Goal: Task Accomplishment & Management: Manage account settings

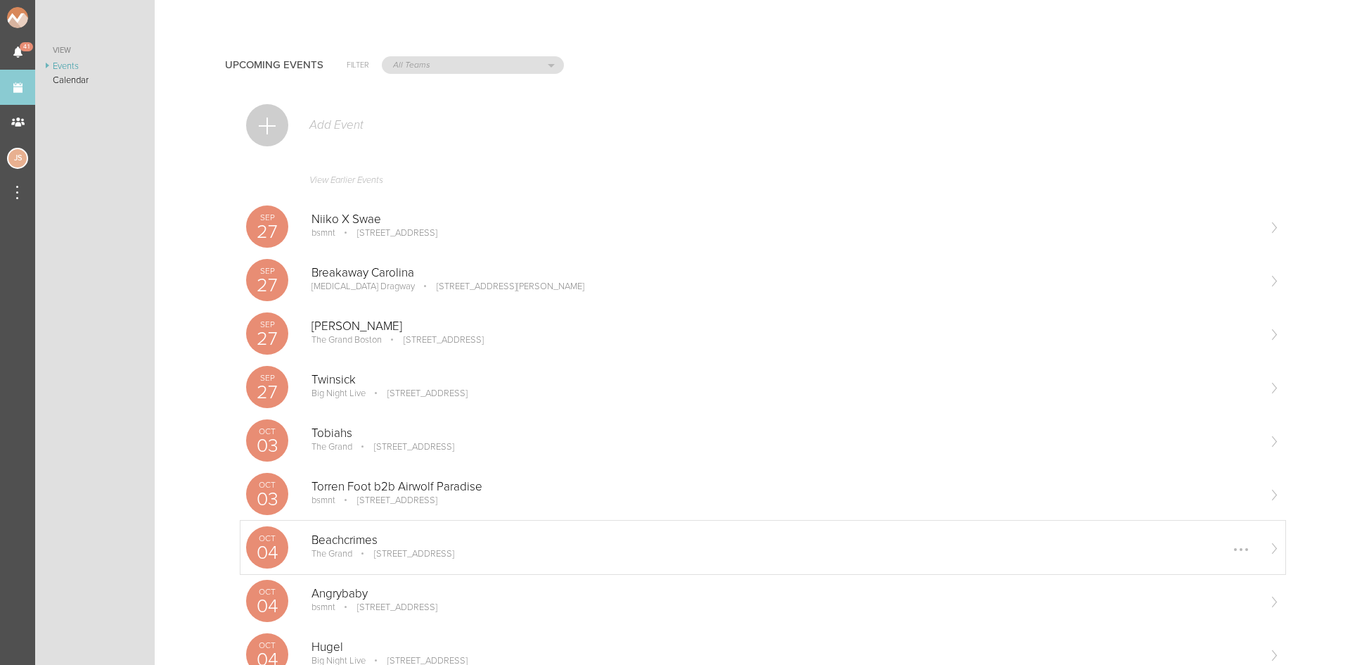
click at [386, 541] on p "Beachcrimes" at bounding box center [785, 540] width 946 height 14
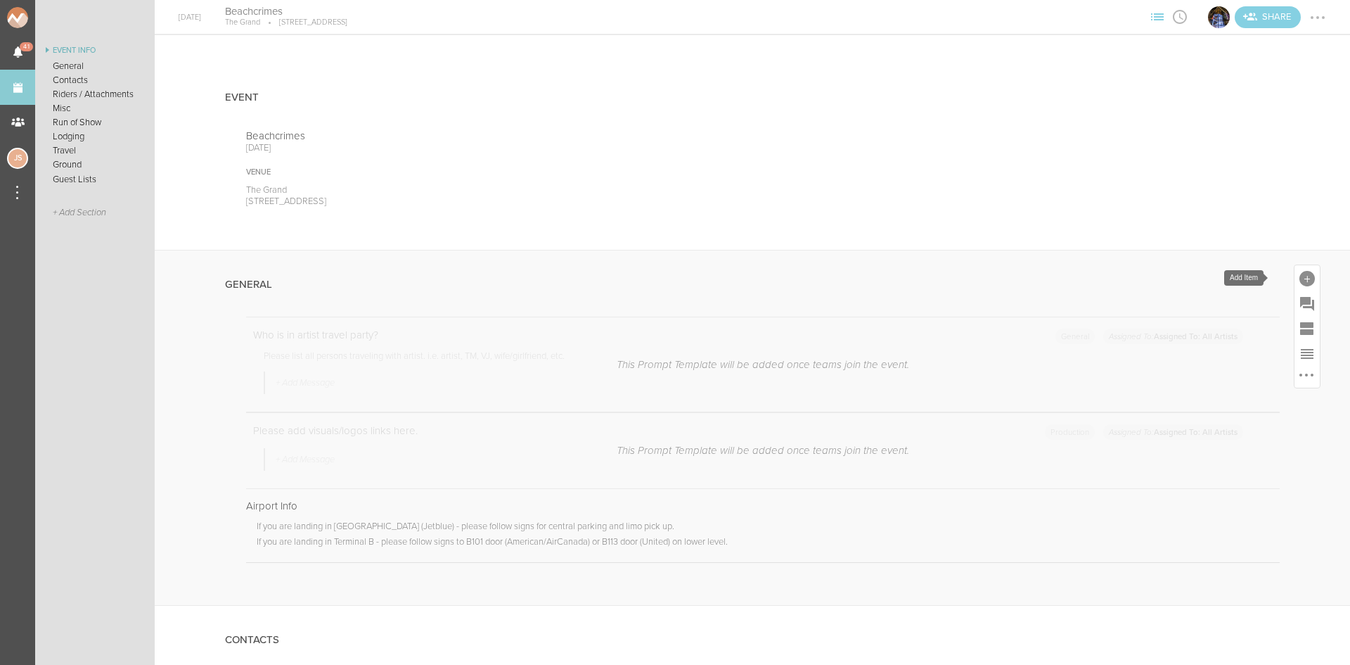
click at [1300, 276] on div at bounding box center [1307, 278] width 15 height 15
drag, startPoint x: 1098, startPoint y: 498, endPoint x: 1094, endPoint y: 490, distance: 8.5
click at [1098, 498] on icon at bounding box center [1110, 494] width 28 height 28
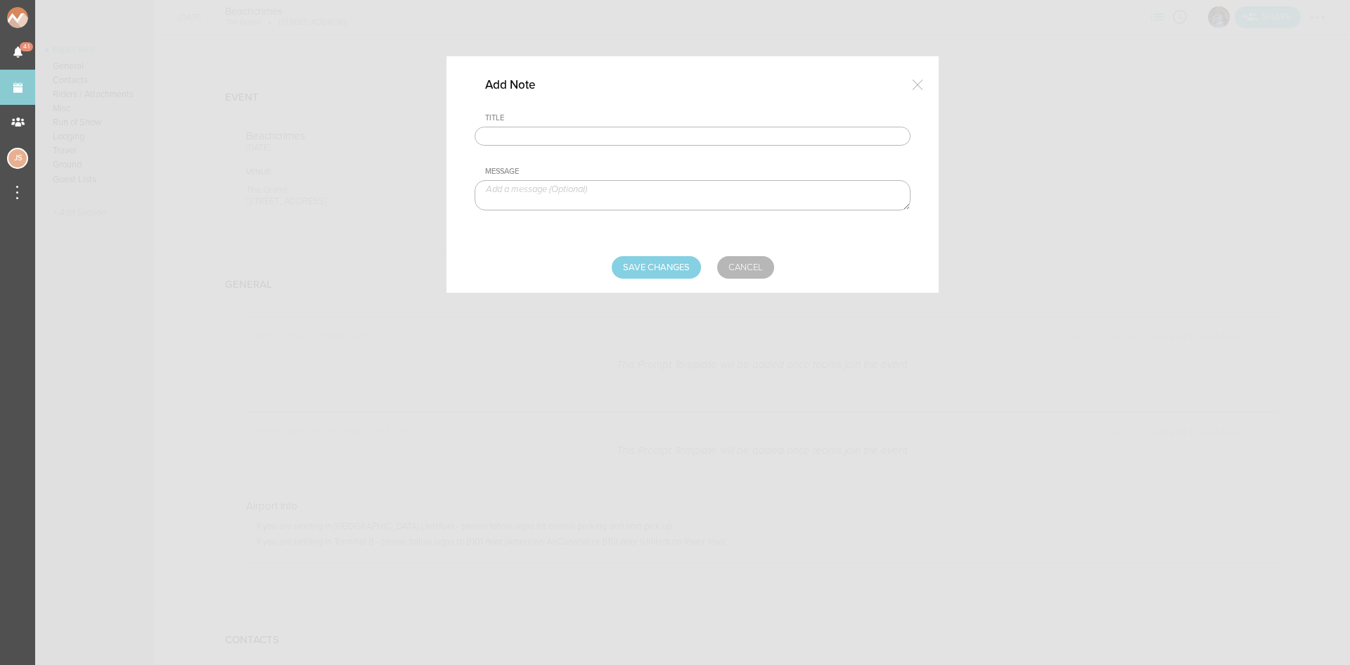
click at [700, 136] on input "text" at bounding box center [693, 137] width 436 height 20
type input "Visuals"
click at [606, 196] on textarea at bounding box center [693, 195] width 436 height 30
paste textarea "https://www.dropbox.com/scl/fo/pxyw8c92ihvdtarhjtgty/ADvuO7jStp5O2GVVqIweOyw?rl…"
type textarea "https://www.dropbox.com/scl/fo/pxyw8c92ihvdtarhjtgty/ADvuO7jStp5O2GVVqIweOyw?rl…"
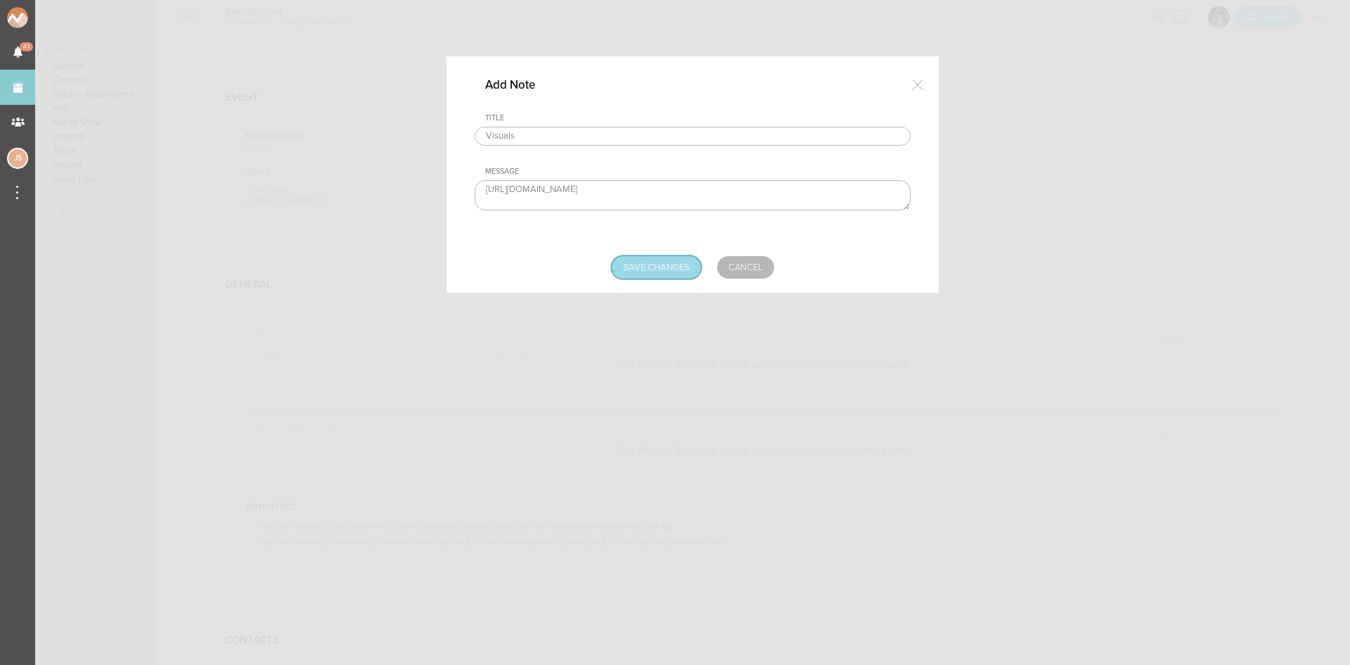
click at [664, 262] on input "Save Changes" at bounding box center [656, 267] width 89 height 23
type input "Saving..."
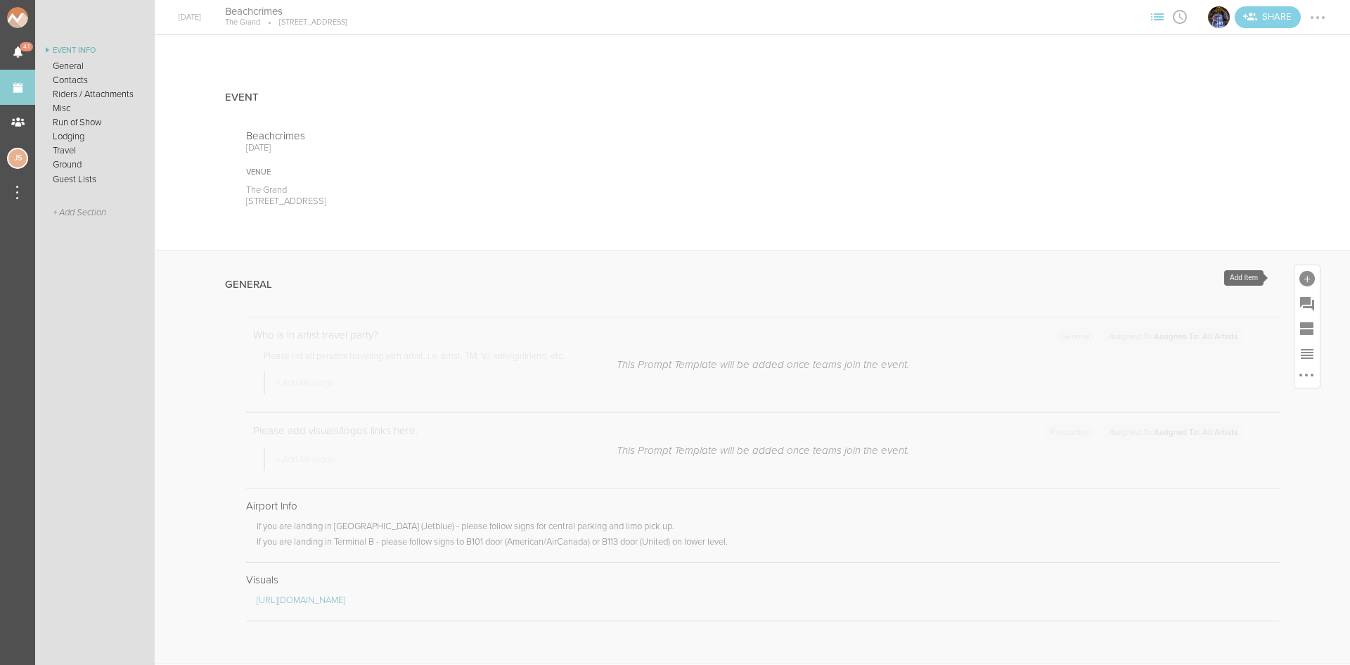
click at [1300, 273] on div at bounding box center [1307, 278] width 15 height 15
drag, startPoint x: 1114, startPoint y: 487, endPoint x: 1007, endPoint y: 383, distance: 149.2
click at [1114, 487] on link "Note" at bounding box center [1110, 501] width 60 height 71
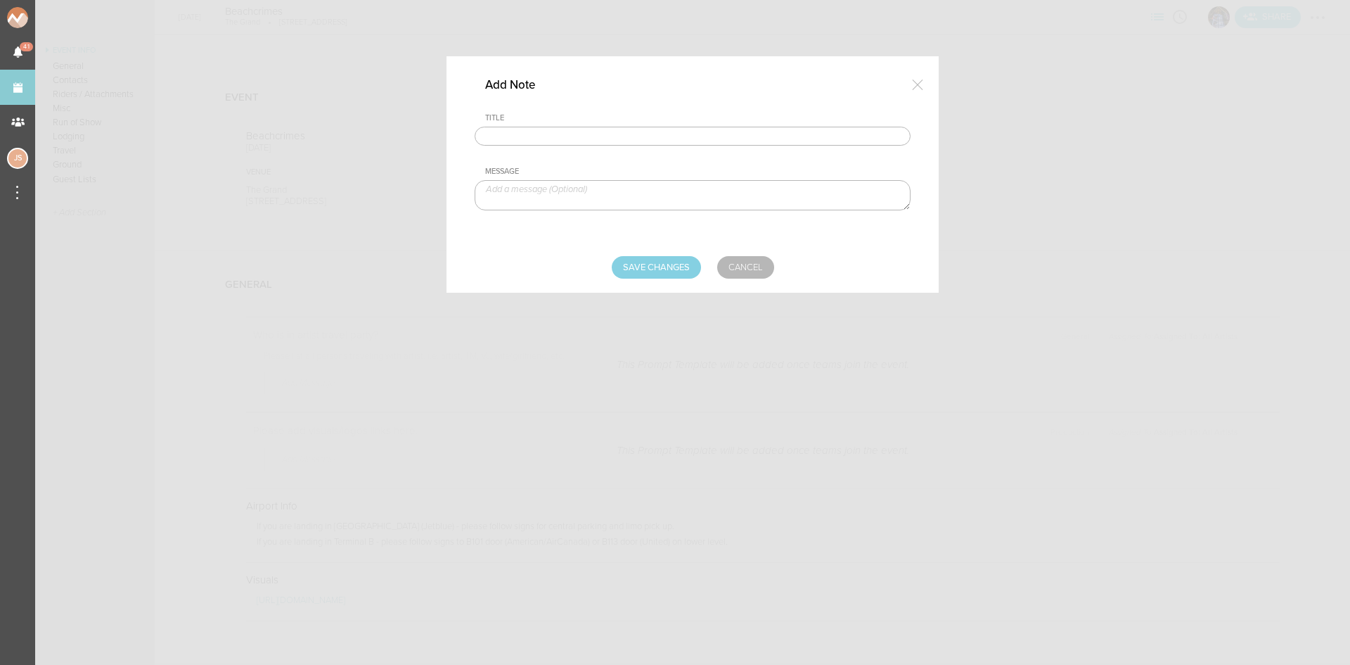
click at [596, 125] on div "Title" at bounding box center [693, 129] width 436 height 32
click at [601, 139] on input "text" at bounding box center [693, 137] width 436 height 20
type input "Travel Party"
click at [681, 200] on textarea at bounding box center [693, 195] width 436 height 30
paste textarea "Tia Scola (ARTIST), Ryan McMahon (Artist), TBD (MEDIA)"
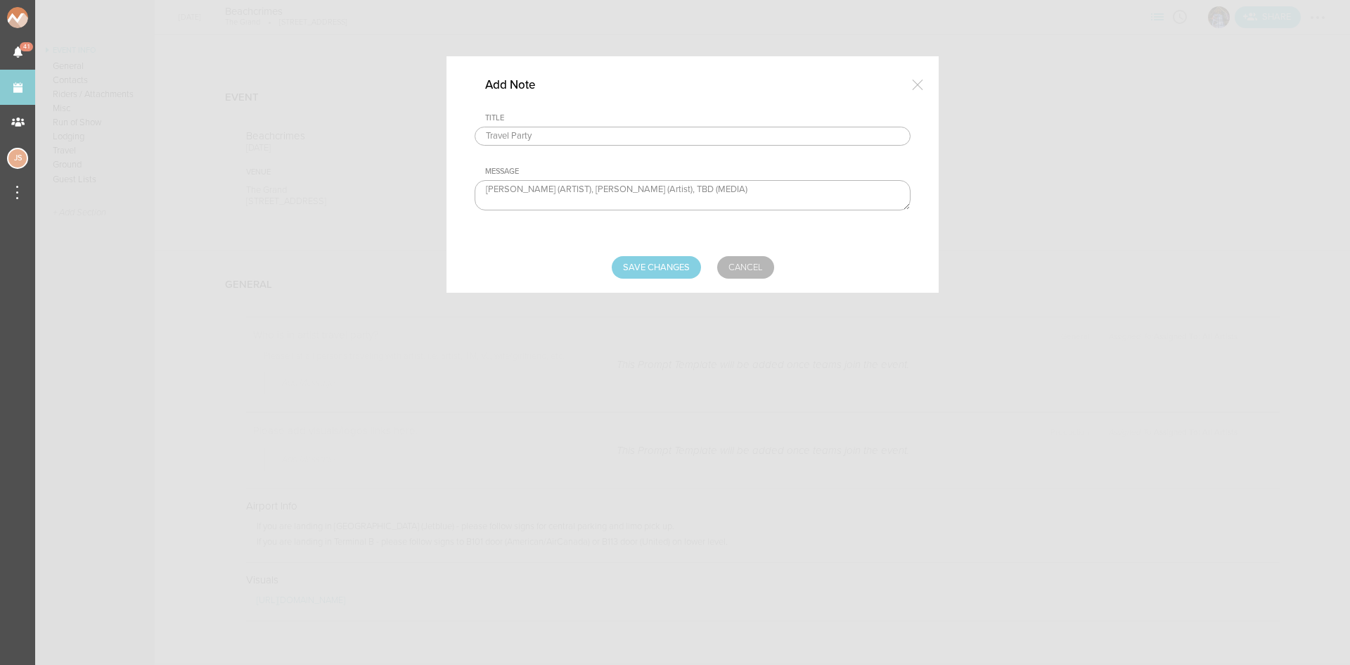
click at [562, 188] on textarea "Tia Scola (ARTIST), Ryan McMahon (Artist), TBD (MEDIA)" at bounding box center [693, 195] width 436 height 30
drag, startPoint x: 582, startPoint y: 196, endPoint x: 581, endPoint y: 181, distance: 14.8
click at [581, 191] on textarea "Tia Scola (ARTIST) Ryan McMahon (Artist), TBD (MEDIA)" at bounding box center [693, 195] width 436 height 30
type textarea "Tia Scola (ARTISTTBD (MEDIA)"
drag, startPoint x: 733, startPoint y: 272, endPoint x: 828, endPoint y: 277, distance: 95.8
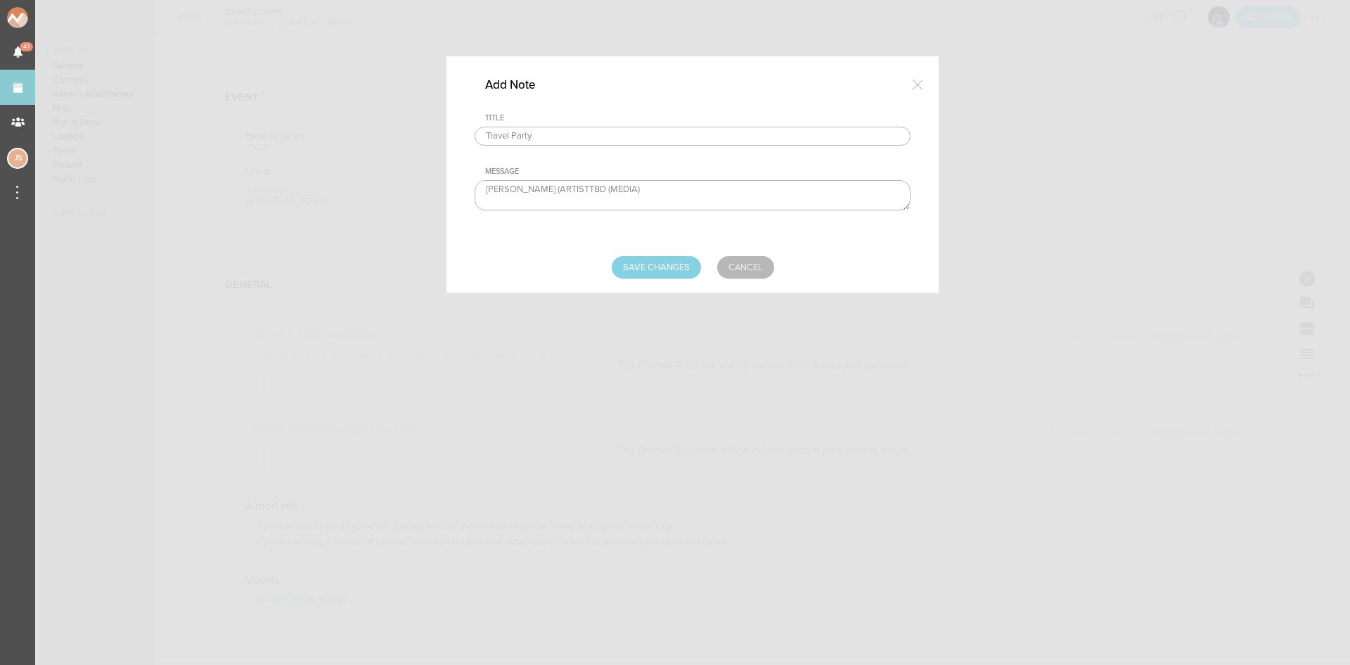
click at [733, 272] on link "Cancel" at bounding box center [745, 267] width 57 height 23
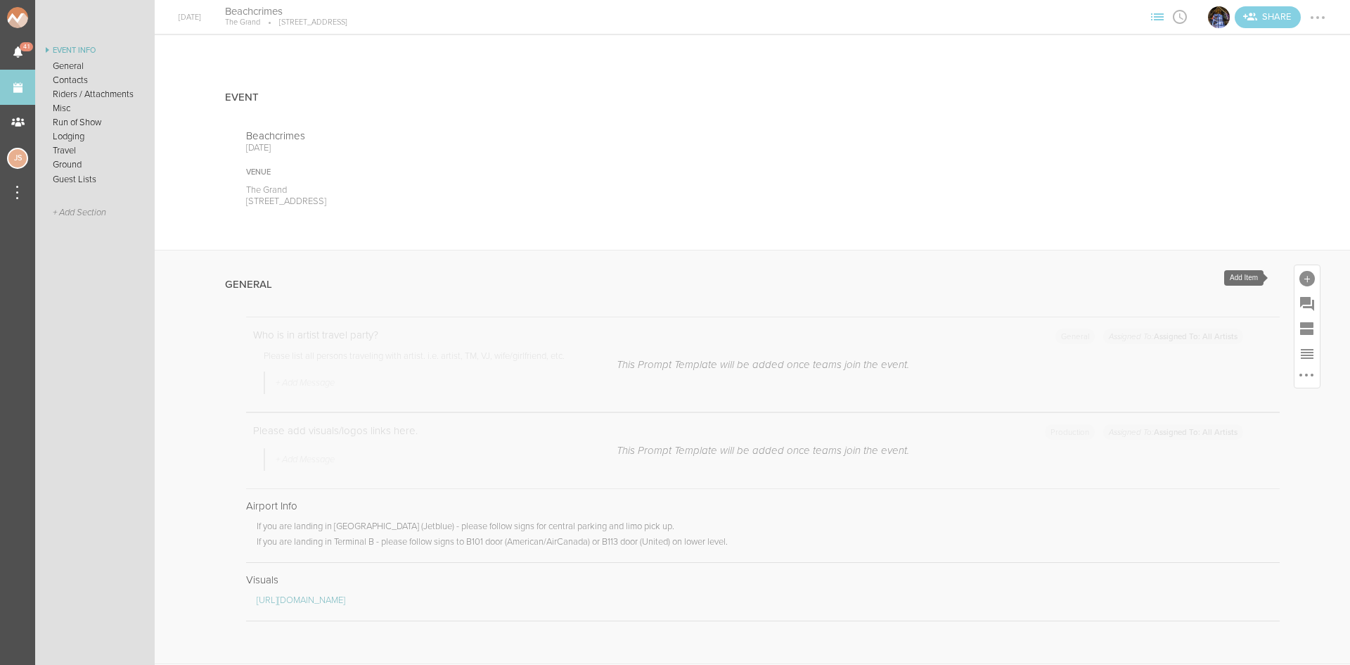
click at [1300, 280] on div at bounding box center [1307, 278] width 15 height 15
click at [1111, 486] on icon at bounding box center [1110, 494] width 28 height 28
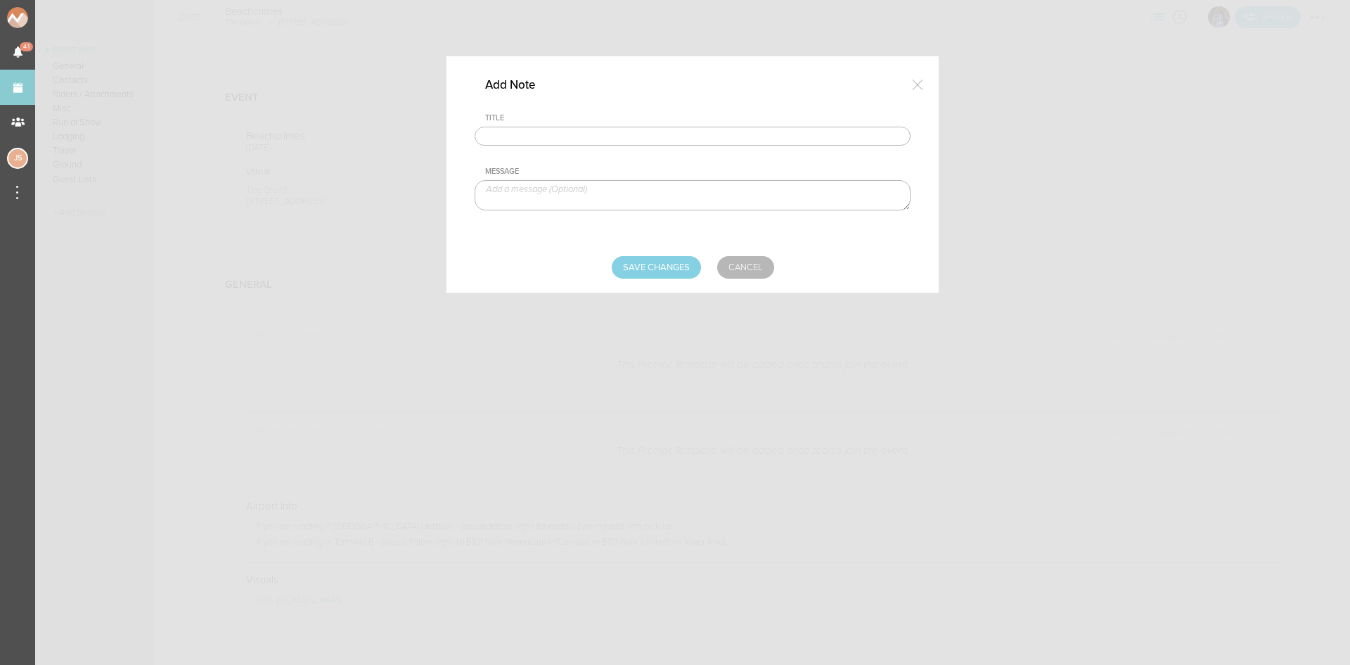
click at [599, 139] on input "text" at bounding box center [693, 137] width 436 height 20
type input "Travel Party"
click at [603, 212] on div "Message" at bounding box center [693, 190] width 436 height 46
click at [598, 201] on textarea at bounding box center [693, 195] width 436 height 30
paste textarea "Tia Scola (ARTIST), Ryan McMahon (Artist), TBD (MEDIA)"
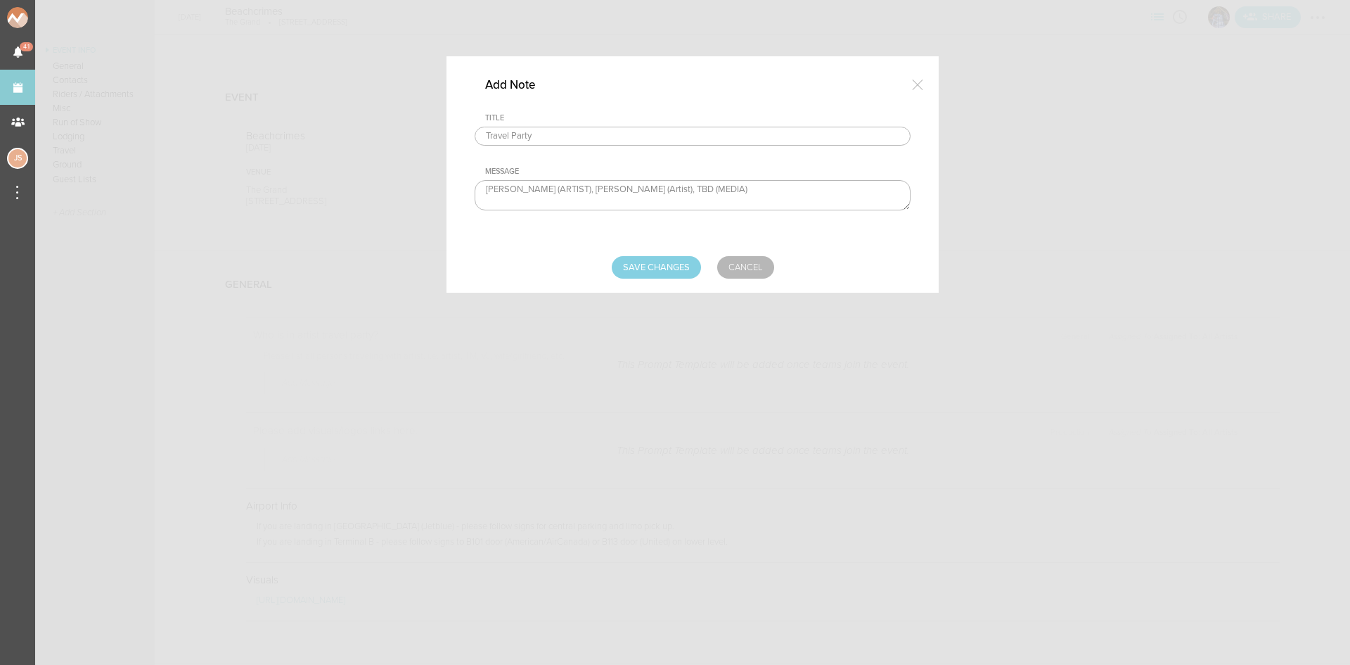
click at [565, 189] on textarea "Tia Scola (ARTIST), Ryan McMahon (Artist), TBD (MEDIA)" at bounding box center [693, 195] width 436 height 30
click at [579, 196] on textarea "Tia Scola (ARTIST) Ryan McMahon (Artist), TBD (MEDIA)" at bounding box center [693, 195] width 436 height 30
type textarea "Tia Scola (ARTIST) Ryan McMahon (Artist) TBD (MEDIA)"
click at [641, 276] on input "Save Changes" at bounding box center [656, 267] width 89 height 23
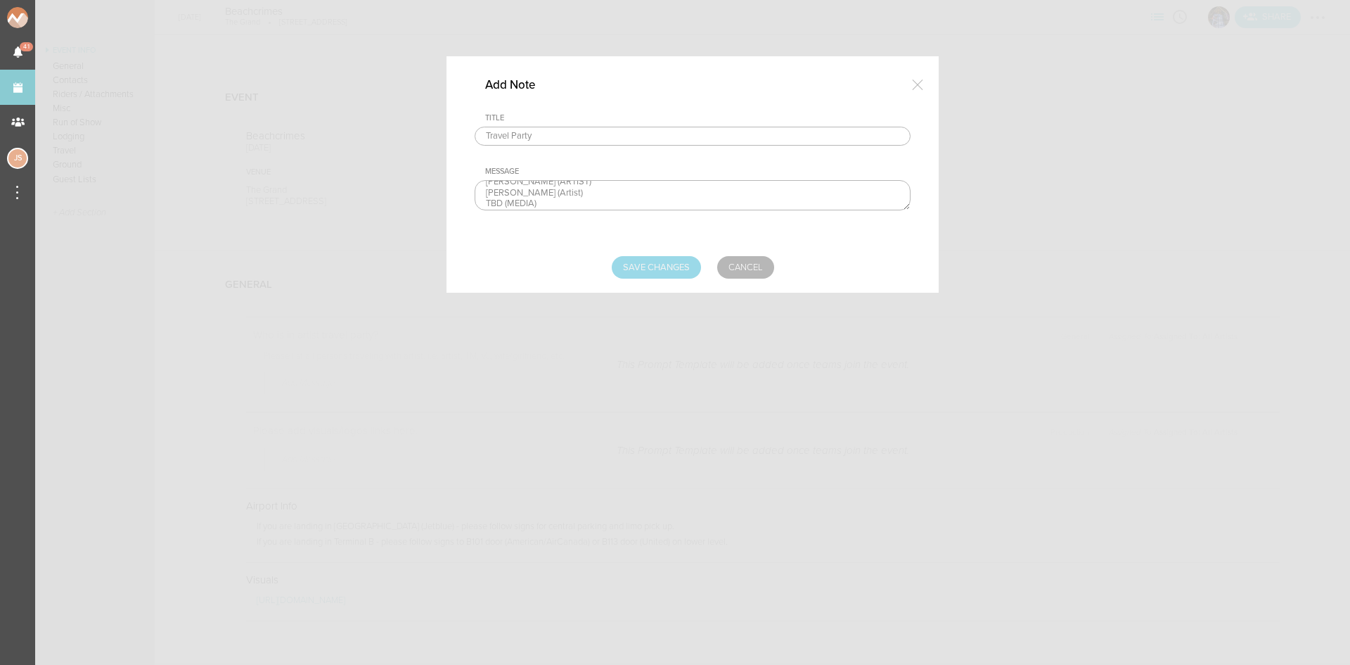
type input "Saving..."
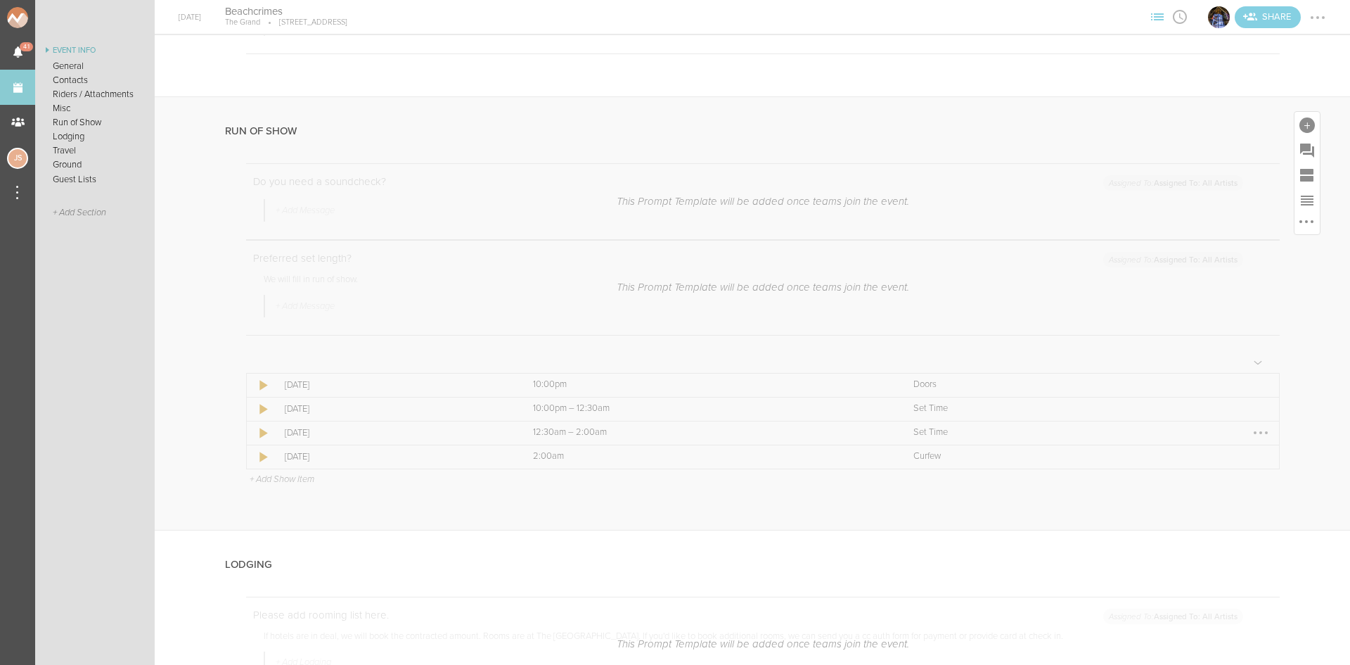
scroll to position [1477, 0]
click at [1258, 364] on div at bounding box center [1261, 363] width 23 height 23
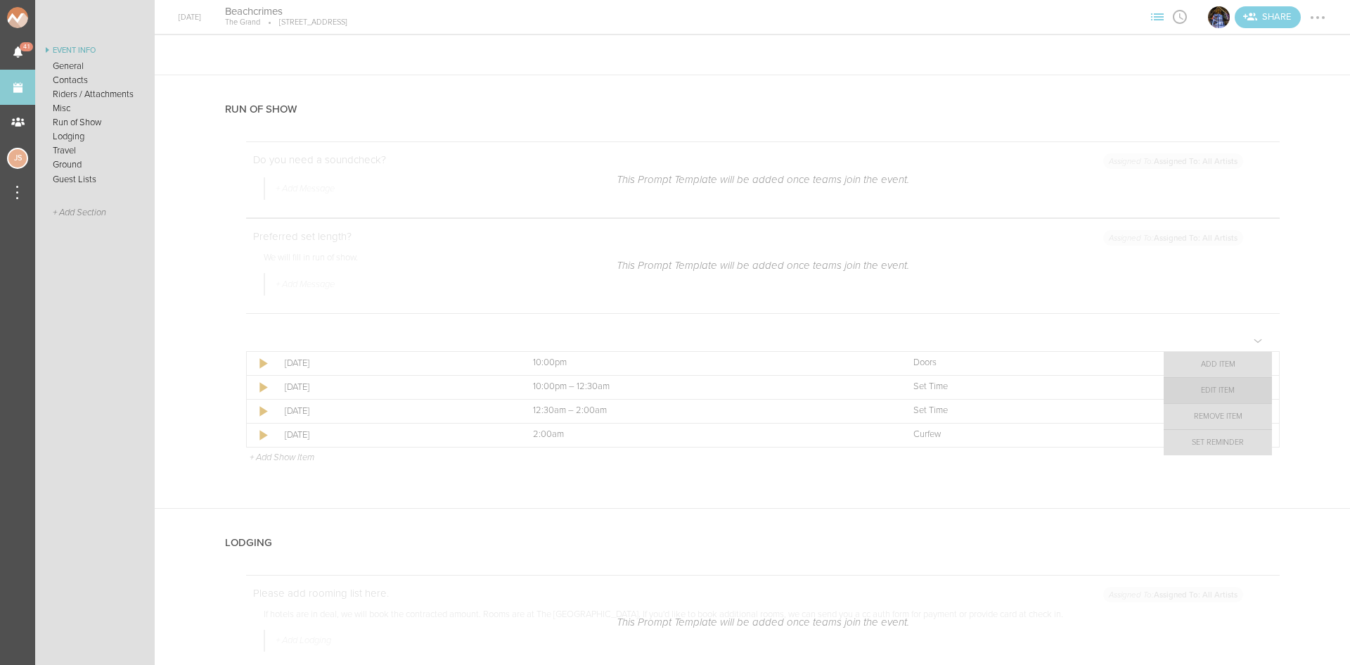
click at [1243, 388] on link "Edit Item" at bounding box center [1218, 390] width 108 height 25
select select "Doors"
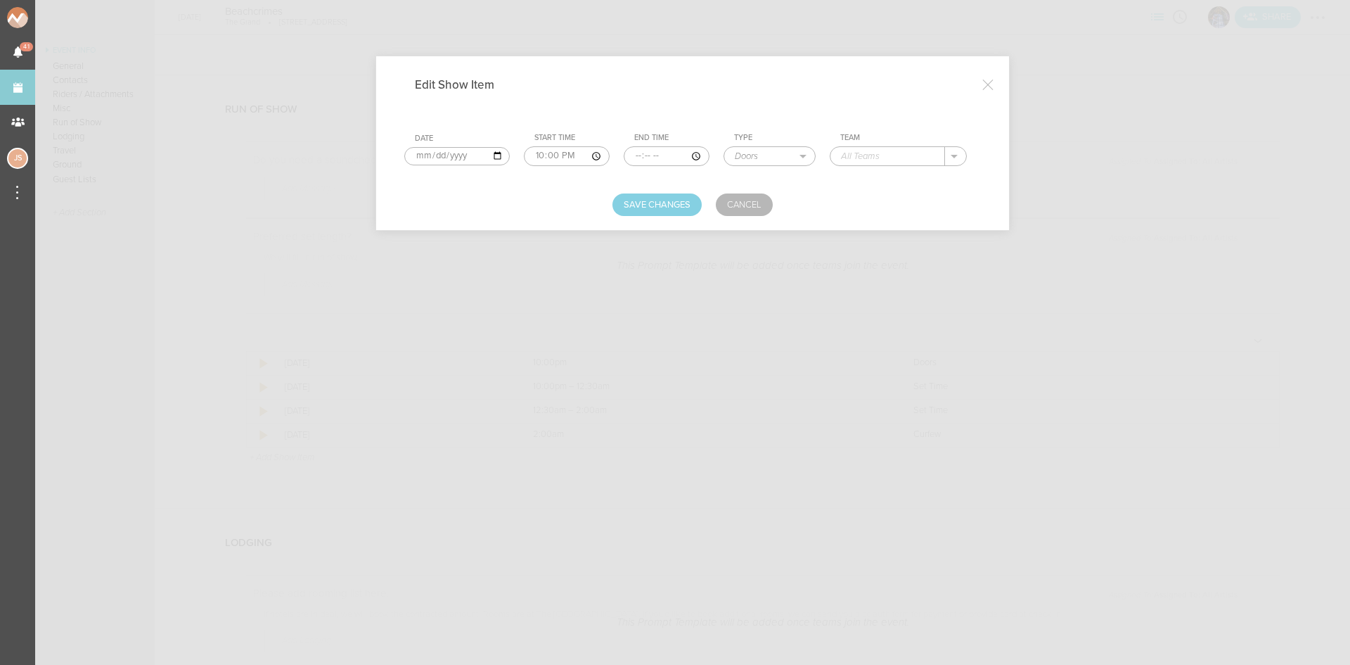
click at [886, 160] on input "text" at bounding box center [888, 156] width 115 height 18
click at [876, 174] on p "The Grand" at bounding box center [878, 176] width 46 height 11
type input "The Grand"
click at [693, 203] on button "Save Changes" at bounding box center [657, 204] width 89 height 23
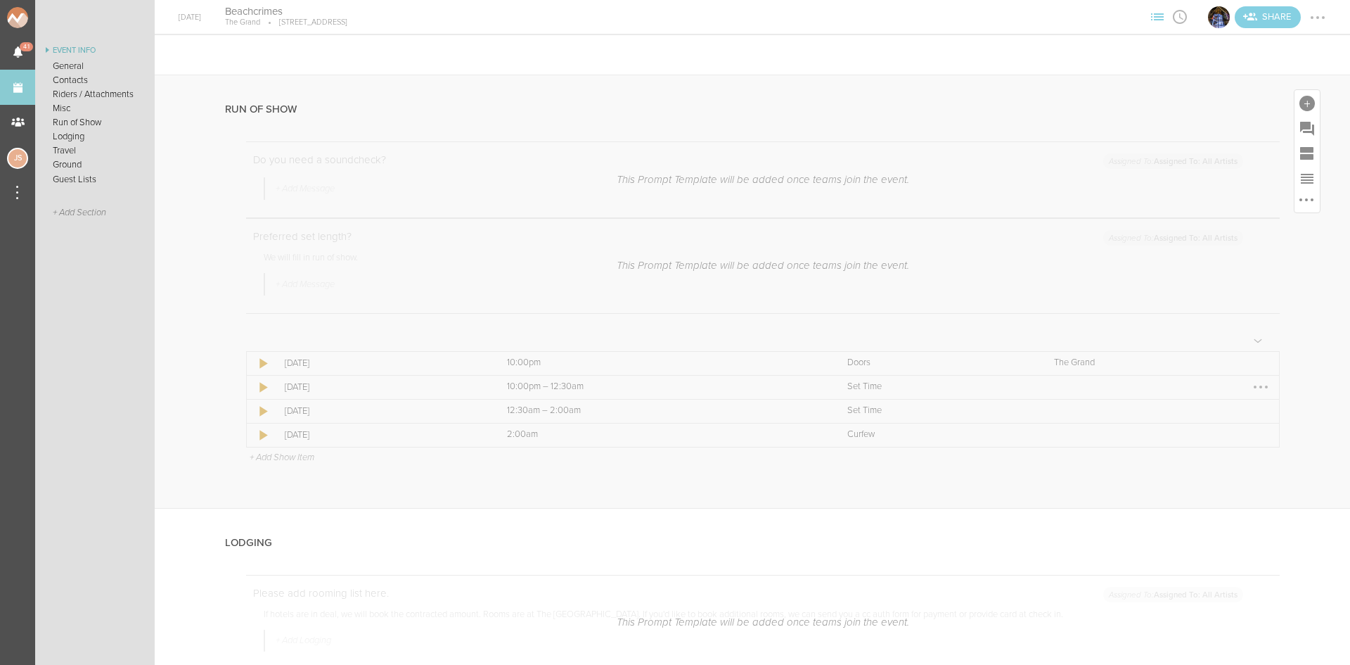
click at [1250, 389] on div at bounding box center [1261, 387] width 23 height 23
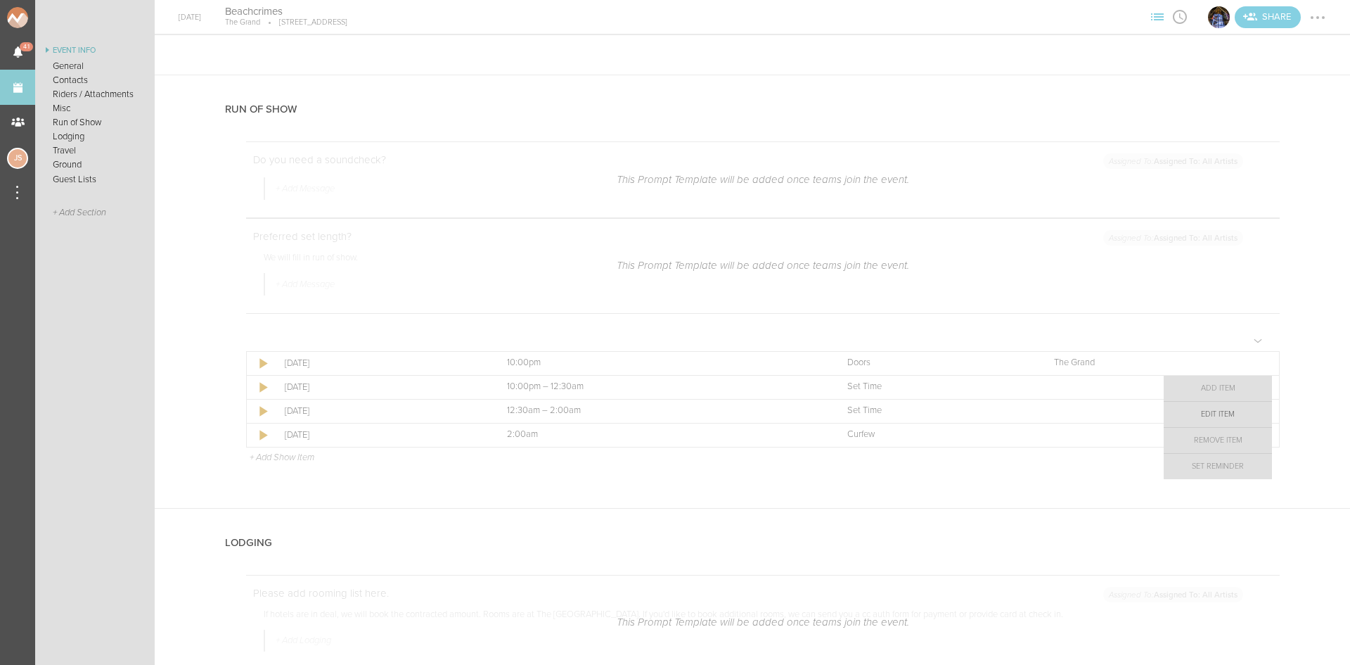
drag, startPoint x: 1244, startPoint y: 418, endPoint x: 1237, endPoint y: 408, distance: 12.7
click at [1244, 418] on link "Edit Item" at bounding box center [1218, 414] width 108 height 25
select select "Set Time"
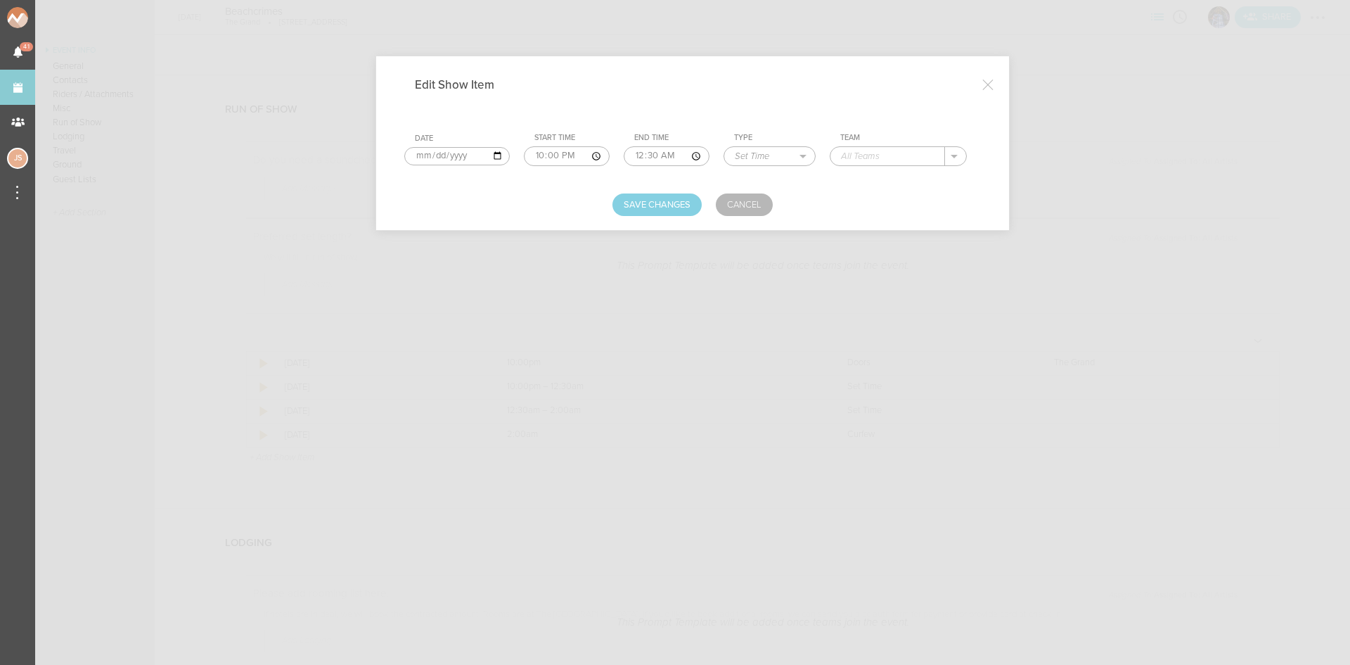
click at [636, 158] on input "00:30" at bounding box center [667, 156] width 86 height 20
type input "23:15"
type input "Joespresso"
click at [686, 204] on button "Save Changes" at bounding box center [657, 204] width 89 height 23
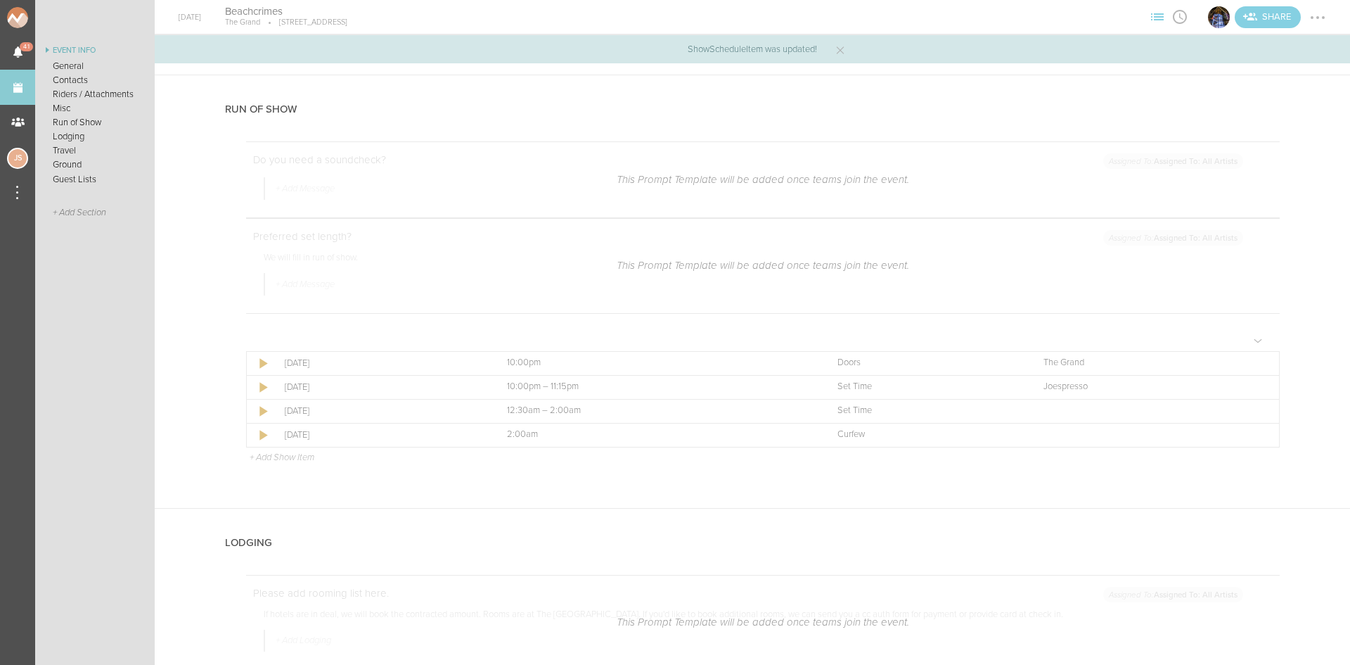
click at [264, 457] on p "+ Add Show Item" at bounding box center [282, 456] width 65 height 11
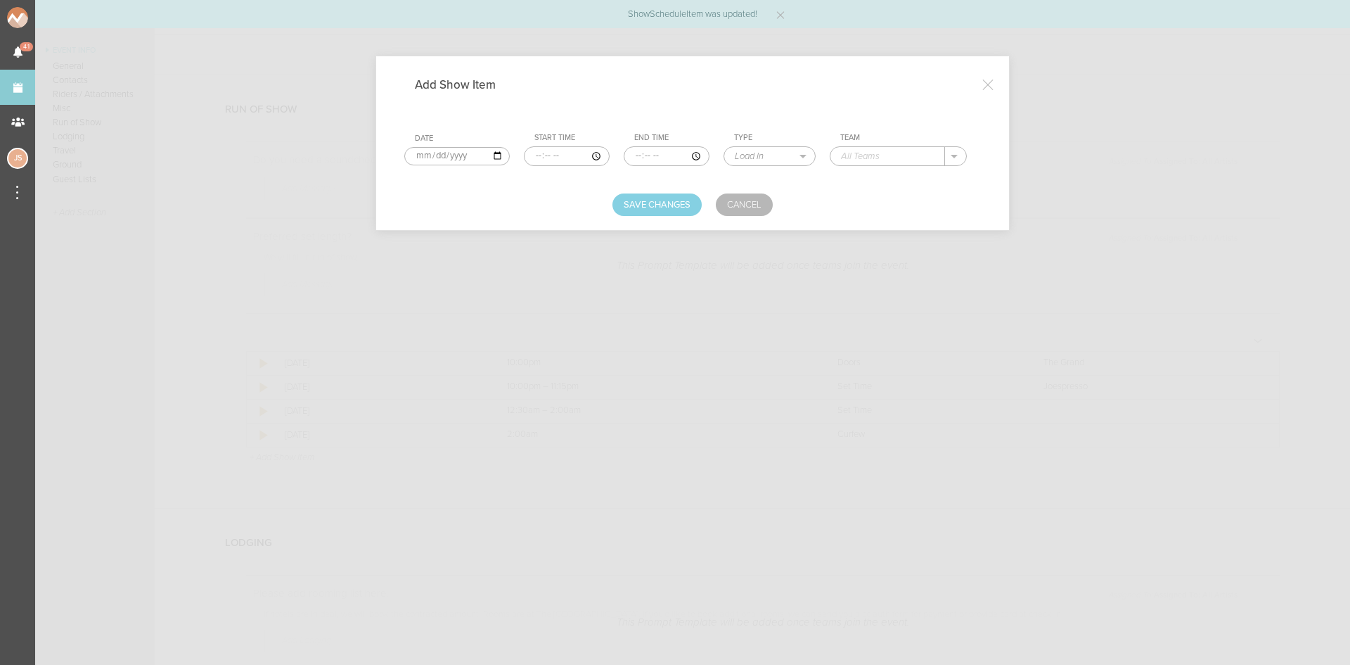
click at [531, 155] on input "time" at bounding box center [567, 156] width 86 height 20
type input "23:15"
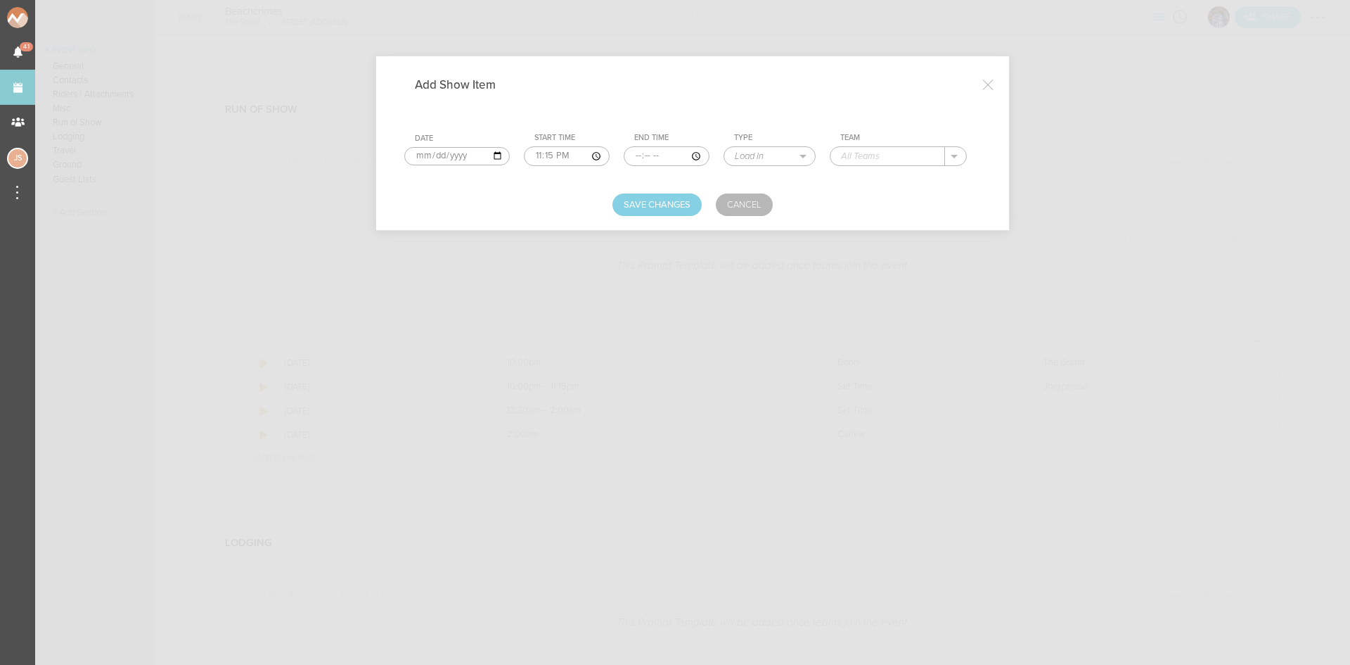
type input "00:30"
select select "Set Time"
type input "LaFlamme"
click at [666, 197] on button "Save Changes" at bounding box center [657, 204] width 89 height 23
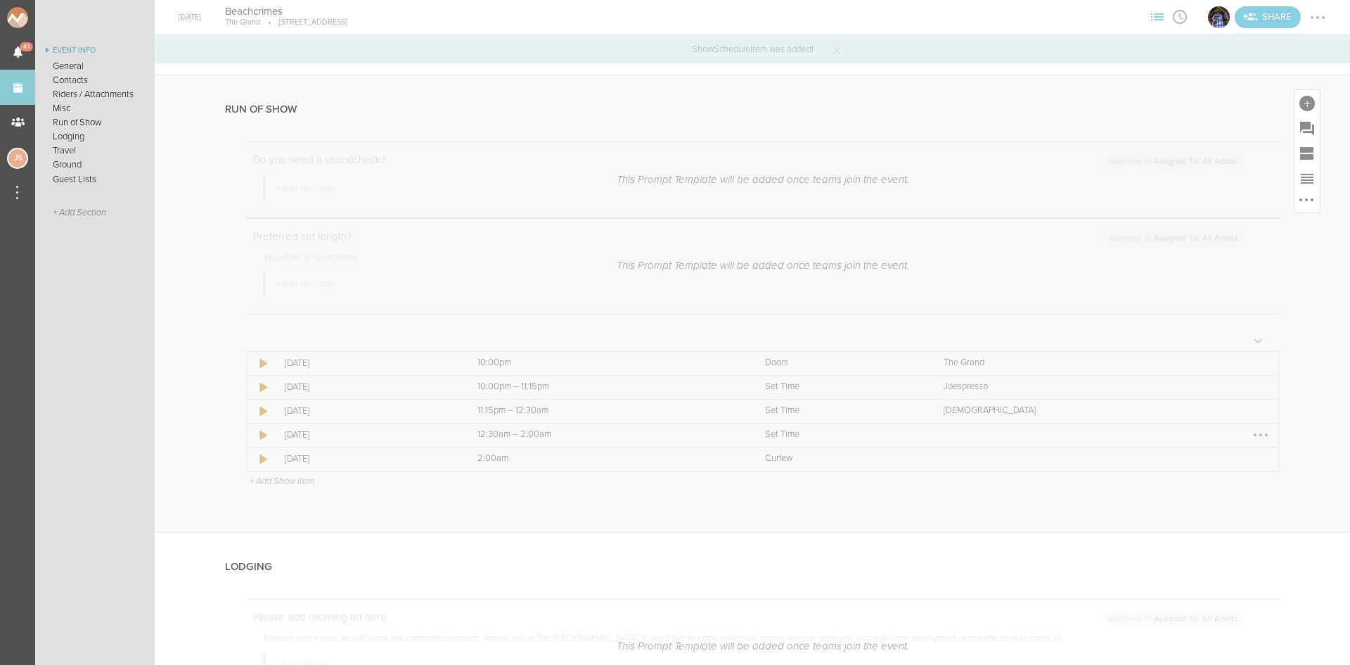
click at [1250, 428] on div at bounding box center [1261, 434] width 23 height 23
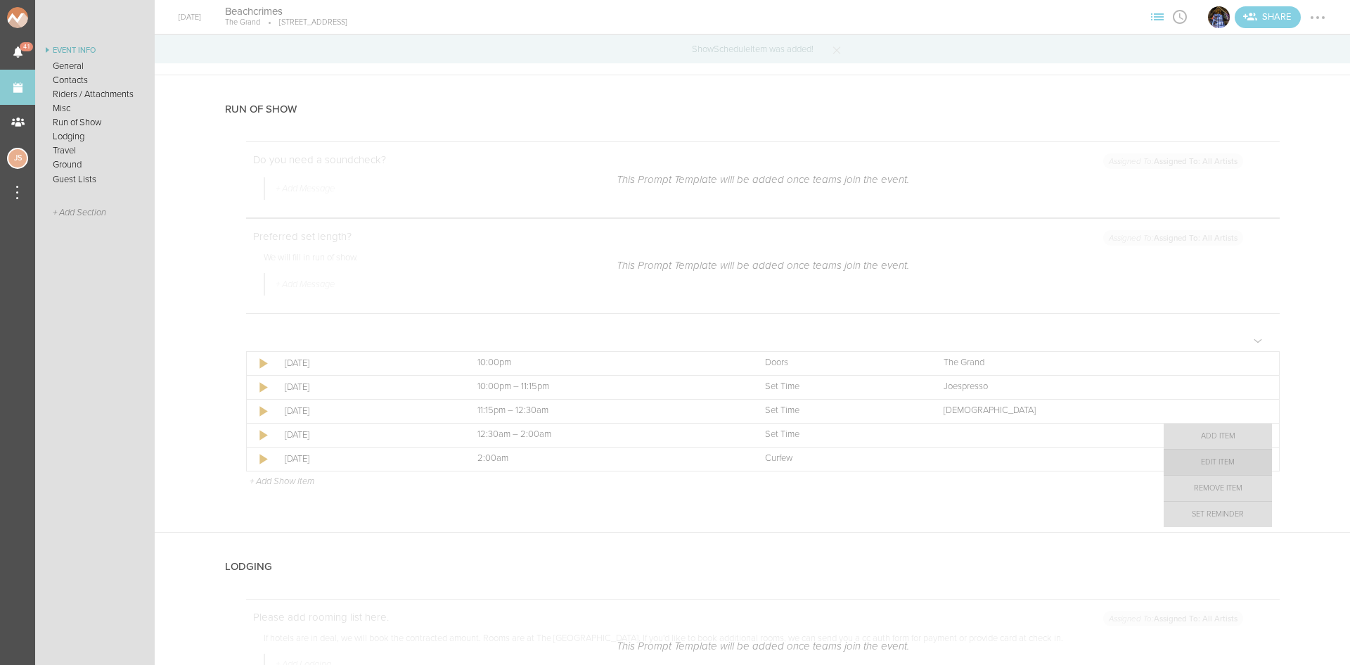
click at [1245, 456] on link "Edit Item" at bounding box center [1218, 461] width 108 height 25
select select "Set Time"
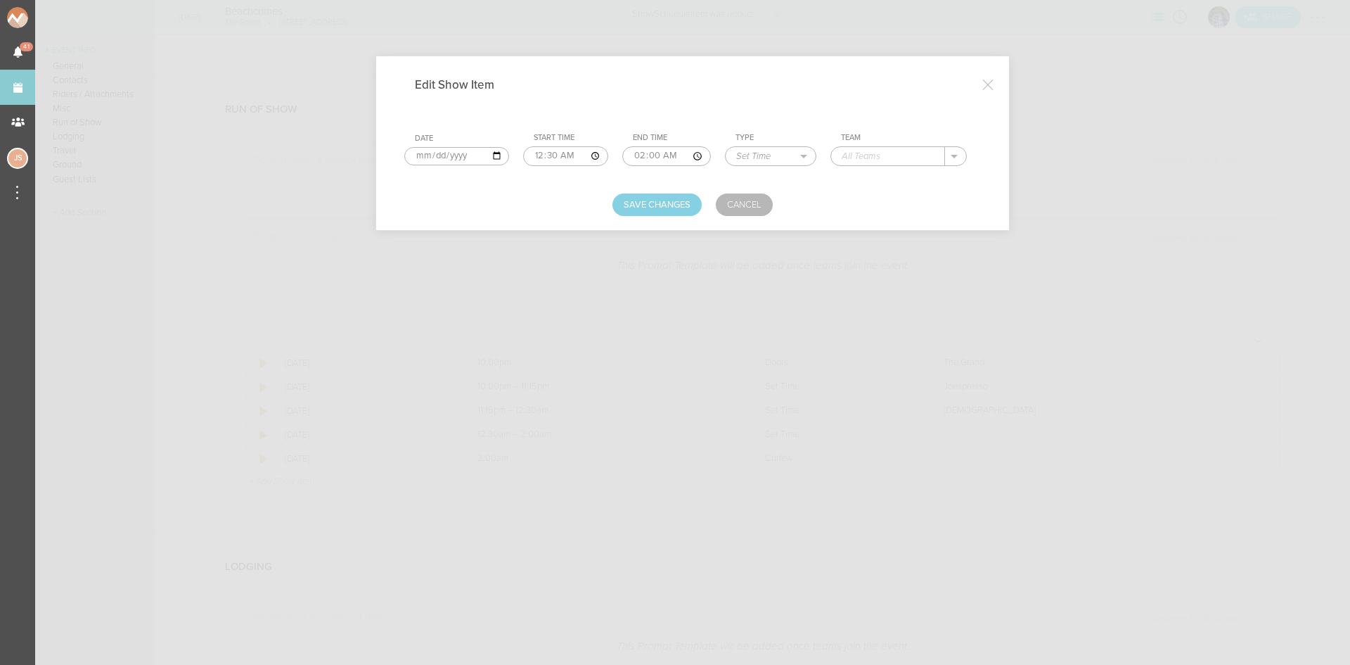
click at [859, 158] on input "text" at bounding box center [888, 156] width 114 height 18
type input "Beachcrimes"
click at [684, 197] on button "Save Changes" at bounding box center [657, 204] width 89 height 23
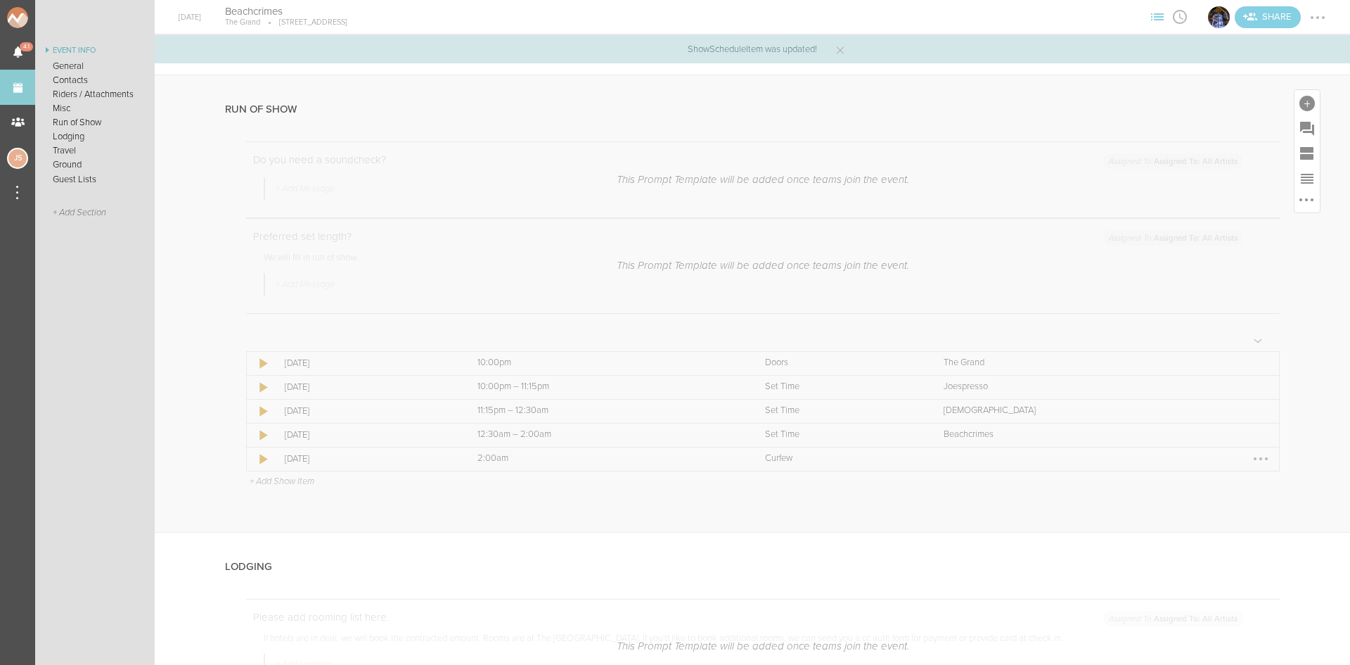
click at [1257, 457] on div at bounding box center [1261, 458] width 23 height 23
drag, startPoint x: 1235, startPoint y: 491, endPoint x: 1067, endPoint y: 310, distance: 246.8
click at [1235, 491] on link "Edit Item" at bounding box center [1218, 485] width 108 height 25
select select "Curfew"
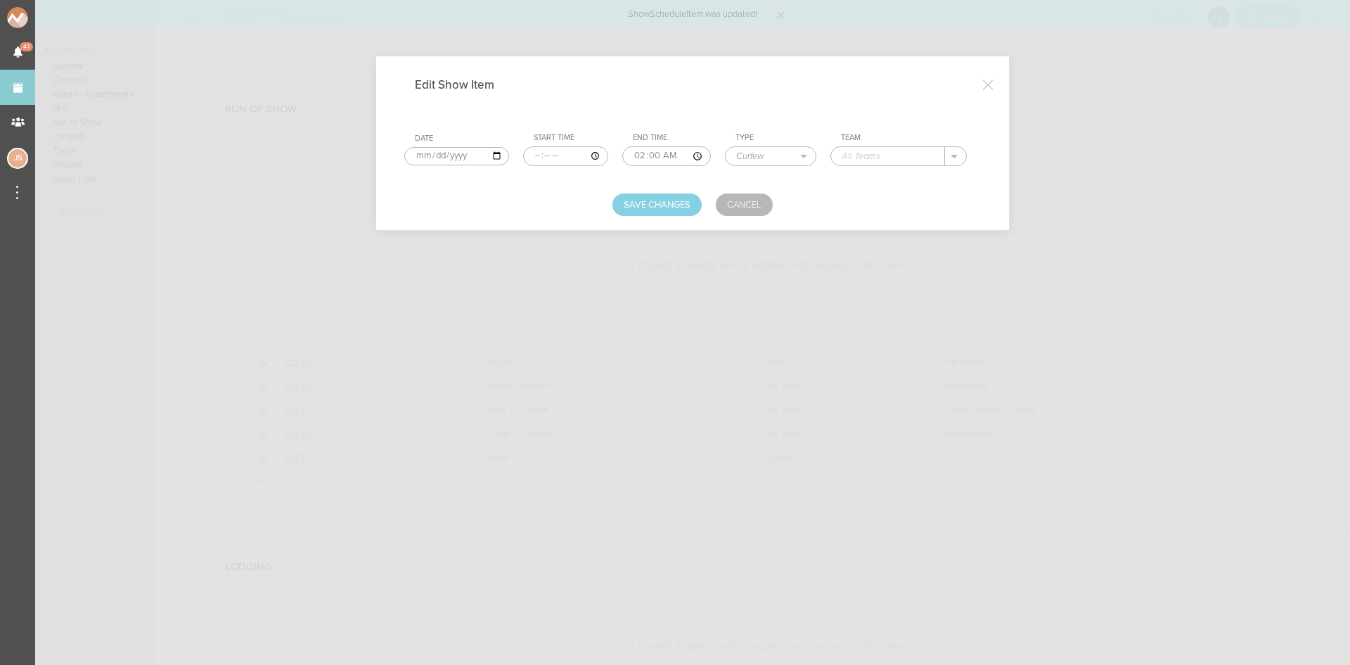
click at [866, 157] on input "text" at bounding box center [888, 156] width 114 height 18
click at [866, 179] on p "The Grand" at bounding box center [879, 176] width 46 height 11
type input "The Grand"
click at [675, 212] on button "Save Changes" at bounding box center [657, 204] width 89 height 23
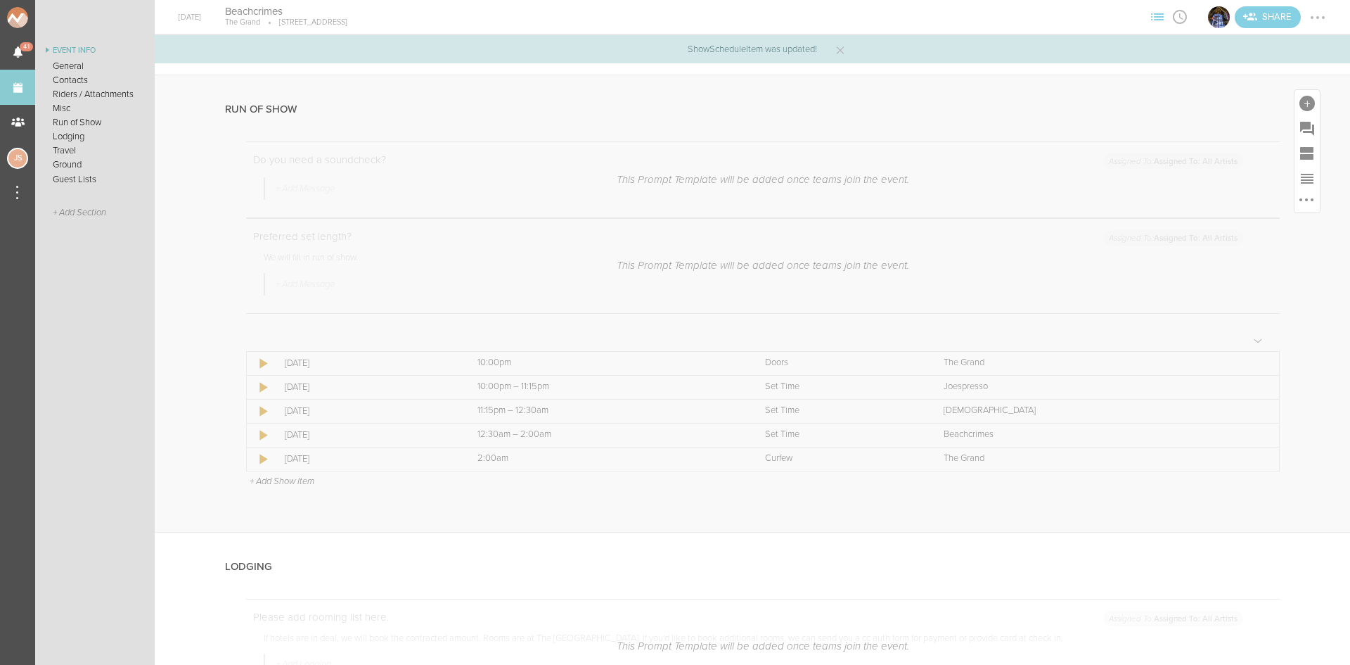
click at [265, 486] on p "+ Add Show Item" at bounding box center [282, 480] width 65 height 11
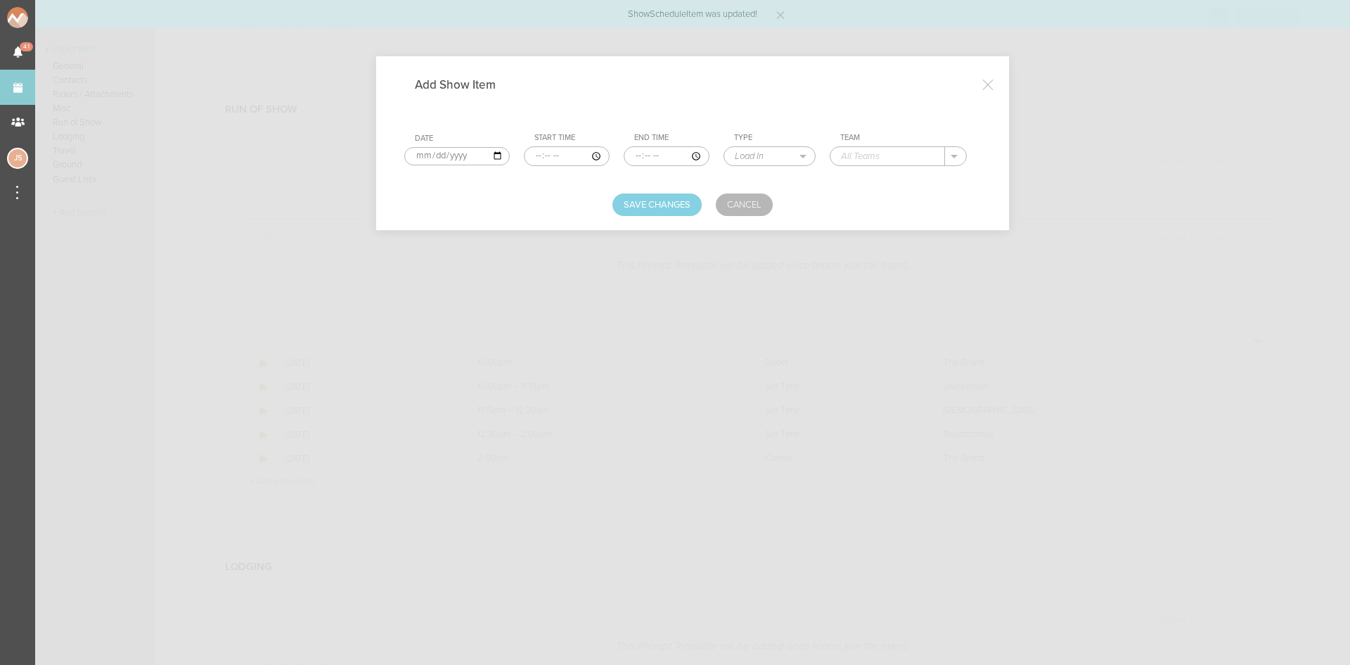
click at [532, 155] on input "time" at bounding box center [567, 156] width 86 height 20
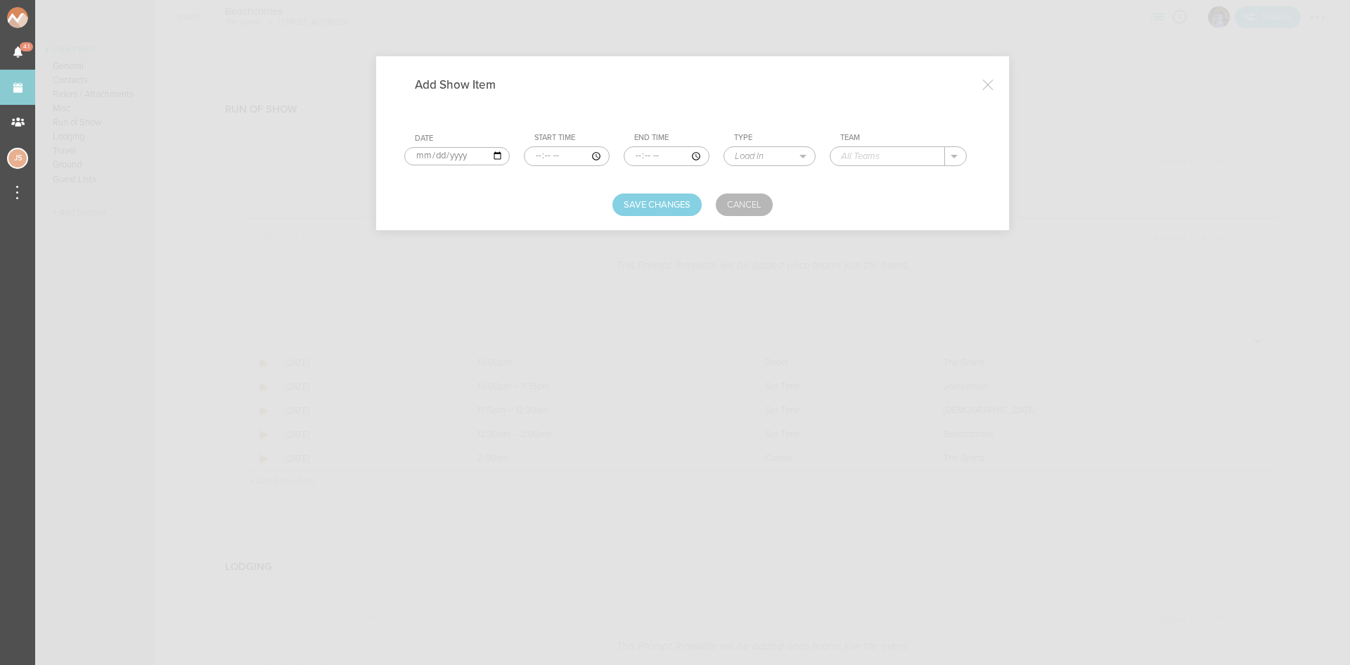
type input "20:45"
type input "21:30"
select select "Soundcheck"
type input "Beachcrimes"
click at [636, 205] on button "Save Changes" at bounding box center [657, 204] width 89 height 23
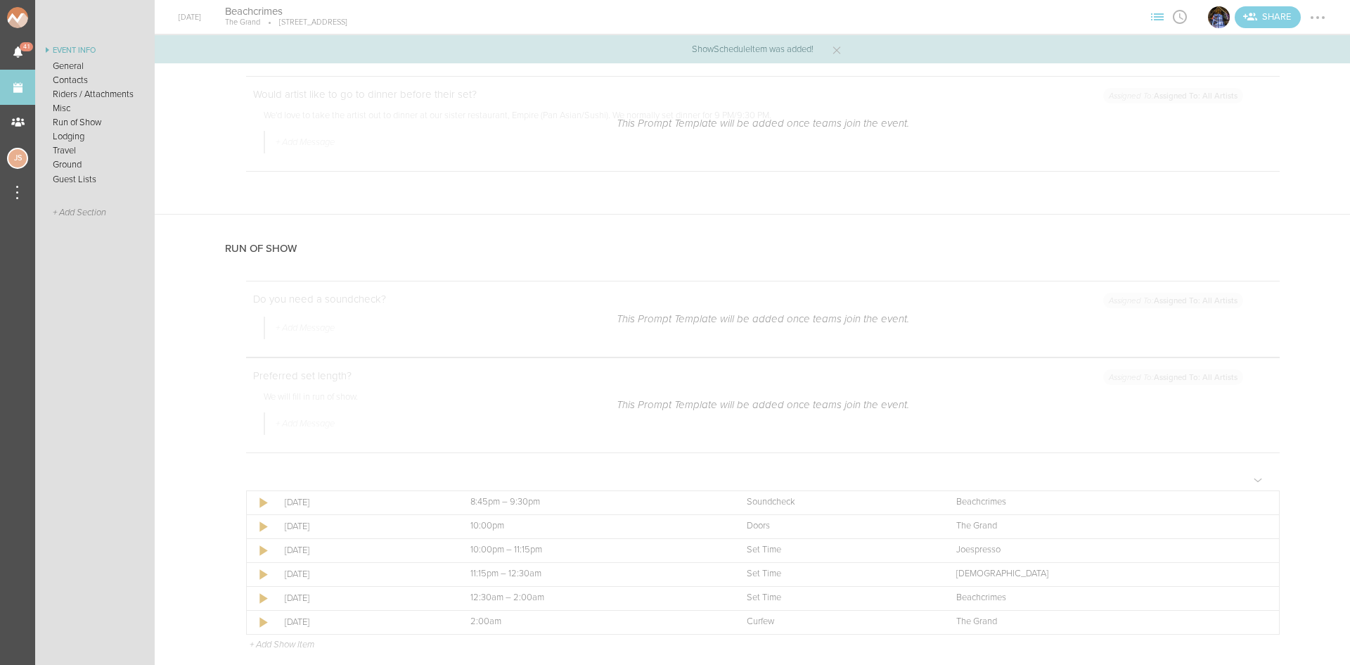
scroll to position [1125, 0]
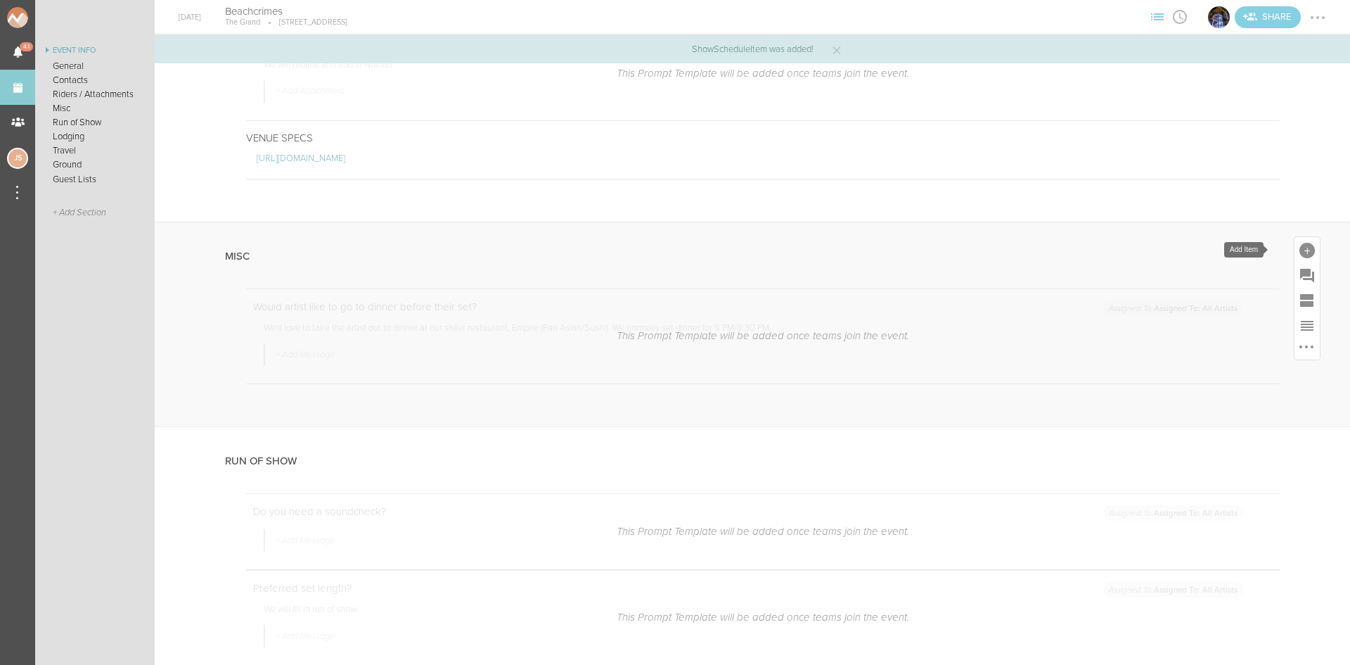
click at [1300, 251] on div at bounding box center [1307, 250] width 15 height 15
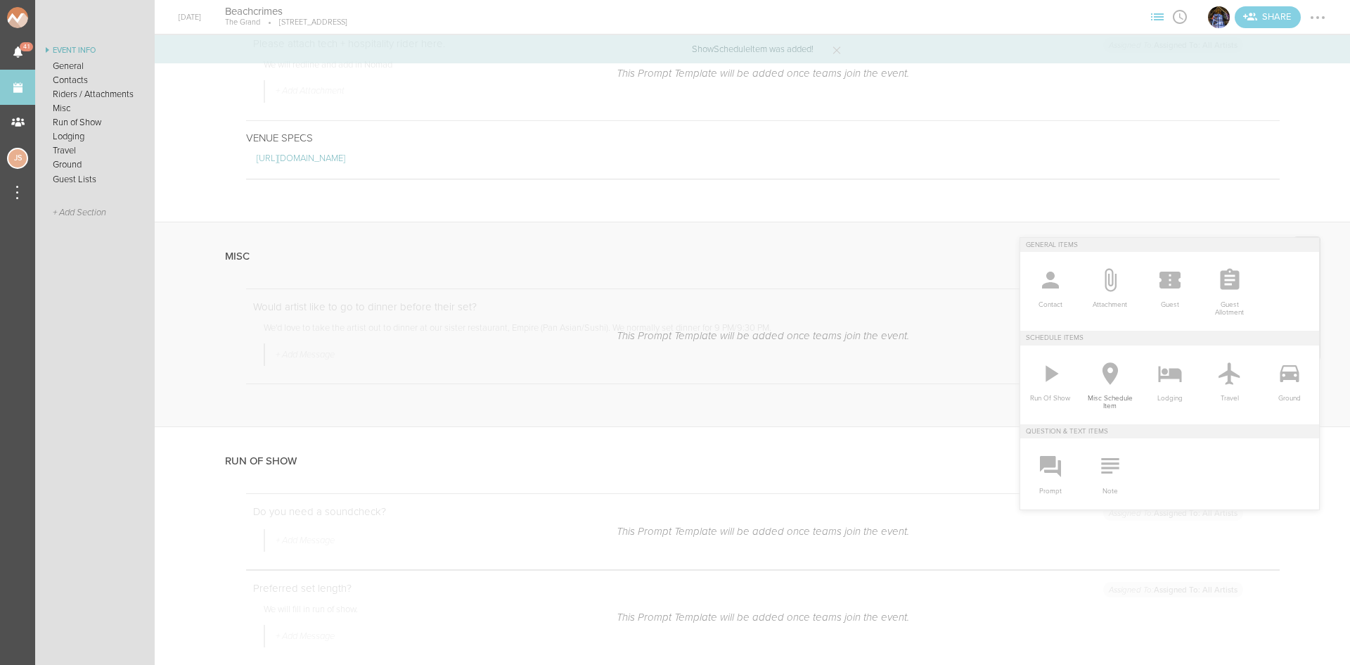
drag, startPoint x: 1096, startPoint y: 374, endPoint x: 1084, endPoint y: 354, distance: 22.7
click at [1102, 374] on icon at bounding box center [1109, 373] width 15 height 23
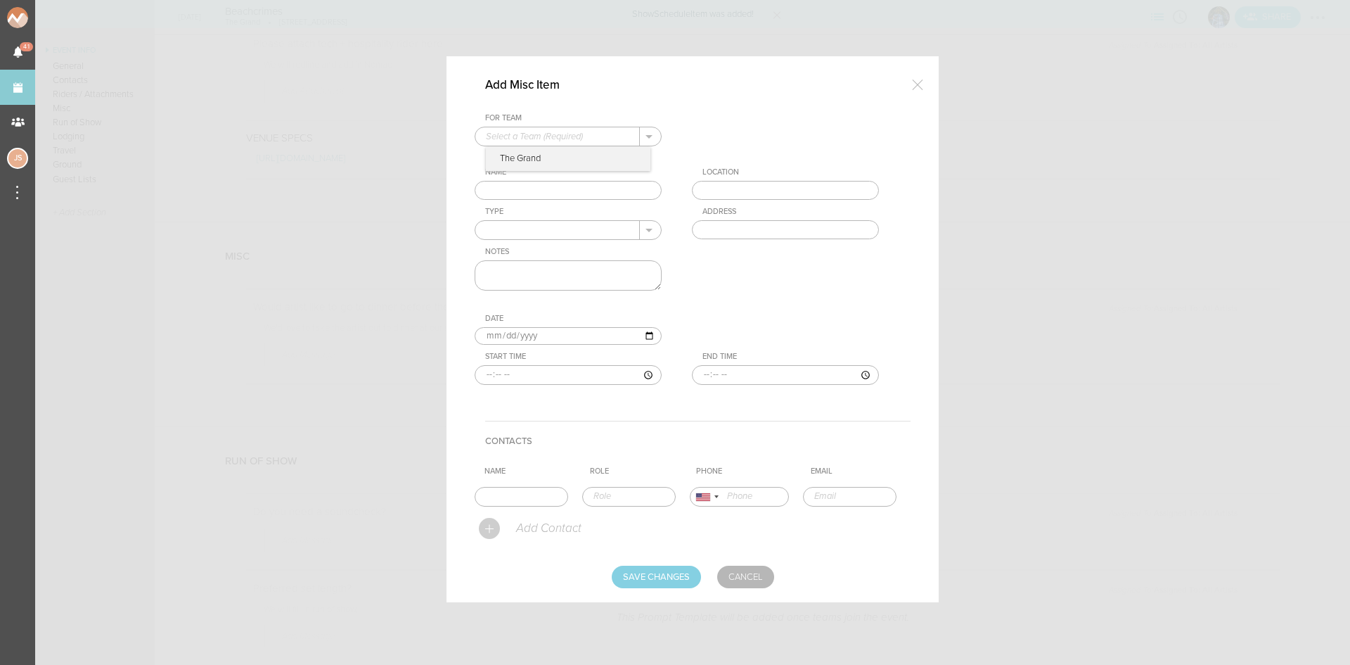
click at [515, 140] on input "text" at bounding box center [557, 136] width 165 height 18
click at [519, 156] on p "The Grand" at bounding box center [568, 159] width 165 height 24
type input "The Grand"
click at [528, 190] on input "text" at bounding box center [568, 191] width 187 height 20
type input "Dinner"
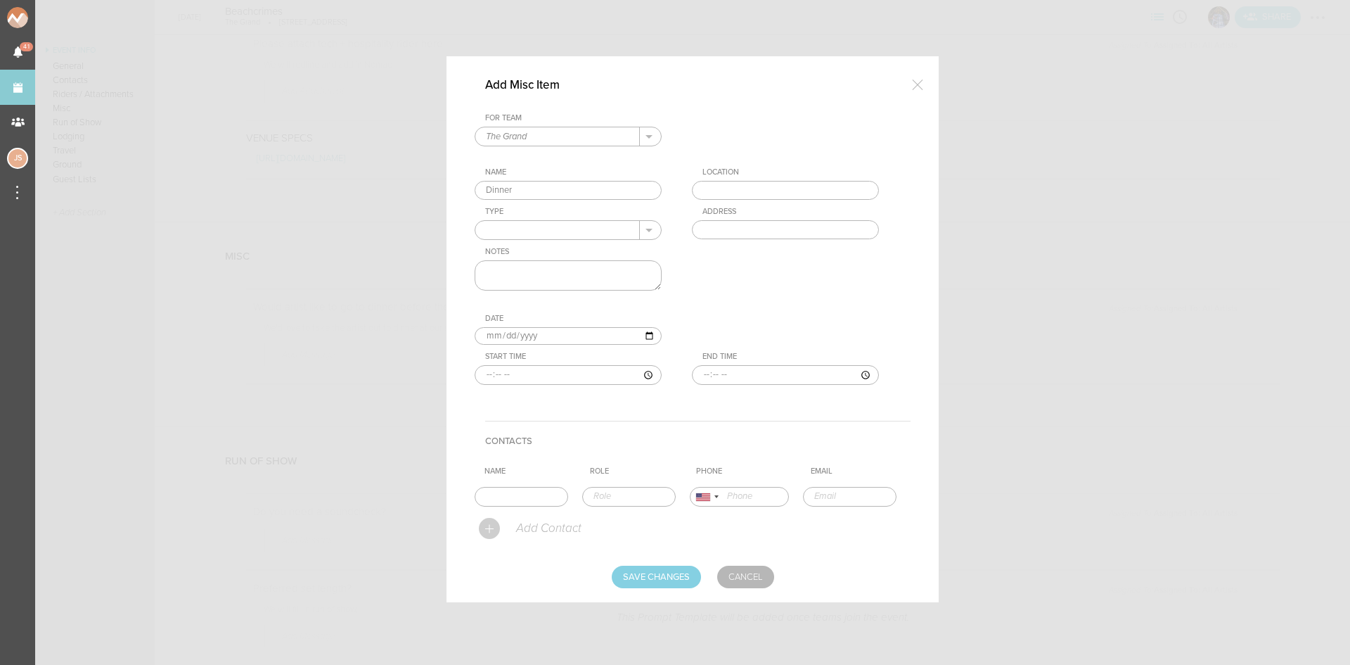
click at [715, 193] on input "text" at bounding box center [785, 191] width 187 height 20
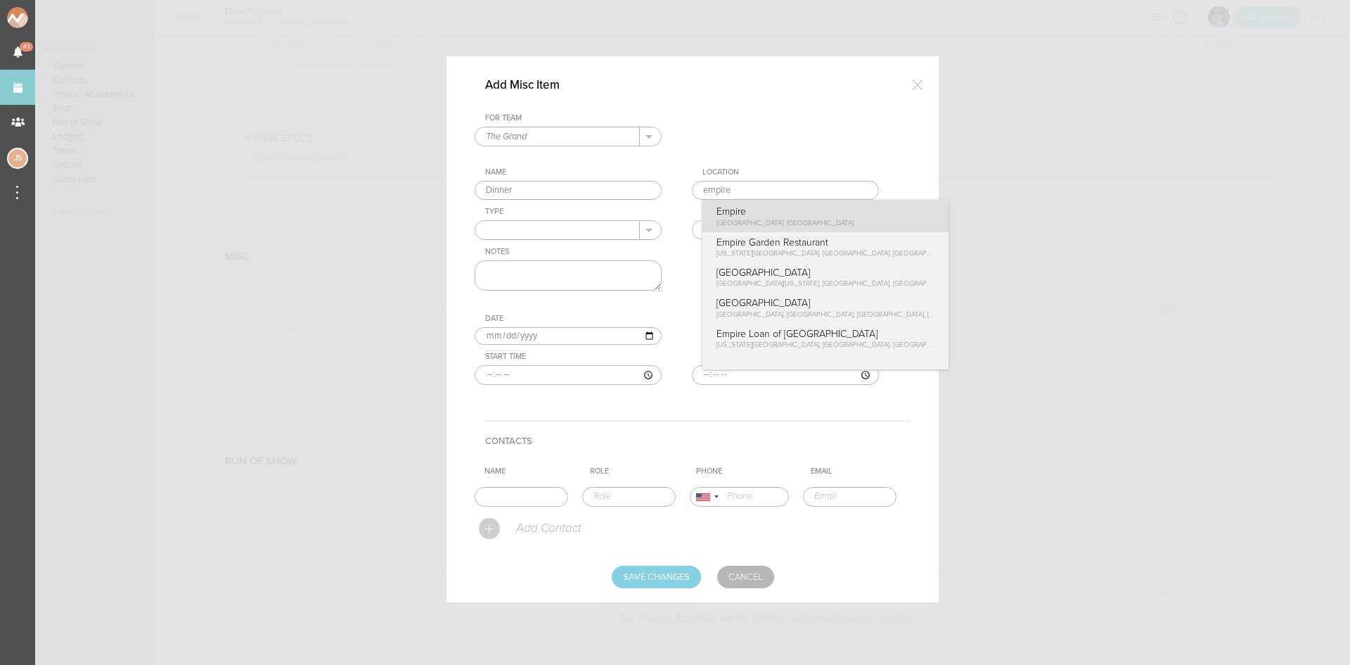
click at [743, 212] on div "For Team The Grand + Add New Team The Grand . The Grand Name Dinner Location em…" at bounding box center [693, 259] width 436 height 293
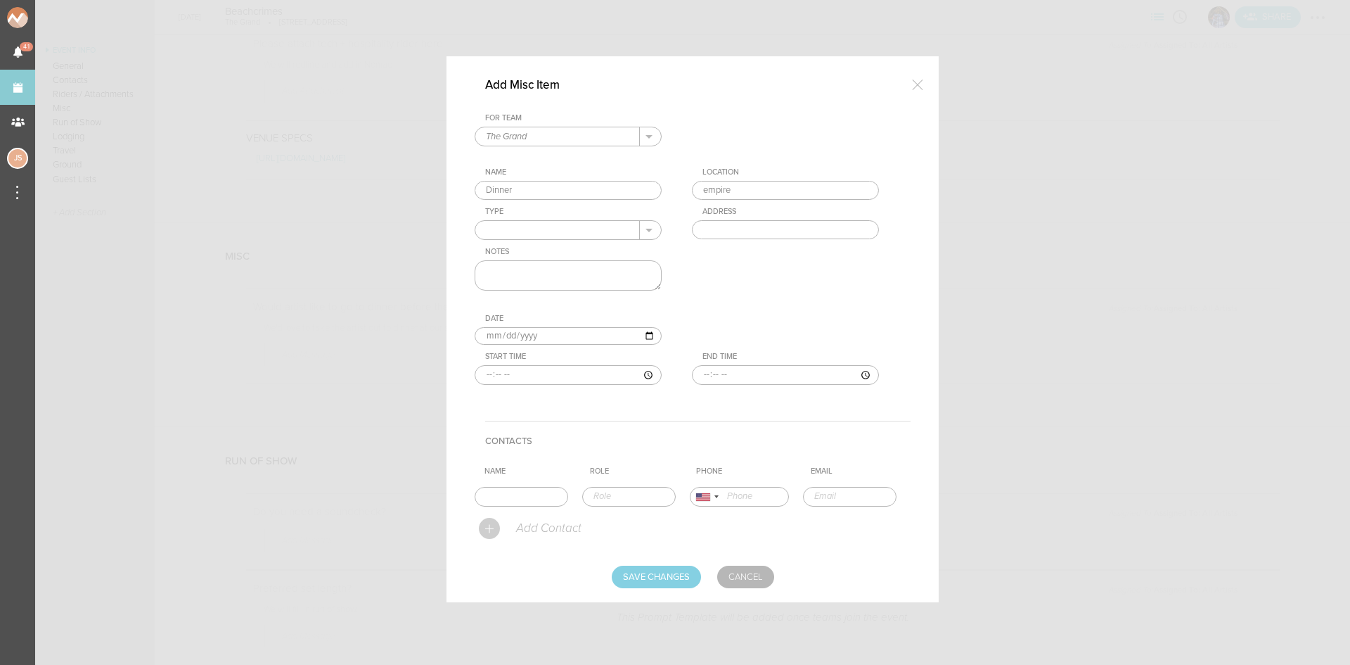
type input "Empire"
type input "1 Marina Park Drive, Boston, MA 02210, USA"
click at [561, 233] on input "text" at bounding box center [557, 230] width 165 height 18
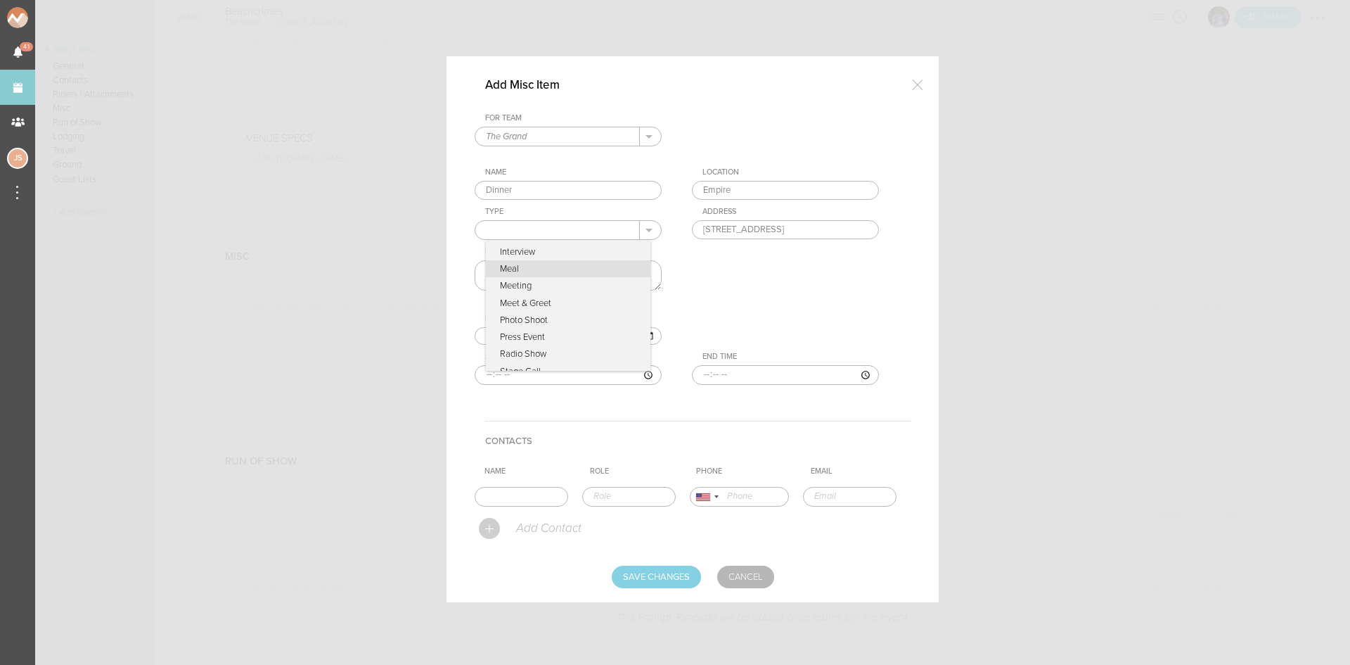
click at [541, 266] on p "Meal" at bounding box center [568, 268] width 165 height 17
type input "Meal"
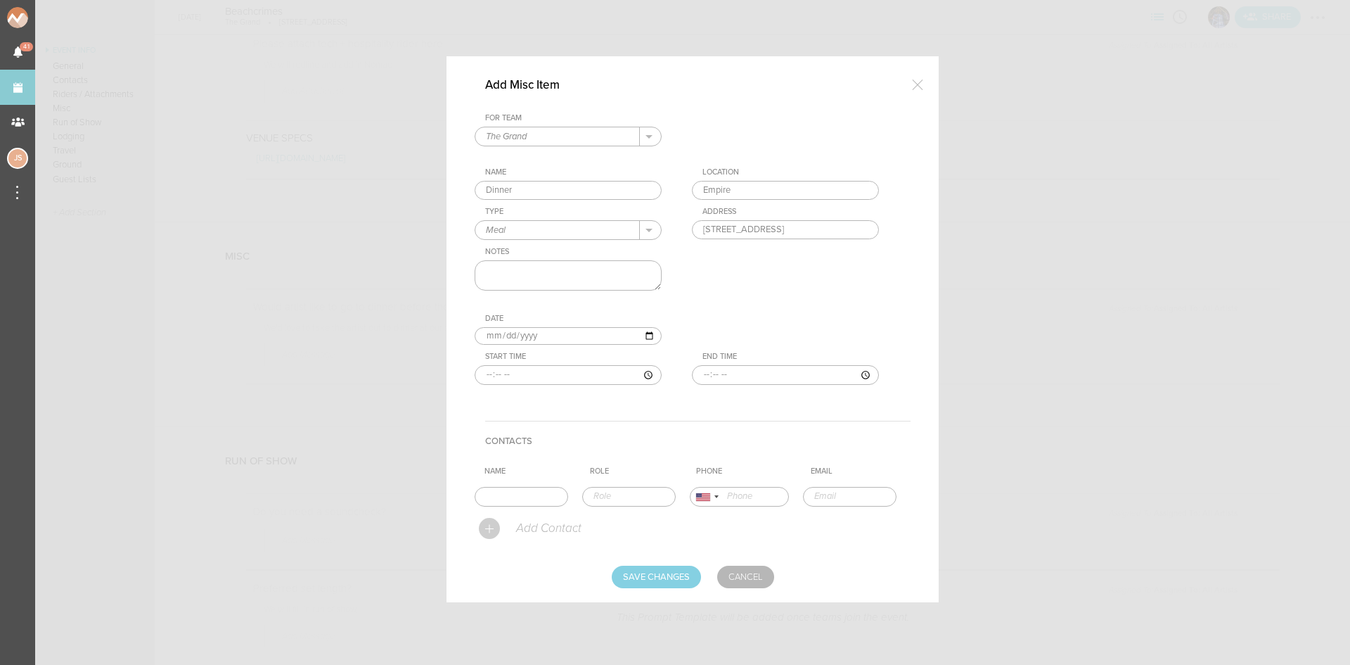
click at [541, 266] on textarea at bounding box center [568, 275] width 187 height 30
type textarea "comp"
click at [484, 378] on input "time" at bounding box center [568, 375] width 187 height 20
type input "21:30"
type input "23:00"
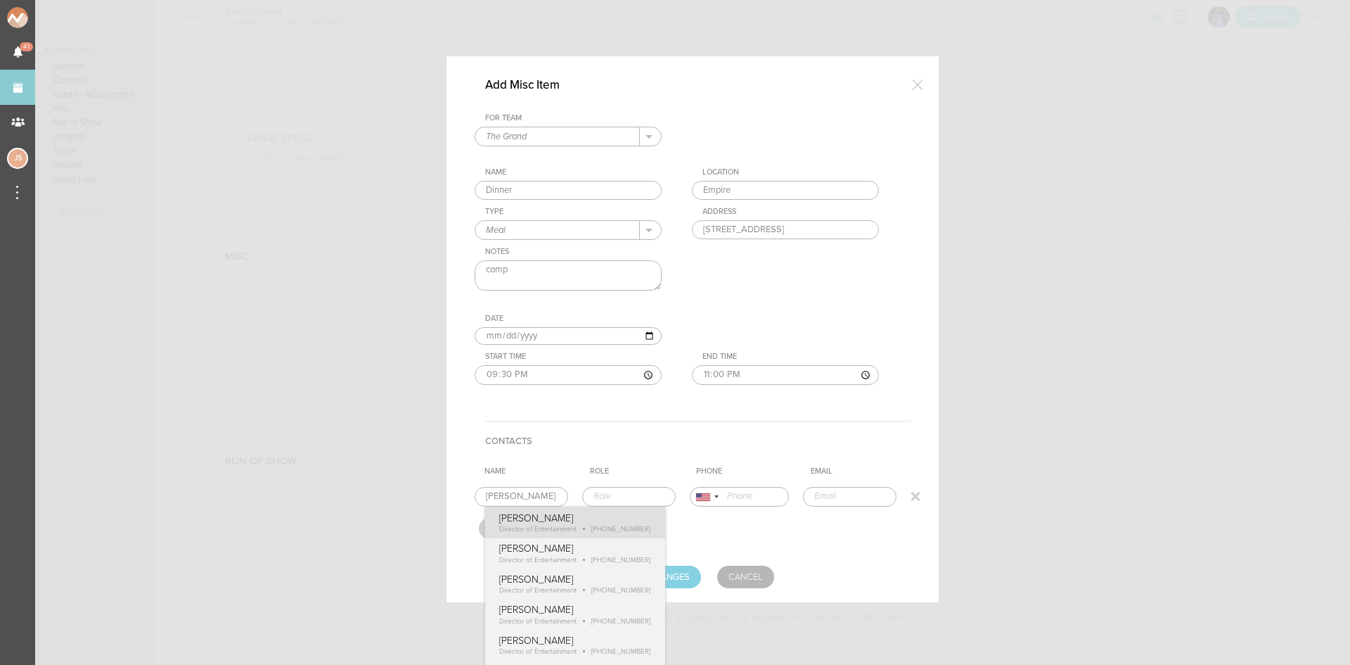
type input "Buddy Costa"
type input "Director of Entertainment"
type input "19788367779"
type input "buddy@bneg.com"
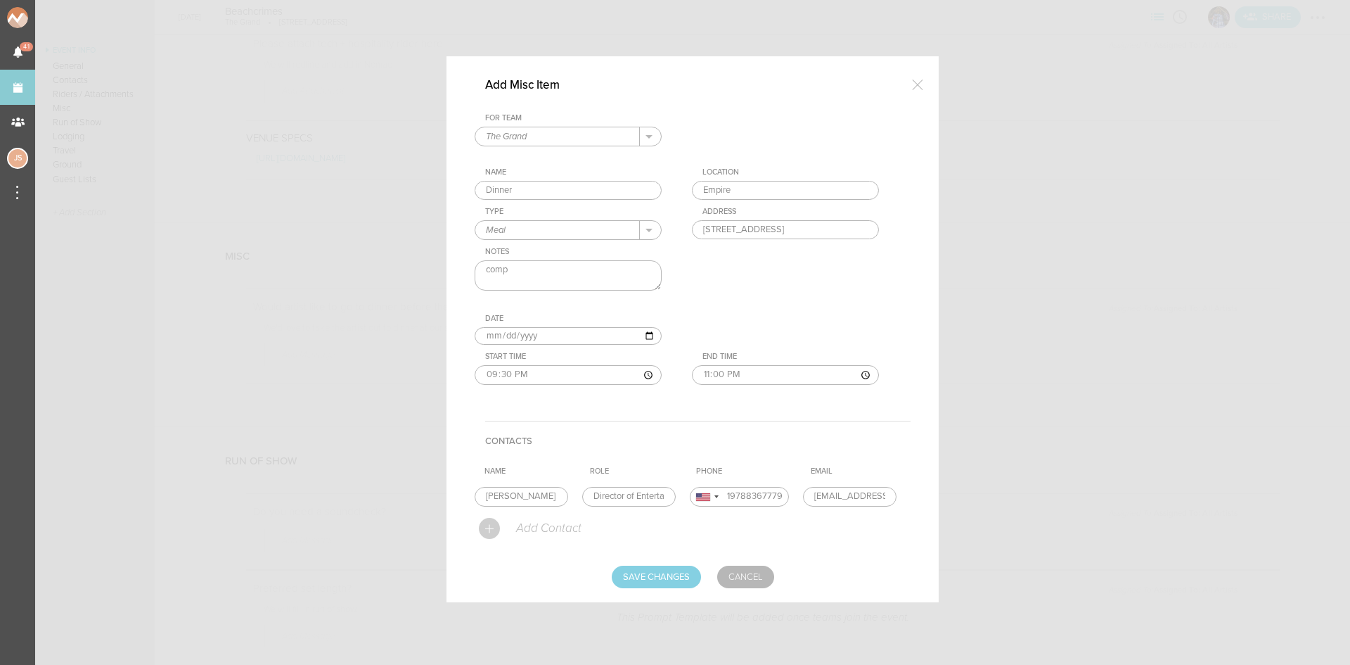
drag, startPoint x: 549, startPoint y: 526, endPoint x: 615, endPoint y: 553, distance: 71.3
click at [549, 526] on form "For Team The Grand + Add New Team The Grand . The Grand Name Dinner Location Em…" at bounding box center [693, 350] width 436 height 475
click at [666, 582] on input "Save Changes" at bounding box center [656, 576] width 89 height 23
type input "Saving..."
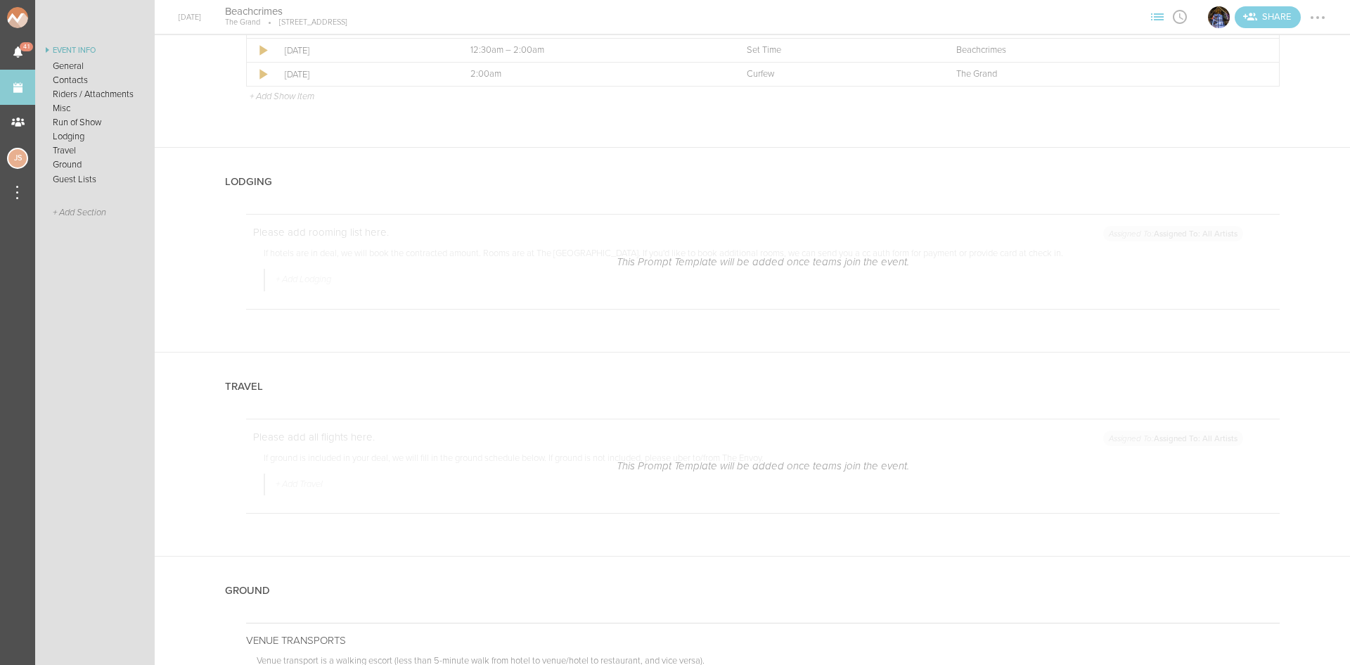
scroll to position [2039, 0]
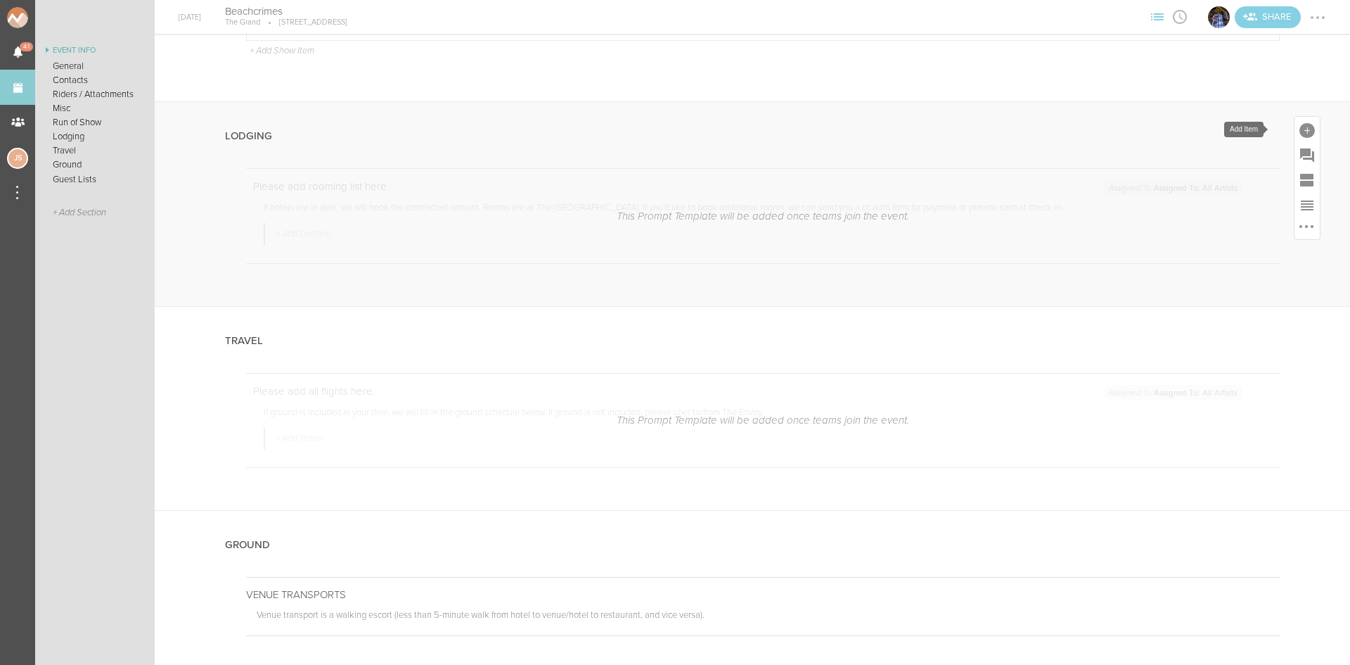
click at [1300, 124] on div at bounding box center [1307, 130] width 15 height 15
click at [1107, 345] on icon at bounding box center [1110, 346] width 28 height 28
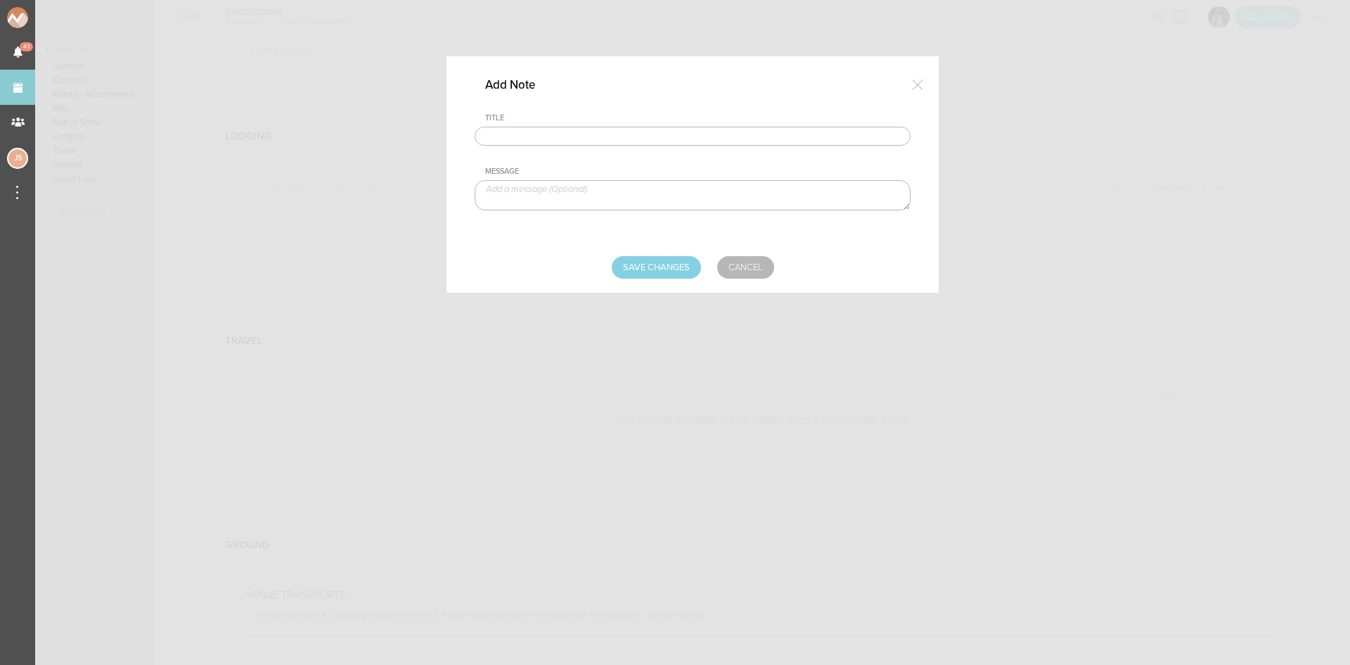
click at [707, 134] on input "text" at bounding box center [693, 137] width 436 height 20
type input "Lodging/GROUND"
click at [604, 193] on textarea at bounding box center [693, 195] width 436 height 30
type textarea "$500 buyout to be sent with final payment"
click at [650, 273] on input "Save Changes" at bounding box center [656, 267] width 89 height 23
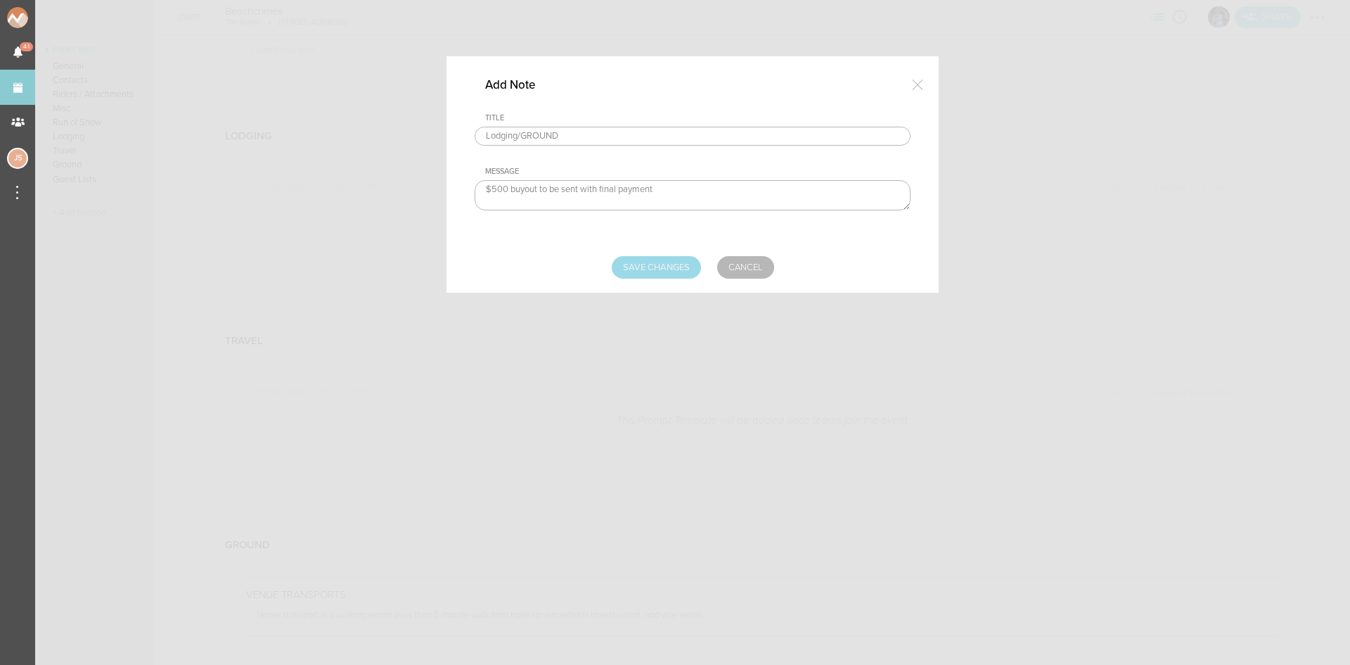
type input "Saving..."
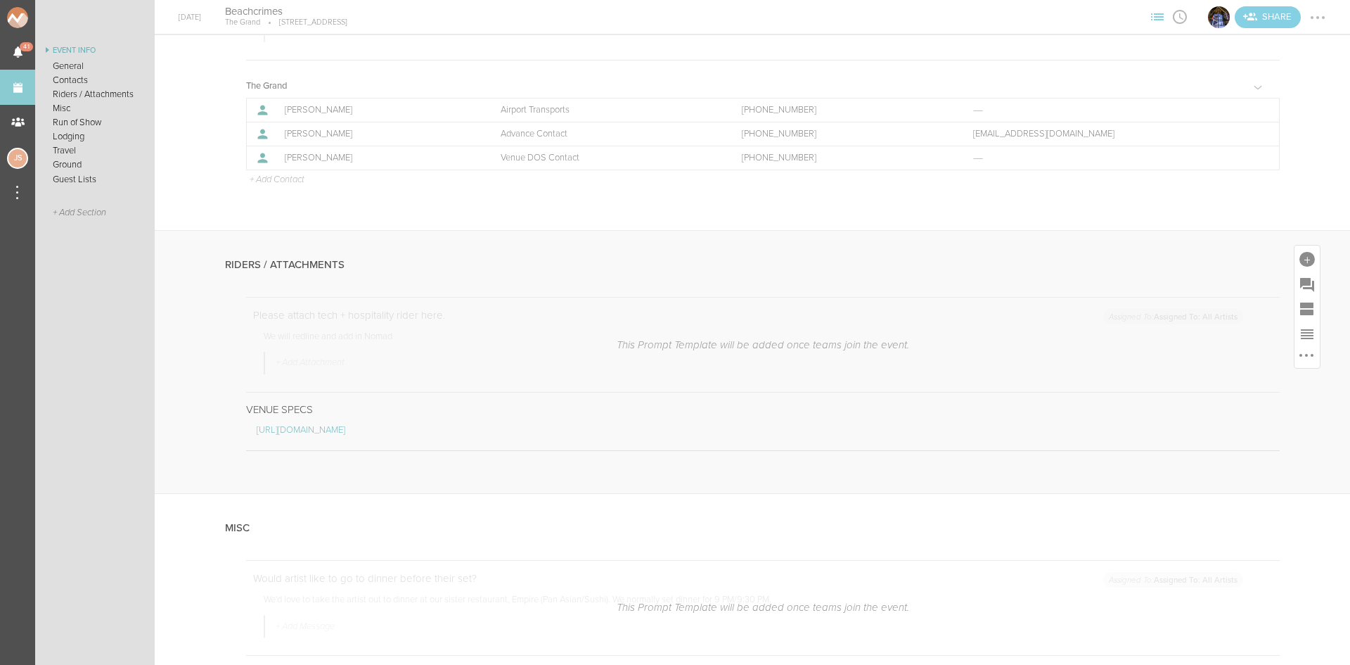
scroll to position [844, 0]
click at [1300, 267] on div at bounding box center [1307, 269] width 15 height 15
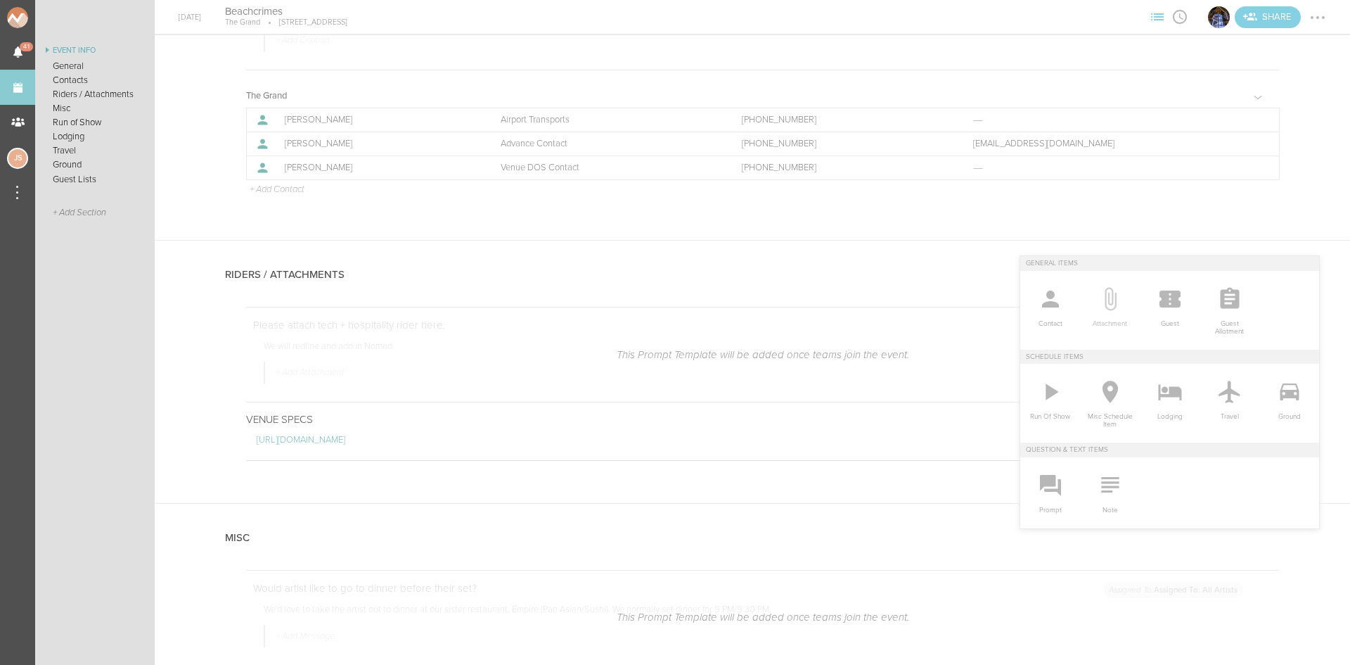
click at [1098, 307] on icon at bounding box center [1110, 299] width 28 height 28
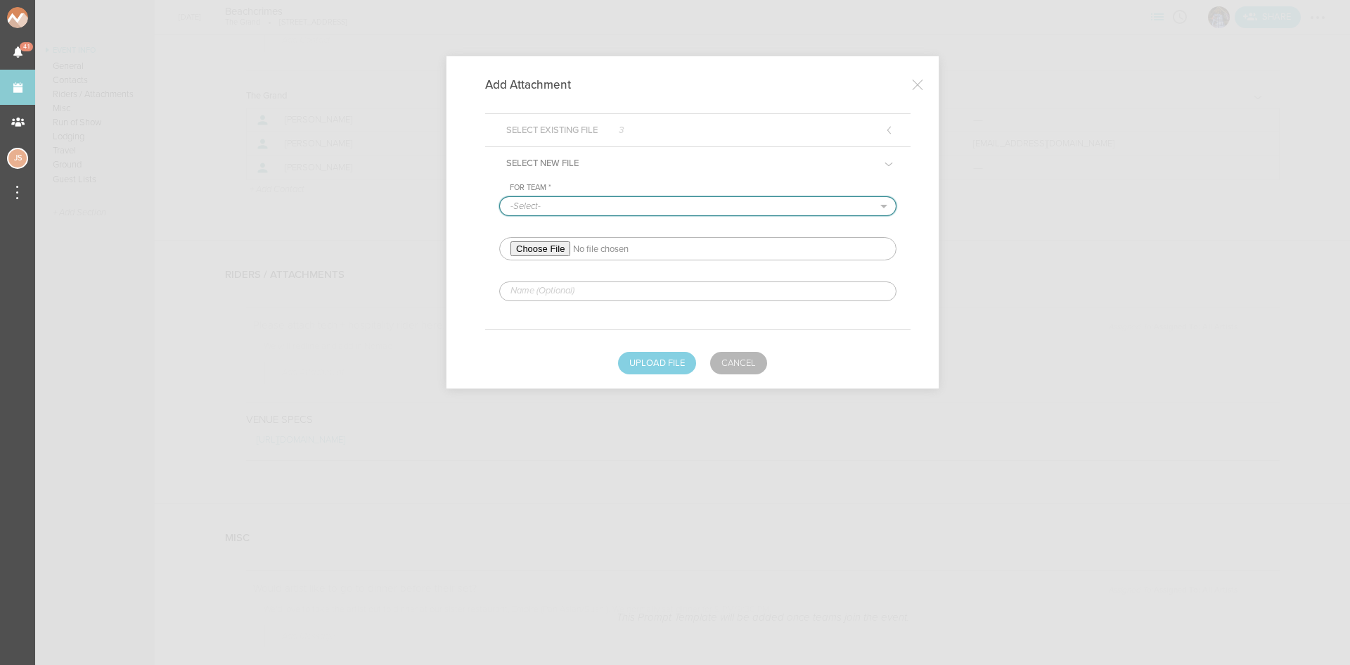
click at [527, 209] on select "-Select- The Grand" at bounding box center [698, 206] width 396 height 18
select select "20"
click at [500, 197] on select "-Select- The Grand" at bounding box center [698, 206] width 396 height 18
click at [540, 252] on input "file" at bounding box center [697, 248] width 397 height 23
type input "C:\fakepath\BEACHCRIMES RIDER - 2025 (1)-REDLINED.pdf"
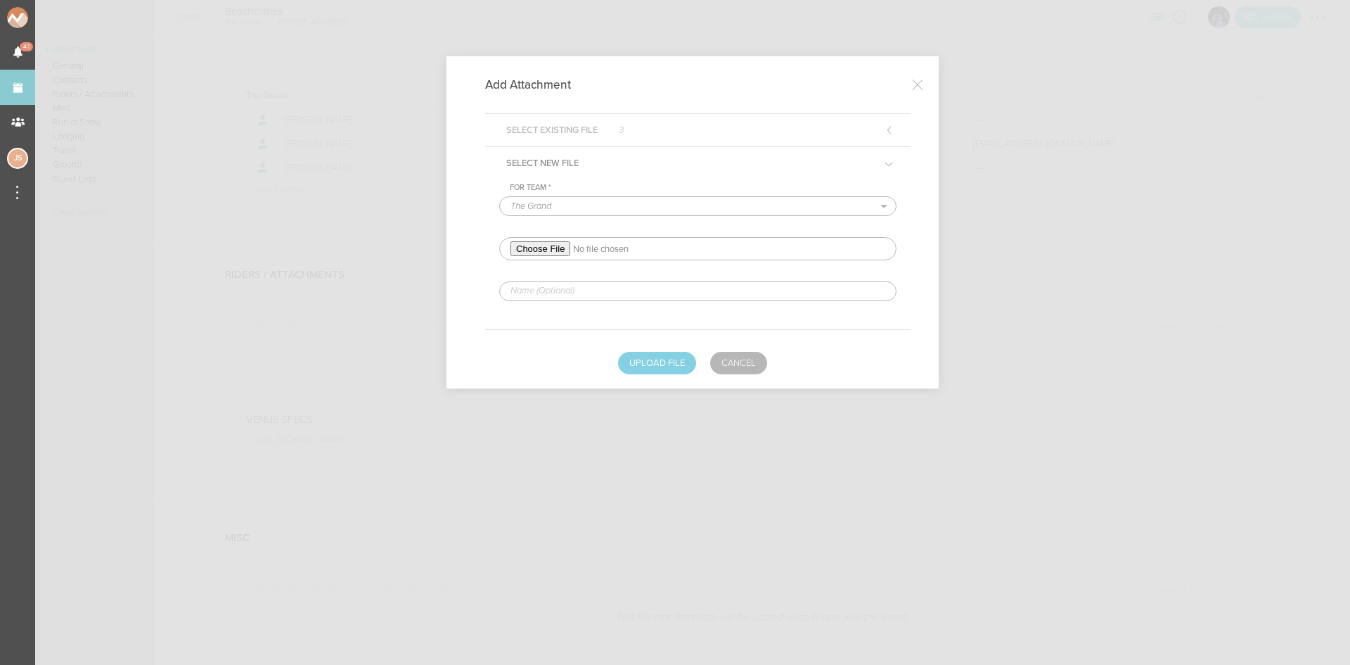
click at [657, 292] on input "text" at bounding box center [697, 291] width 397 height 20
type input "REDLINED HERE"
click at [653, 359] on button "Upload File" at bounding box center [657, 363] width 78 height 23
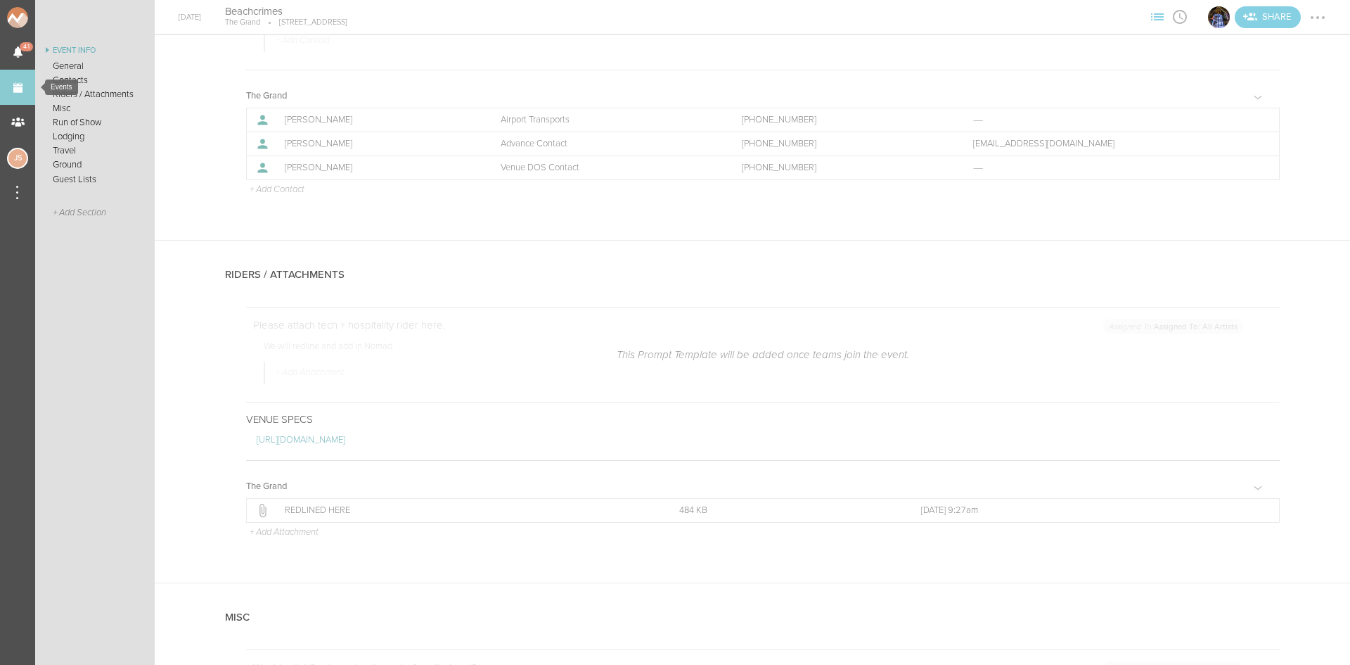
click at [10, 87] on link "Events" at bounding box center [17, 87] width 35 height 35
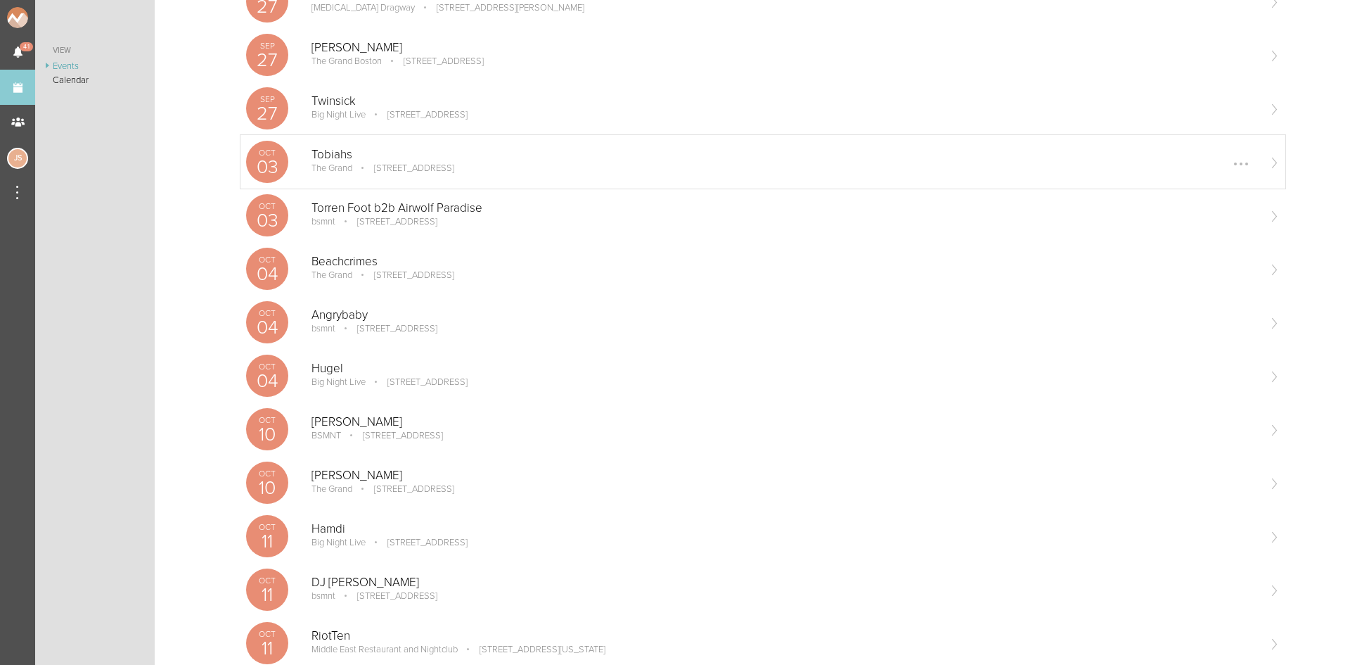
scroll to position [281, 0]
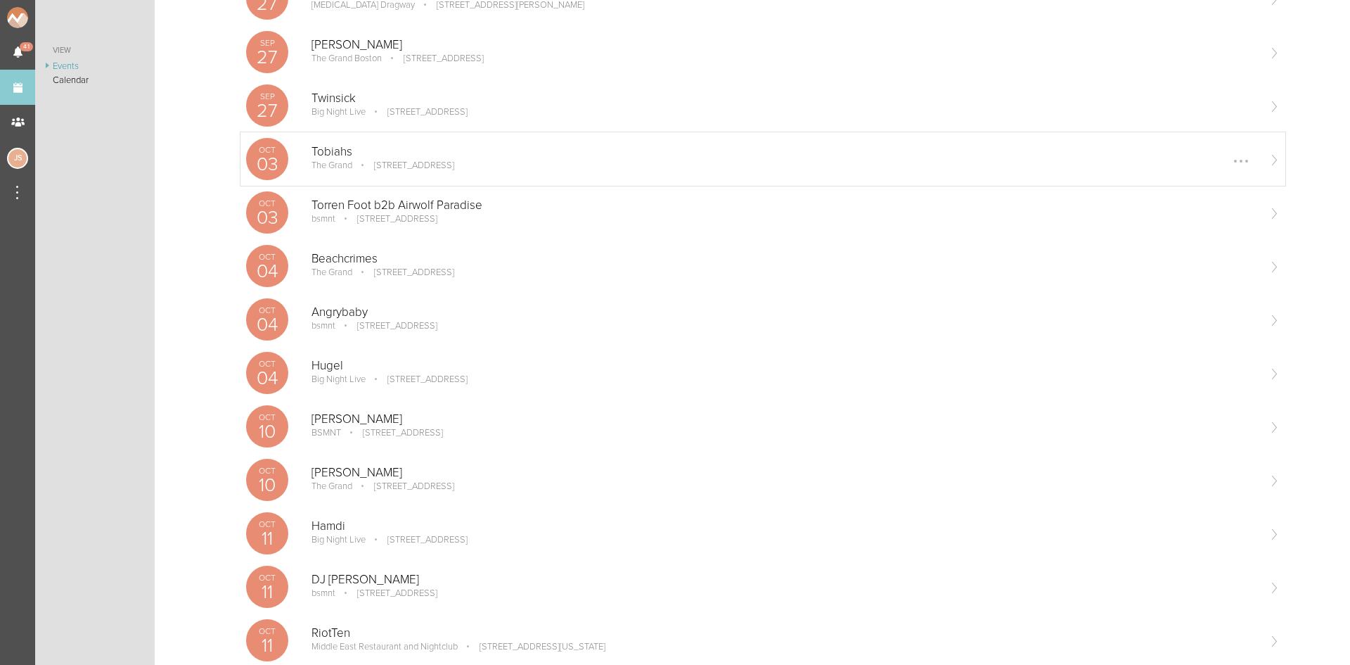
click at [406, 148] on p "Tobiahs" at bounding box center [785, 152] width 946 height 14
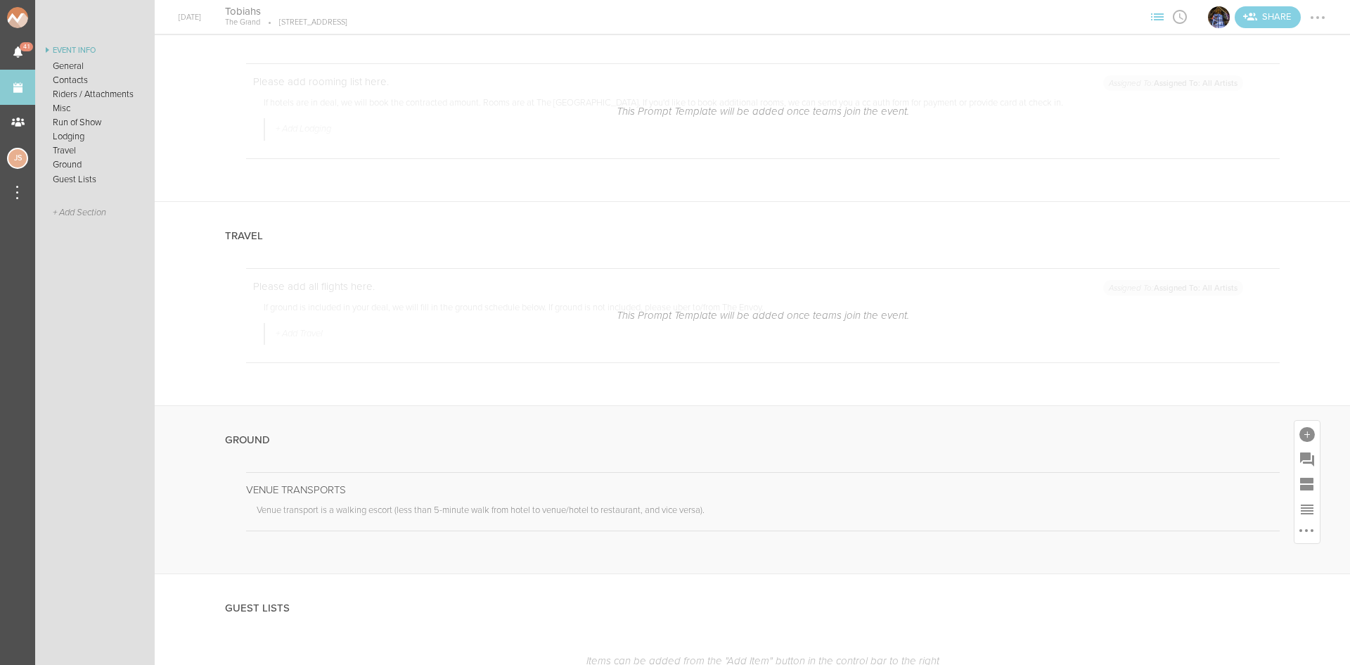
scroll to position [2233, 0]
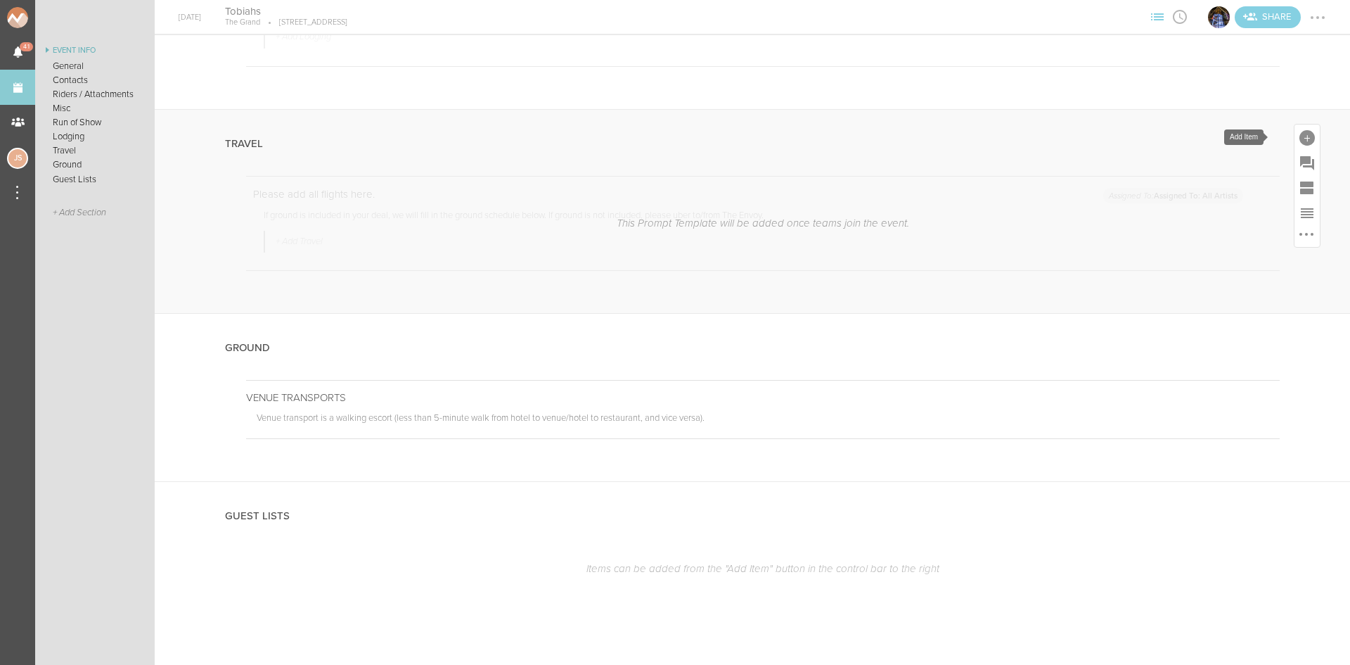
click at [1300, 136] on div at bounding box center [1307, 137] width 15 height 15
click at [1219, 262] on icon at bounding box center [1229, 261] width 21 height 23
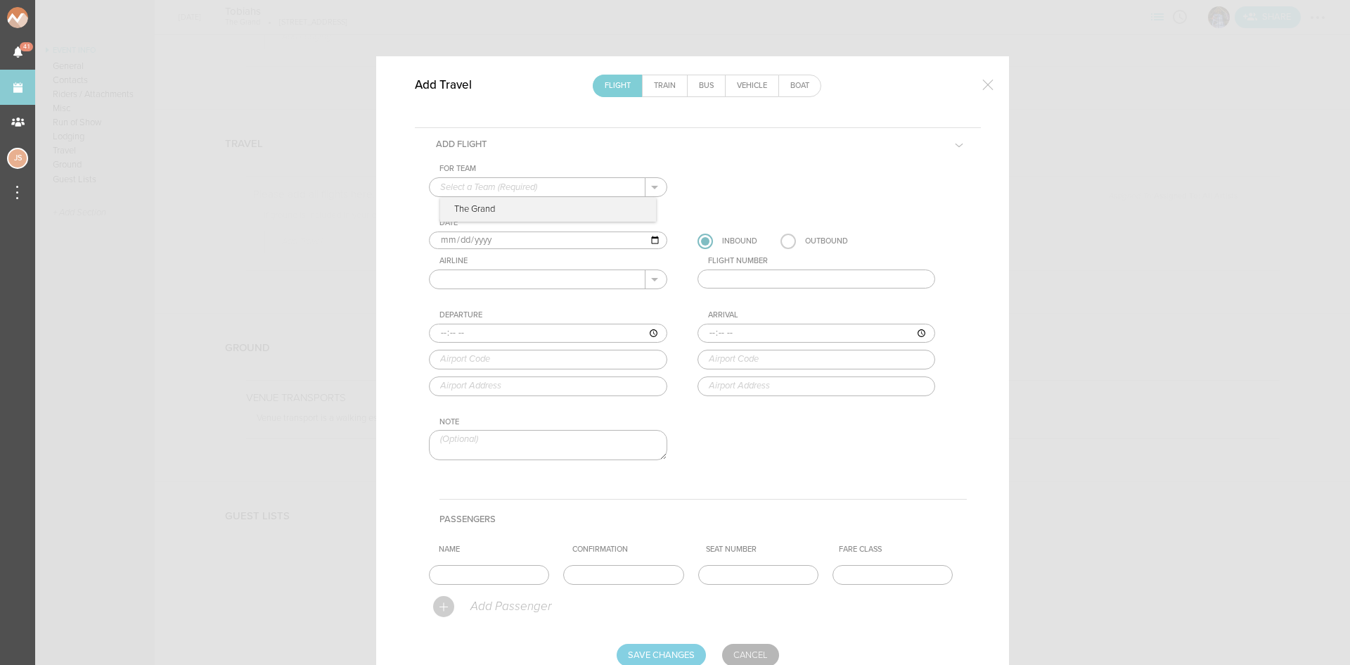
click at [471, 185] on input "text" at bounding box center [538, 187] width 216 height 18
click at [476, 201] on p "The Grand" at bounding box center [548, 210] width 216 height 24
type input "The Grand"
click at [978, 95] on div at bounding box center [988, 84] width 28 height 28
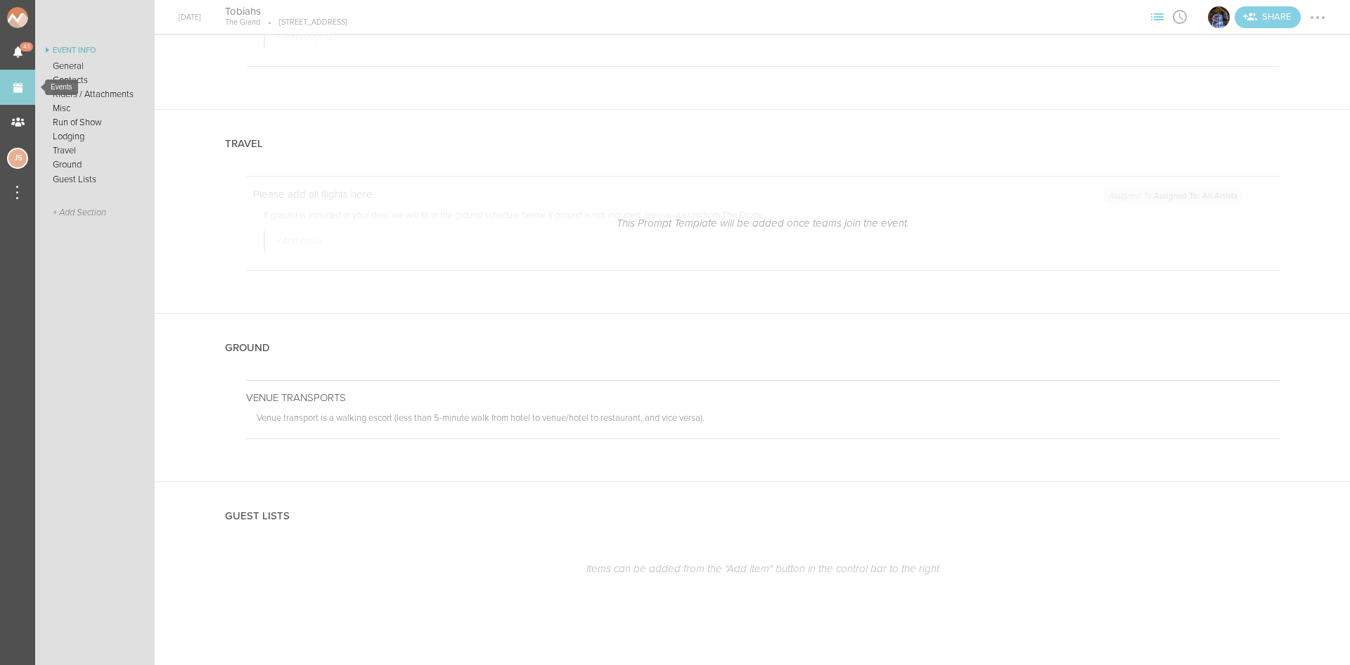
click at [15, 72] on link "Events" at bounding box center [17, 87] width 35 height 35
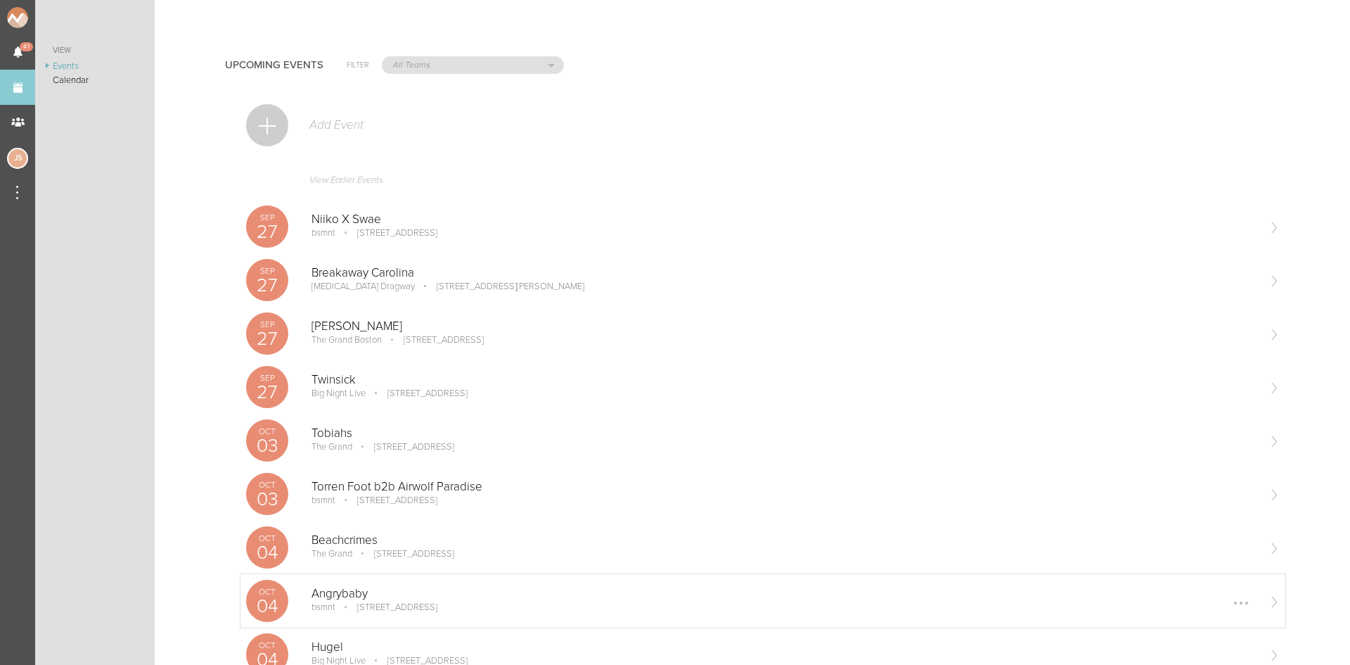
click at [409, 599] on p "Angrybaby" at bounding box center [785, 594] width 946 height 14
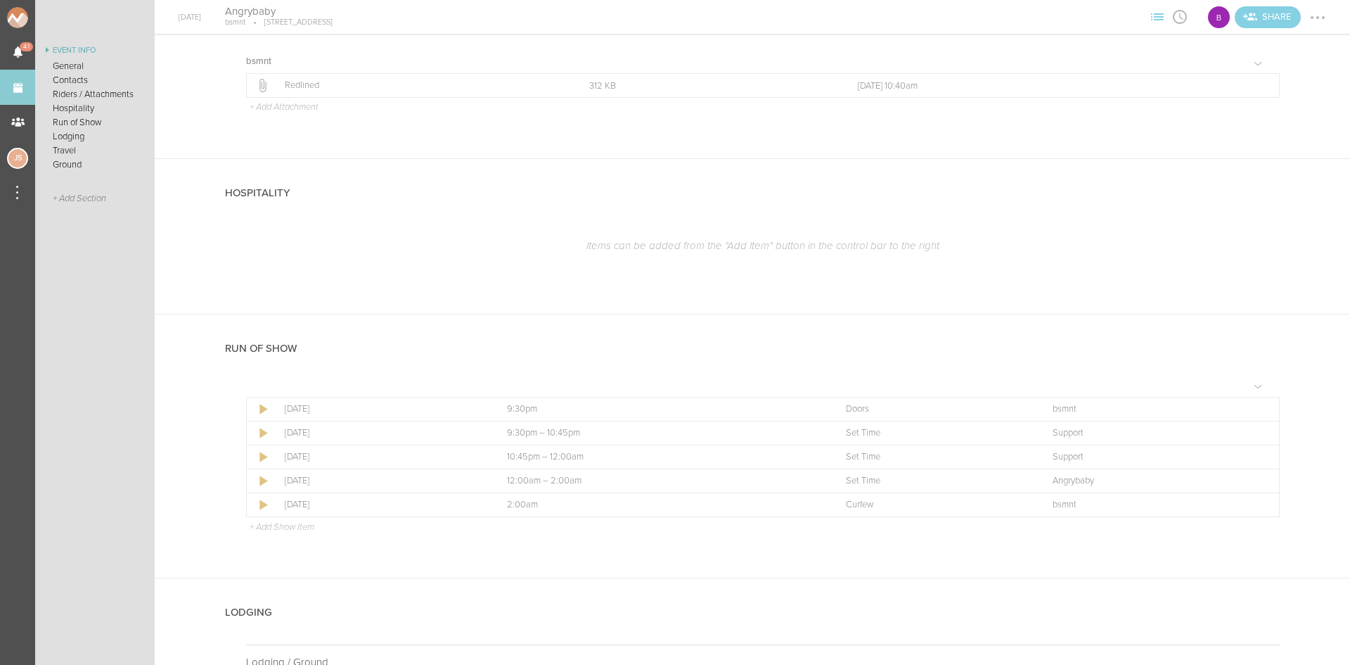
scroll to position [703, 0]
click at [1253, 449] on div at bounding box center [1261, 454] width 23 height 23
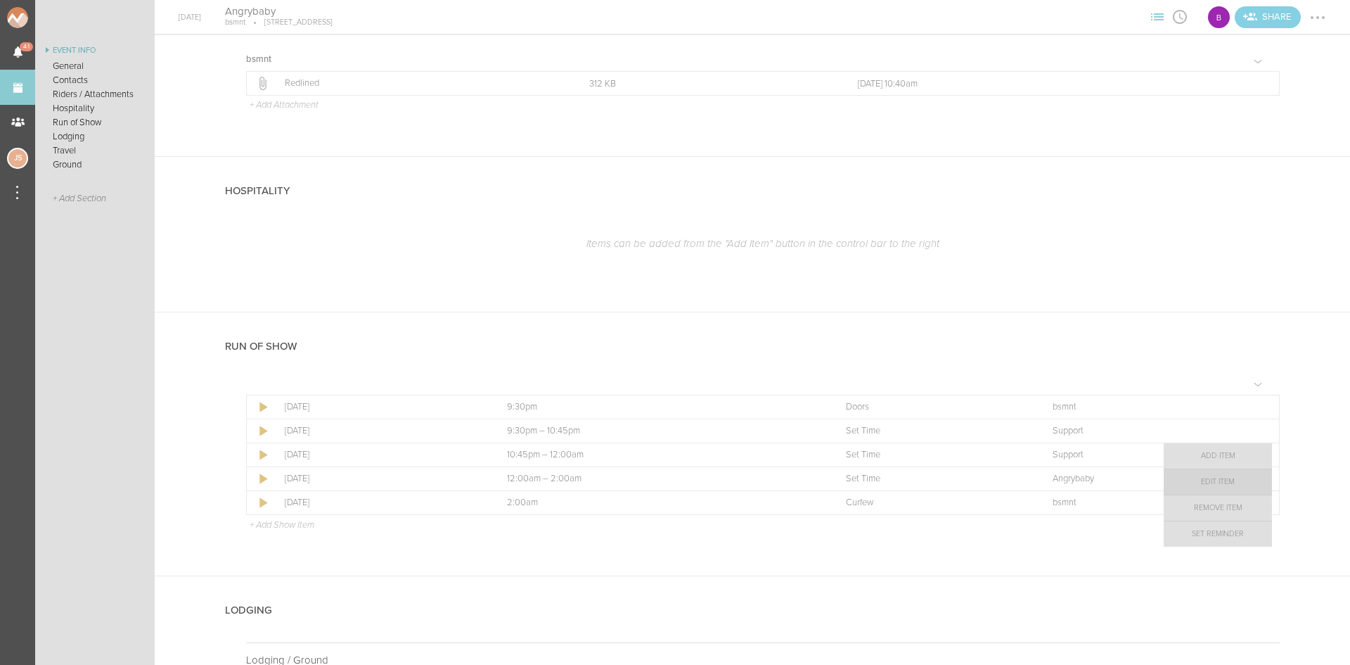
click at [1246, 474] on link "Edit Item" at bounding box center [1218, 481] width 108 height 25
select select "Set Time"
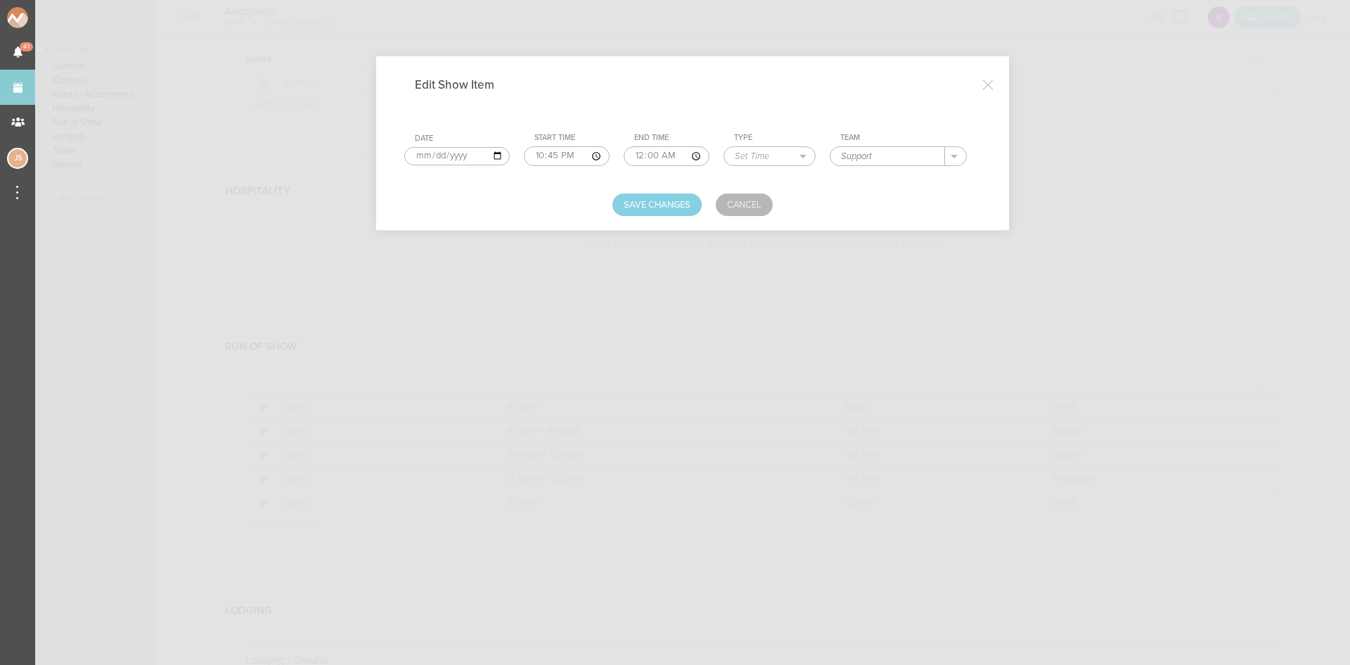
drag, startPoint x: 887, startPoint y: 153, endPoint x: 824, endPoint y: 155, distance: 62.7
click at [824, 155] on tr "Date 2025-10-04 Start Time 22:45 End Time 00:00 Type Load In Soundcheck Line Ch…" at bounding box center [692, 149] width 577 height 44
type input "Jaxx"
click at [683, 199] on button "Save Changes" at bounding box center [657, 204] width 89 height 23
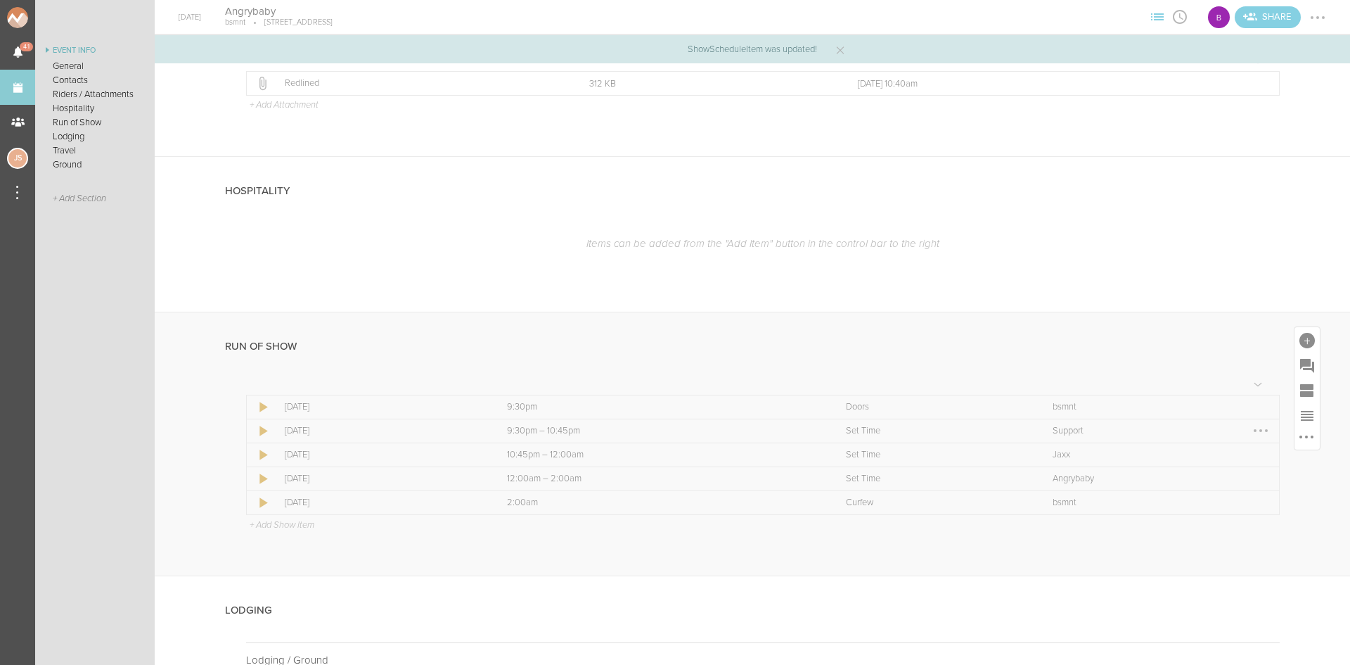
click at [1252, 429] on div at bounding box center [1261, 430] width 23 height 23
click at [1231, 463] on link "Edit Item" at bounding box center [1218, 457] width 108 height 25
select select "Set Time"
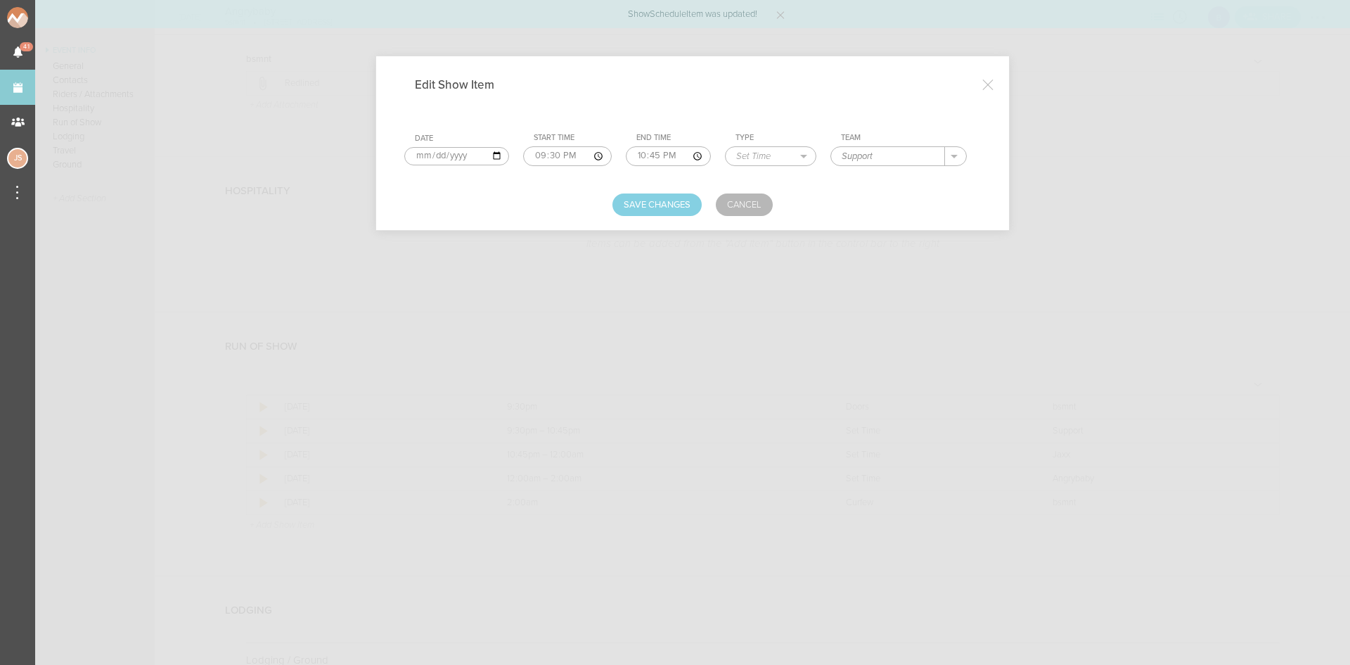
drag, startPoint x: 904, startPoint y: 156, endPoint x: 811, endPoint y: 161, distance: 93.7
click at [811, 161] on tr "Date 2025-10-04 Start Time 21:30 End Time 22:45 Type Load In Soundcheck Line Ch…" at bounding box center [692, 149] width 577 height 44
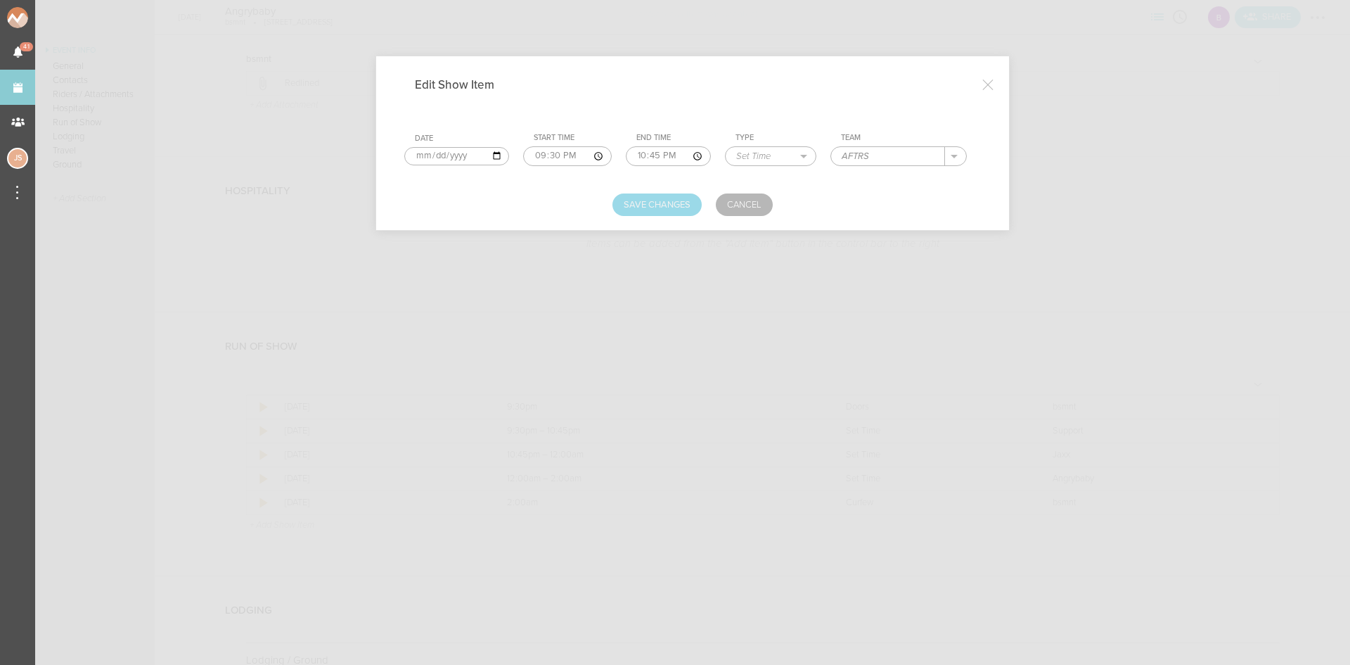
type input "AFTRS"
click at [657, 212] on button "Save Changes" at bounding box center [657, 204] width 89 height 23
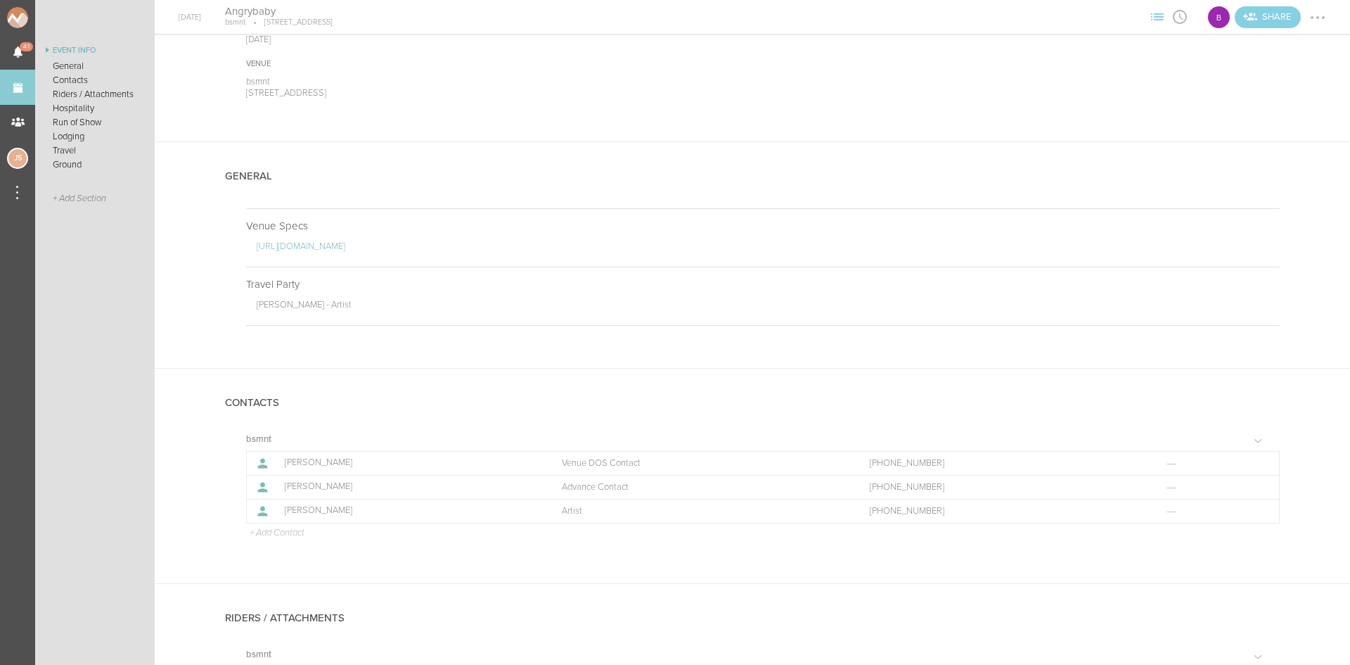
scroll to position [0, 0]
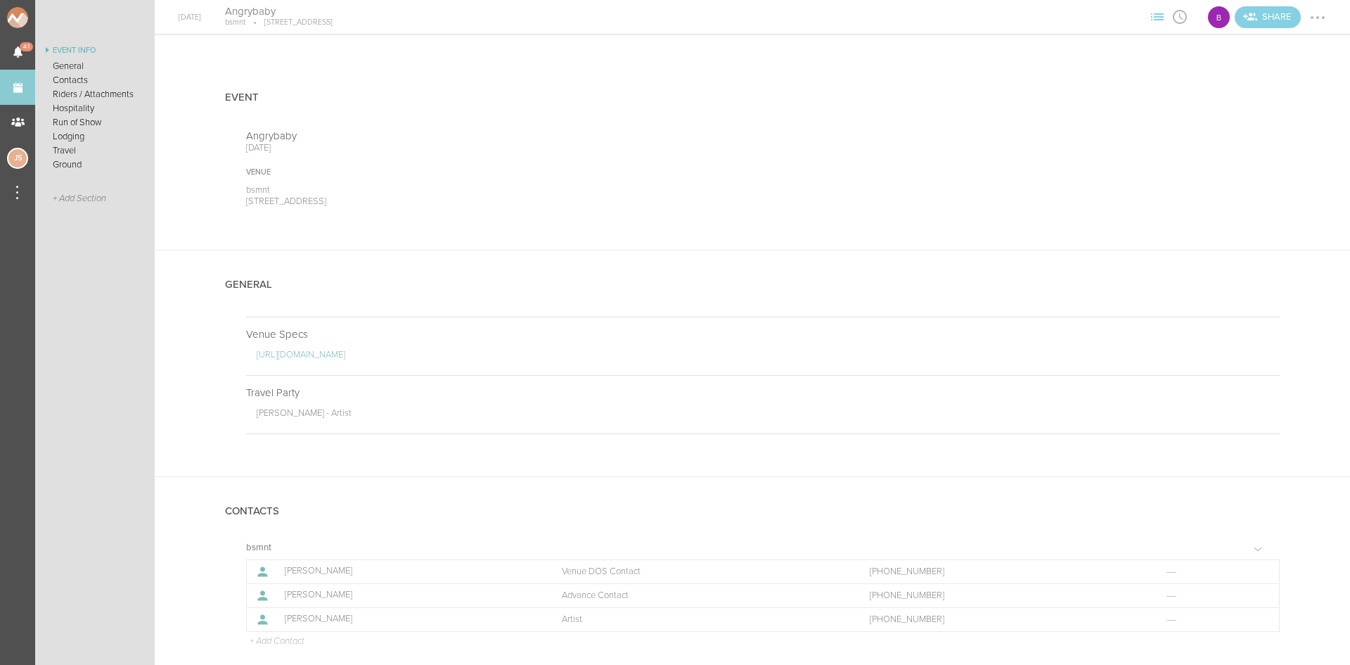
click at [1321, 15] on div at bounding box center [1318, 17] width 23 height 23
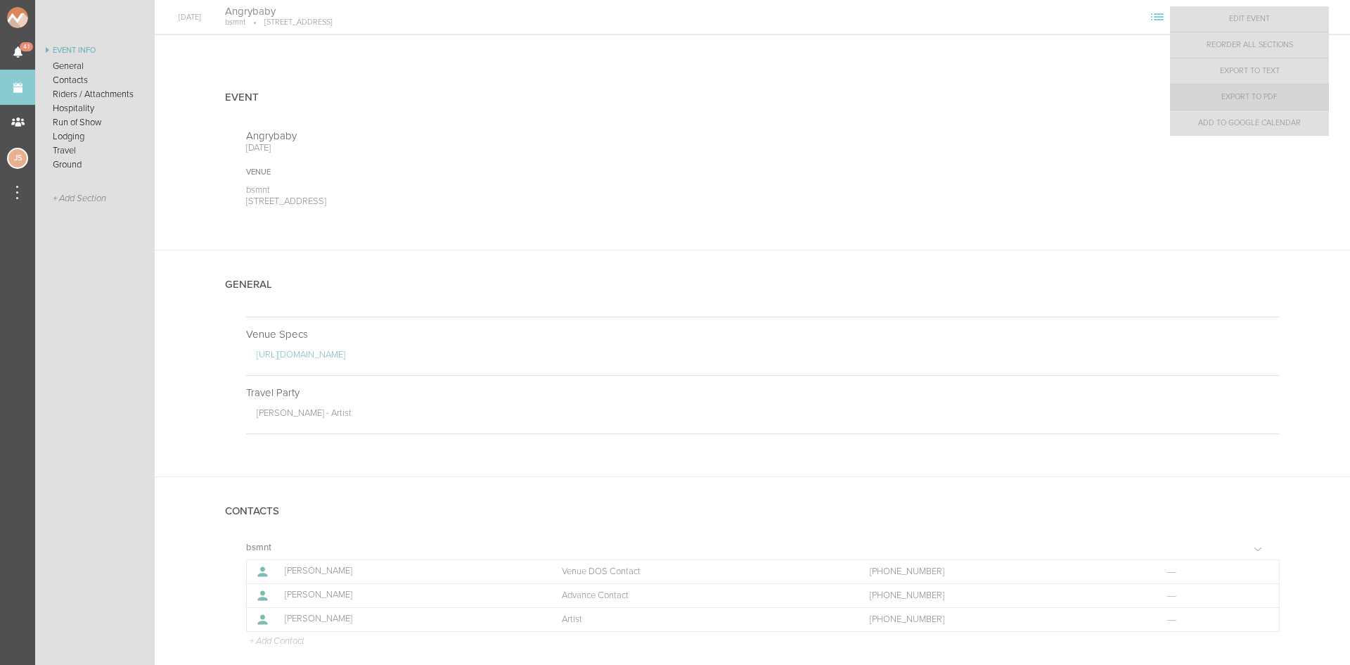
click at [1294, 103] on link "Export to PDF" at bounding box center [1249, 96] width 159 height 25
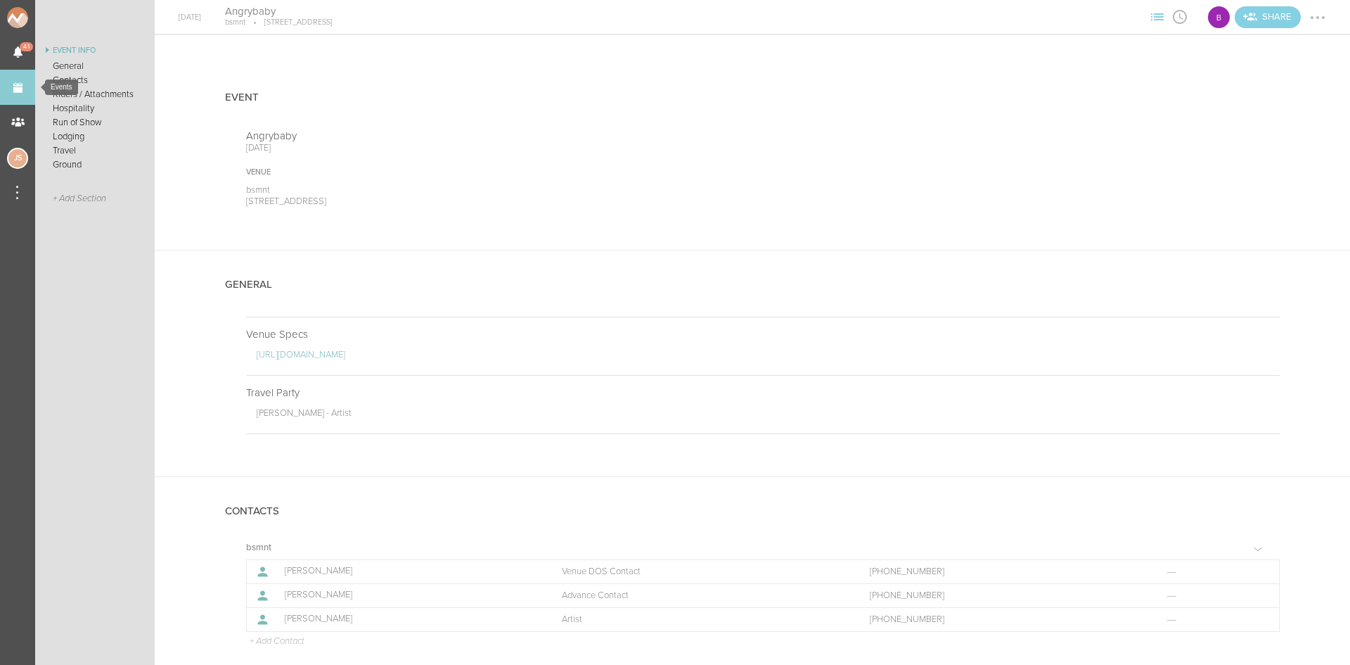
click at [20, 81] on link "Events" at bounding box center [17, 87] width 35 height 35
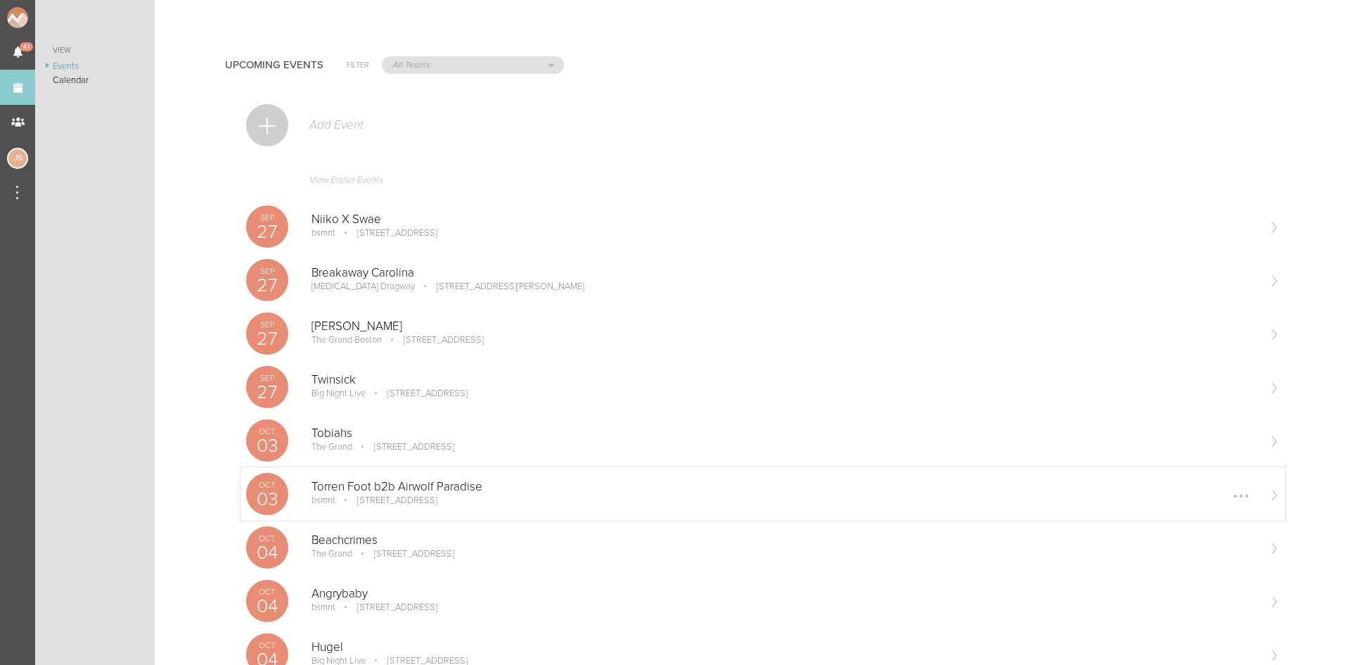
click at [392, 489] on p "Torren Foot b2b Airwolf Paradise" at bounding box center [785, 487] width 946 height 14
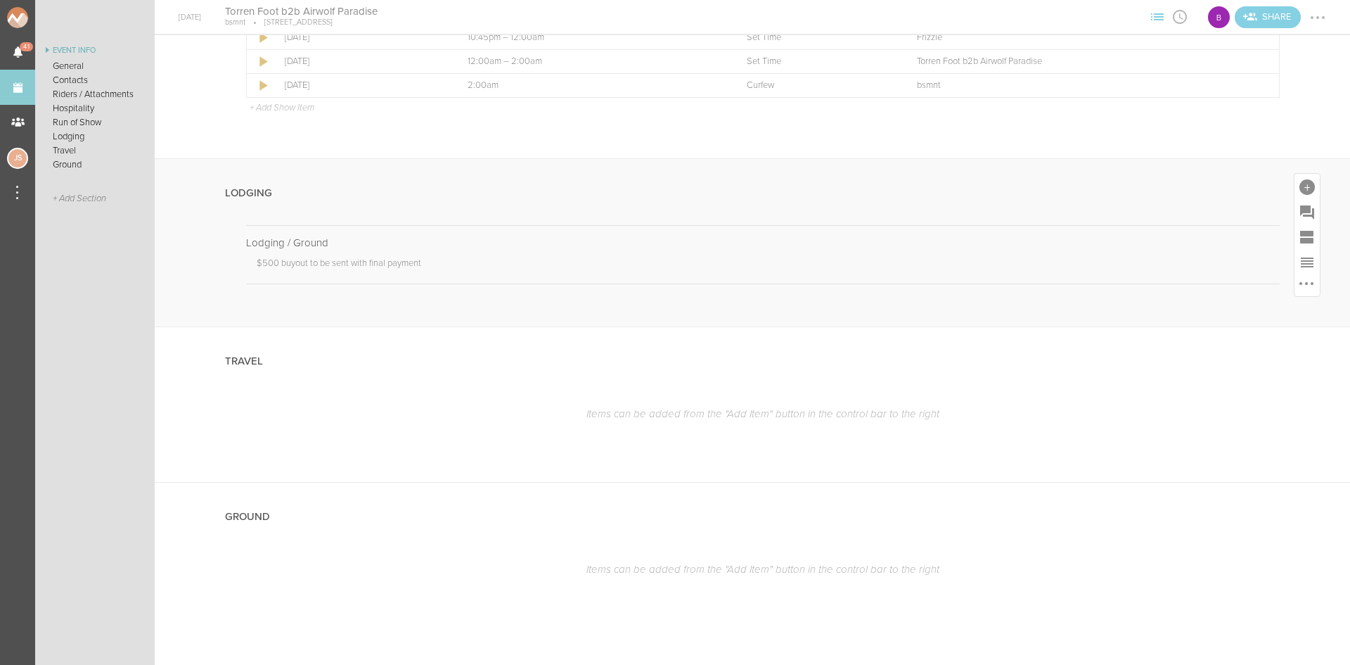
scroll to position [1160, 0]
click at [1316, 18] on div at bounding box center [1317, 17] width 3 height 3
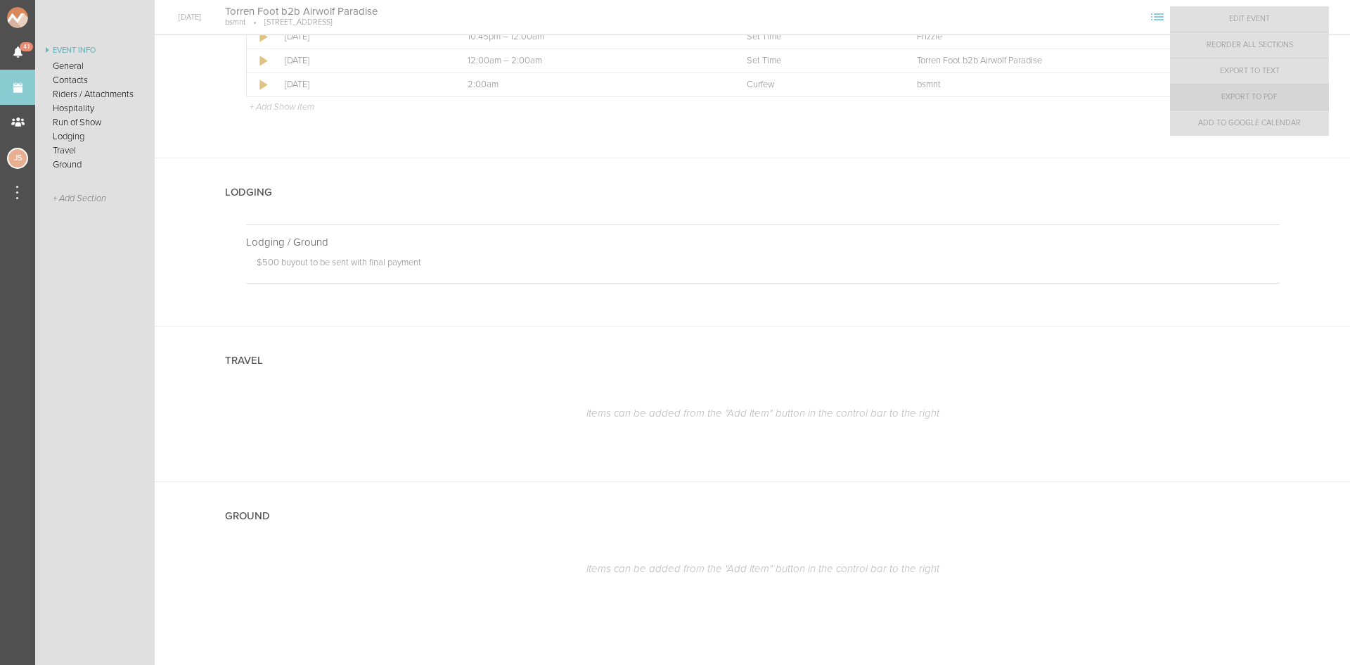
click at [1289, 99] on link "Export to PDF" at bounding box center [1249, 96] width 159 height 25
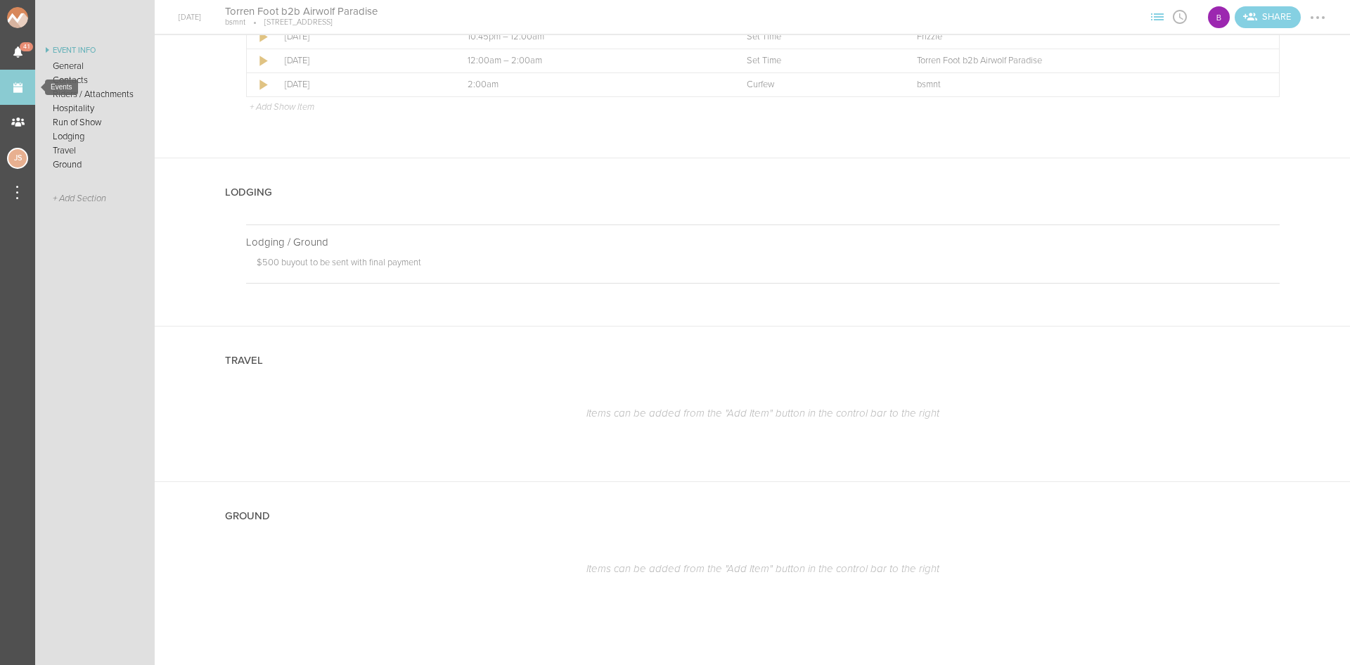
click at [13, 86] on link "Events" at bounding box center [17, 87] width 35 height 35
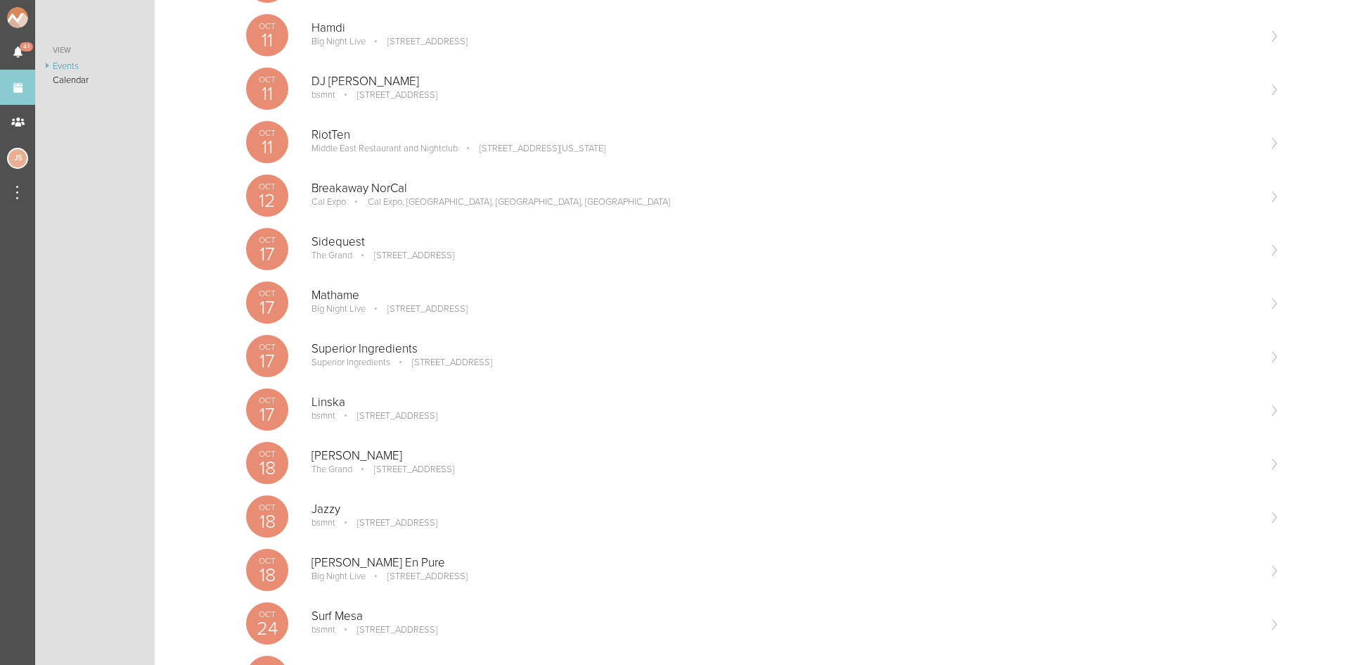
scroll to position [1125, 0]
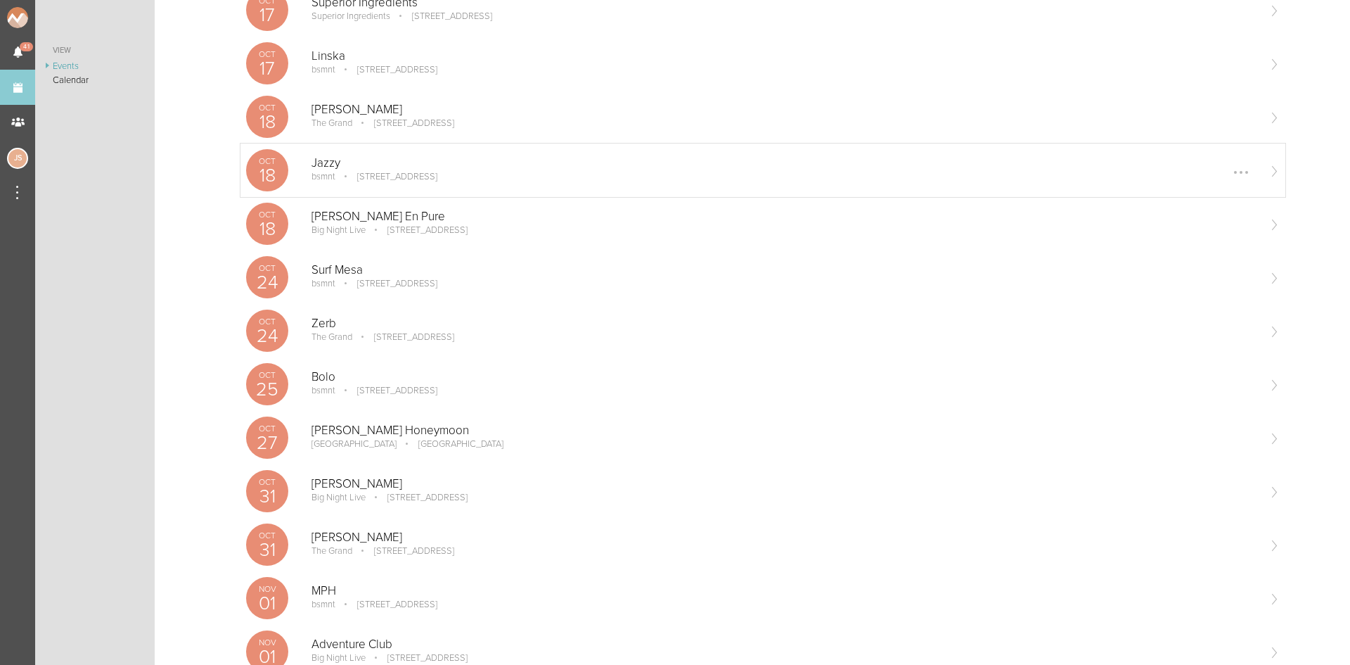
click at [339, 172] on p "[STREET_ADDRESS]" at bounding box center [388, 176] width 100 height 11
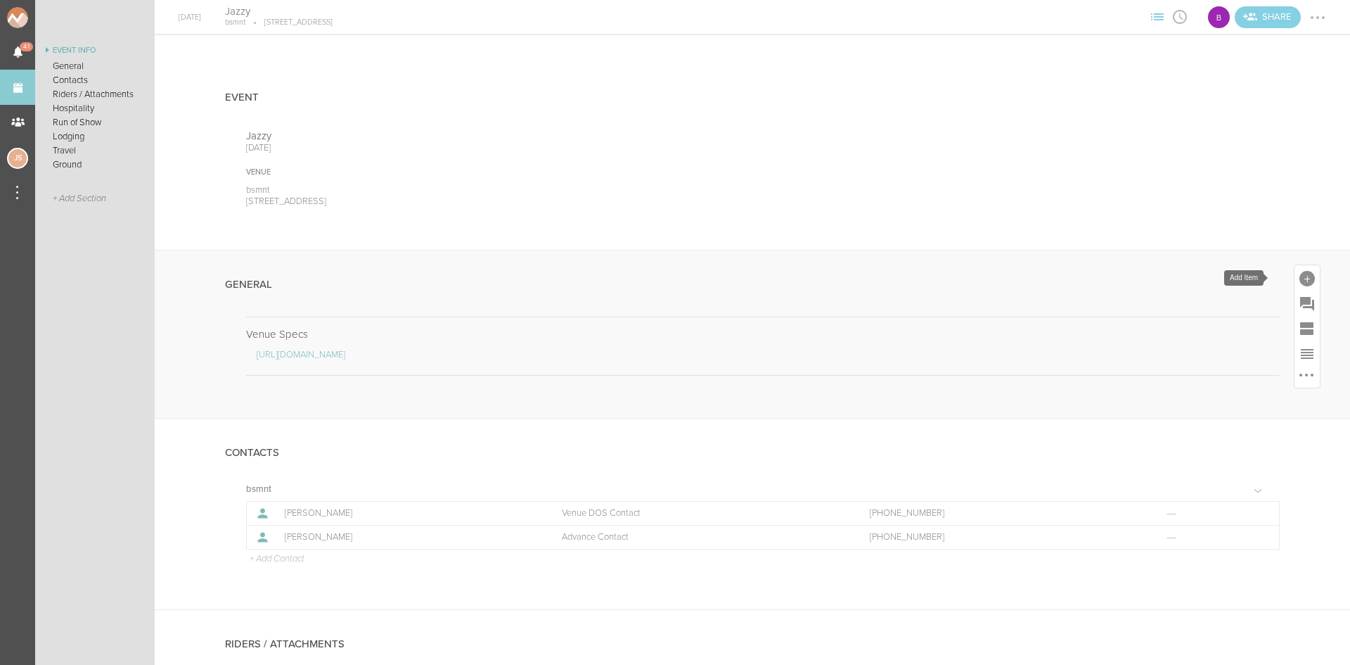
click at [1300, 269] on div at bounding box center [1307, 277] width 25 height 25
click at [1101, 491] on icon at bounding box center [1110, 493] width 18 height 15
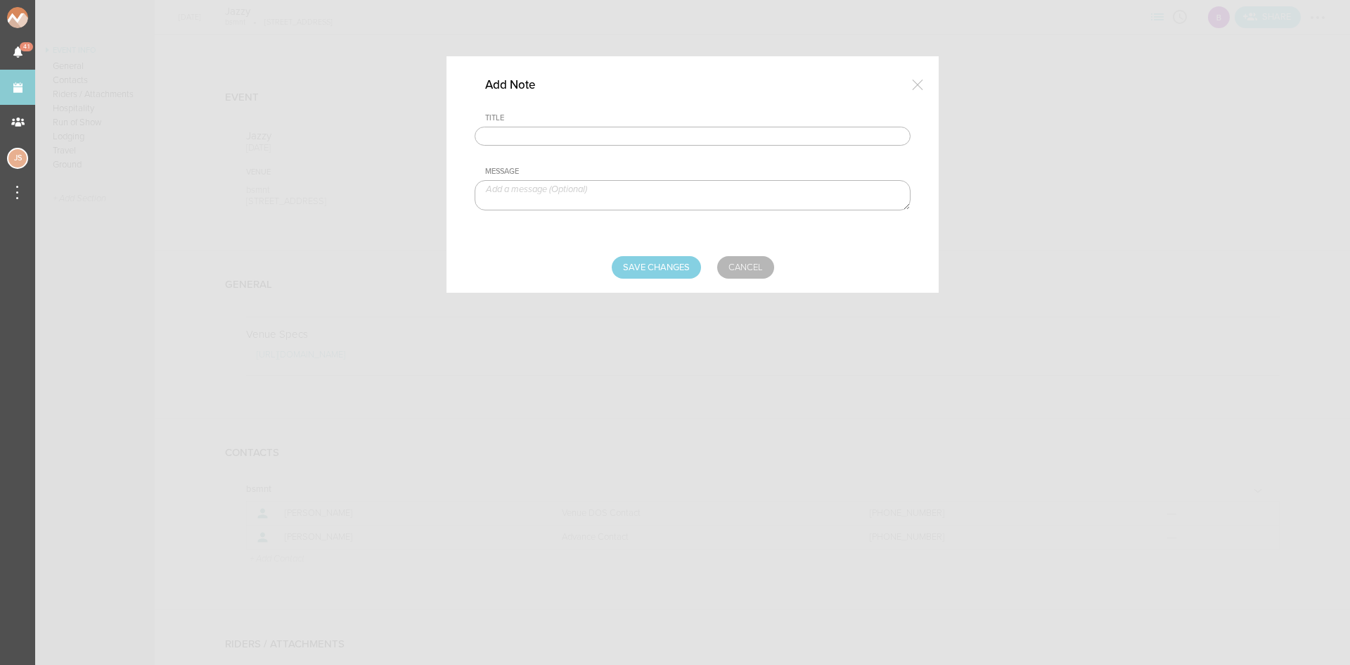
click at [524, 135] on input "text" at bounding box center [693, 137] width 436 height 20
type input "Travel Party"
click at [552, 201] on textarea at bounding box center [693, 195] width 436 height 30
click at [693, 203] on textarea at bounding box center [693, 195] width 436 height 30
paste textarea "Yasmin Byrne - ARTIST - +353 85 736 6377 Ross Mooney - +353872140121"
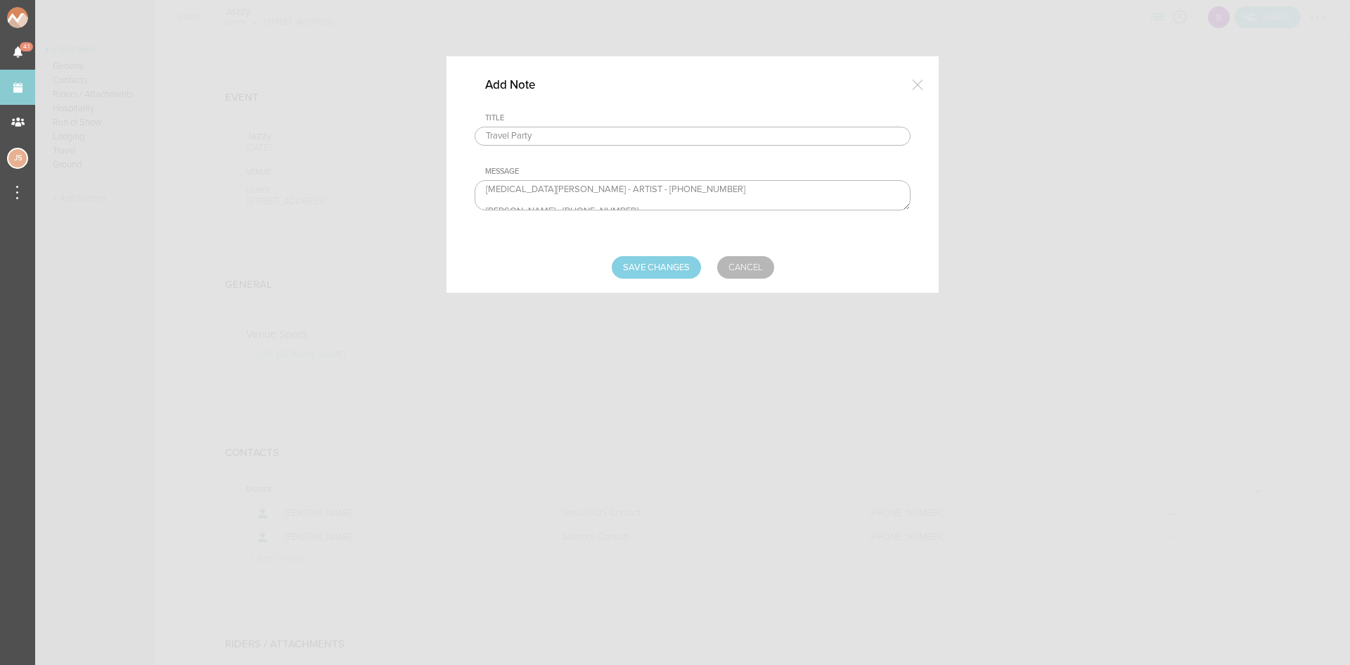
scroll to position [8, 0]
click at [486, 203] on textarea "Yasmin Byrne - ARTIST - +353 85 736 6377 Ross Mooney - TM" at bounding box center [693, 195] width 436 height 30
click at [702, 186] on textarea "Yasmin Byrne - ARTIST - +353 85 736 6377 Ross Mooney - TM" at bounding box center [693, 195] width 436 height 30
type textarea "Yasmin Byrne - ARTIST Ross Mooney - TM"
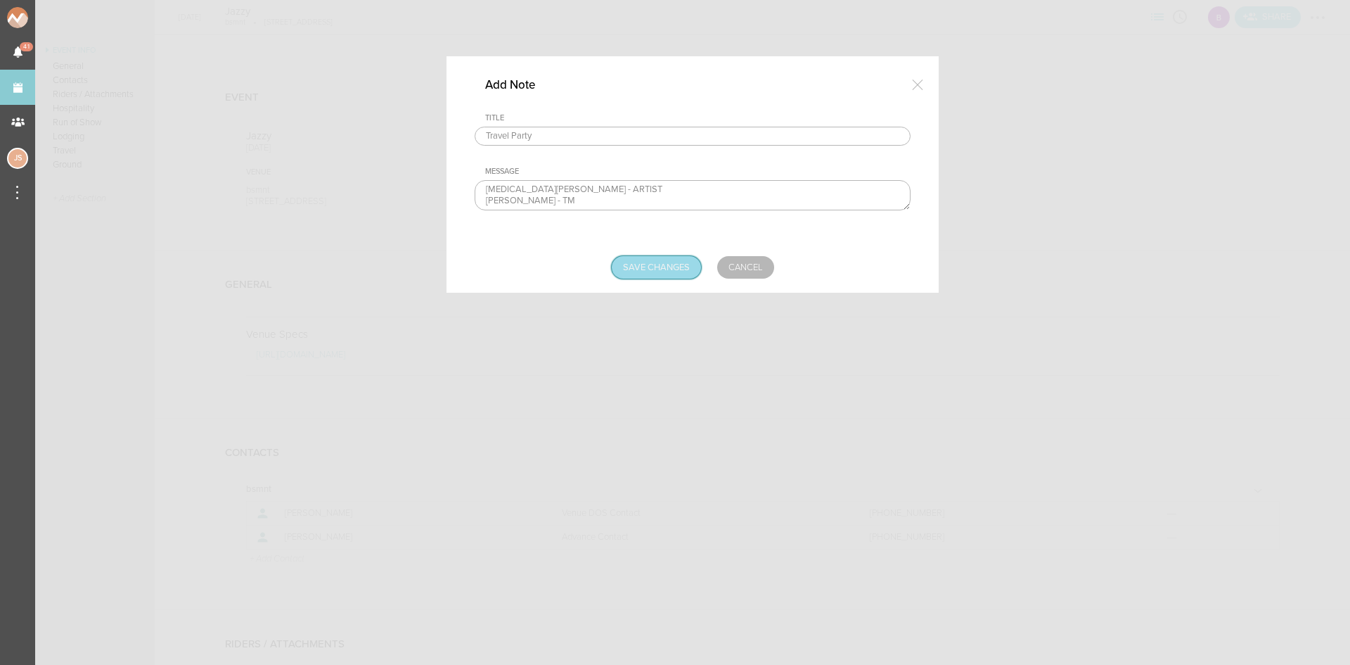
click at [669, 257] on input "Save Changes" at bounding box center [656, 267] width 89 height 23
type input "Saving..."
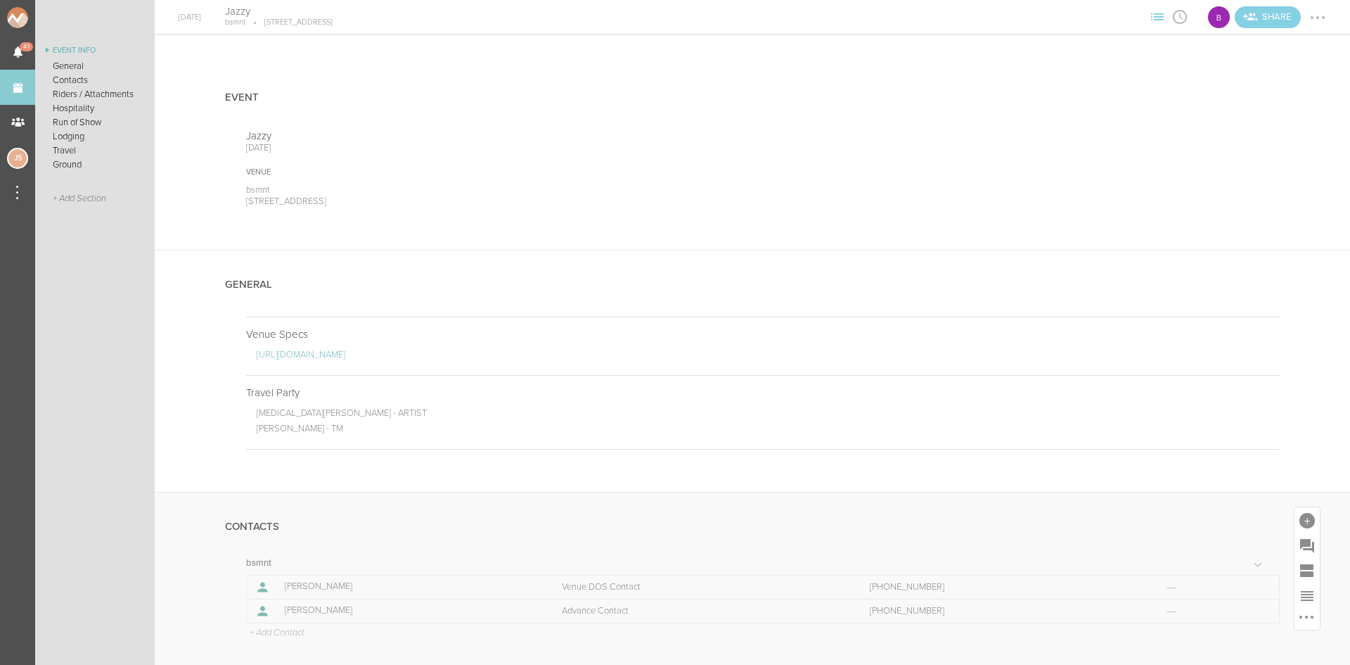
click at [278, 633] on p "+ Add Contact" at bounding box center [276, 632] width 56 height 11
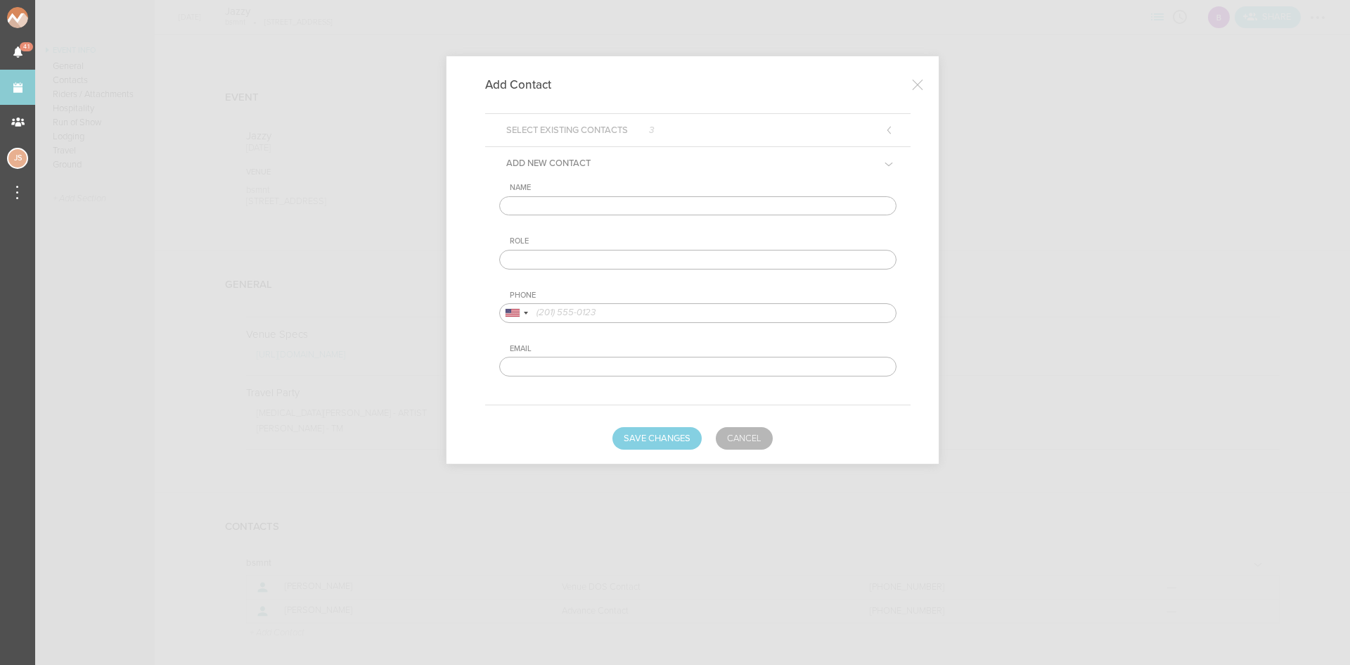
click at [543, 207] on input "text" at bounding box center [697, 206] width 397 height 20
type input "Ross Mooney"
type input "Artist DOS Contact"
click at [583, 313] on input "tel" at bounding box center [697, 313] width 397 height 20
drag, startPoint x: 523, startPoint y: 312, endPoint x: 552, endPoint y: 395, distance: 87.2
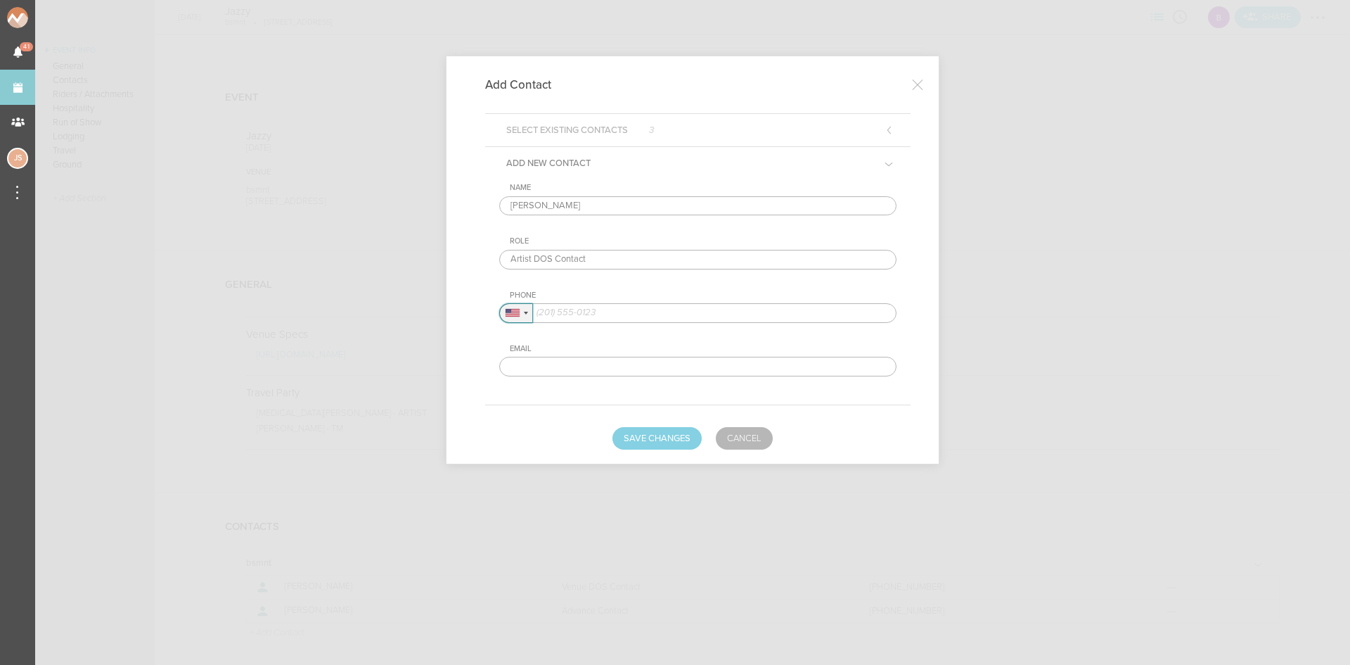
click at [523, 312] on div at bounding box center [516, 313] width 32 height 18
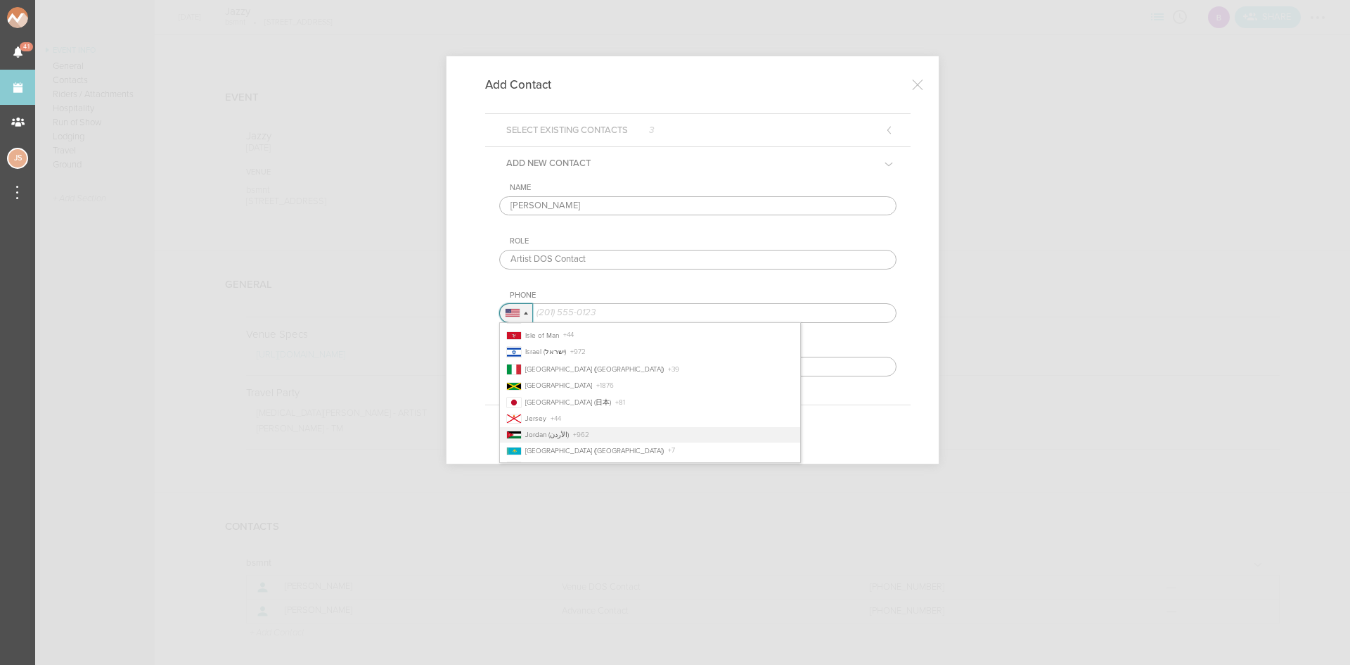
scroll to position [1688, 0]
click at [596, 354] on span "+ 353" at bounding box center [603, 351] width 15 height 8
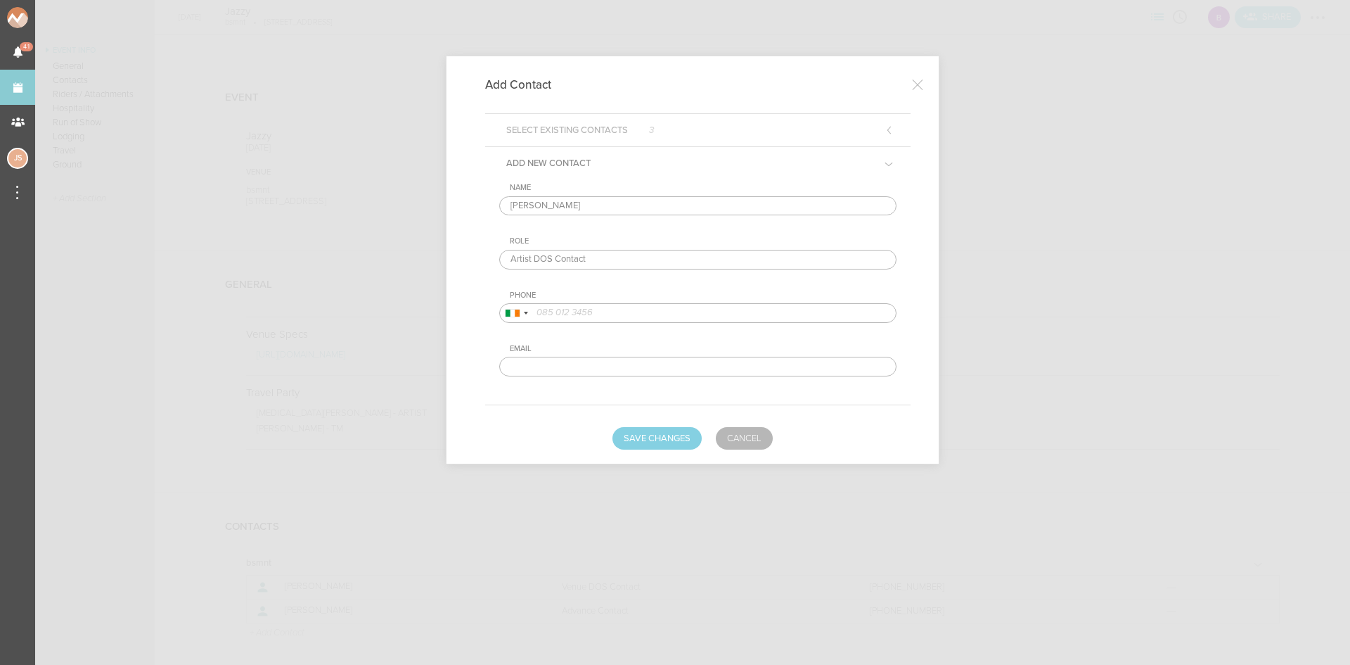
click at [750, 311] on input "tel" at bounding box center [697, 313] width 397 height 20
paste input "872140121"
type input "872140121"
click at [696, 434] on button "Save Changes" at bounding box center [657, 438] width 89 height 23
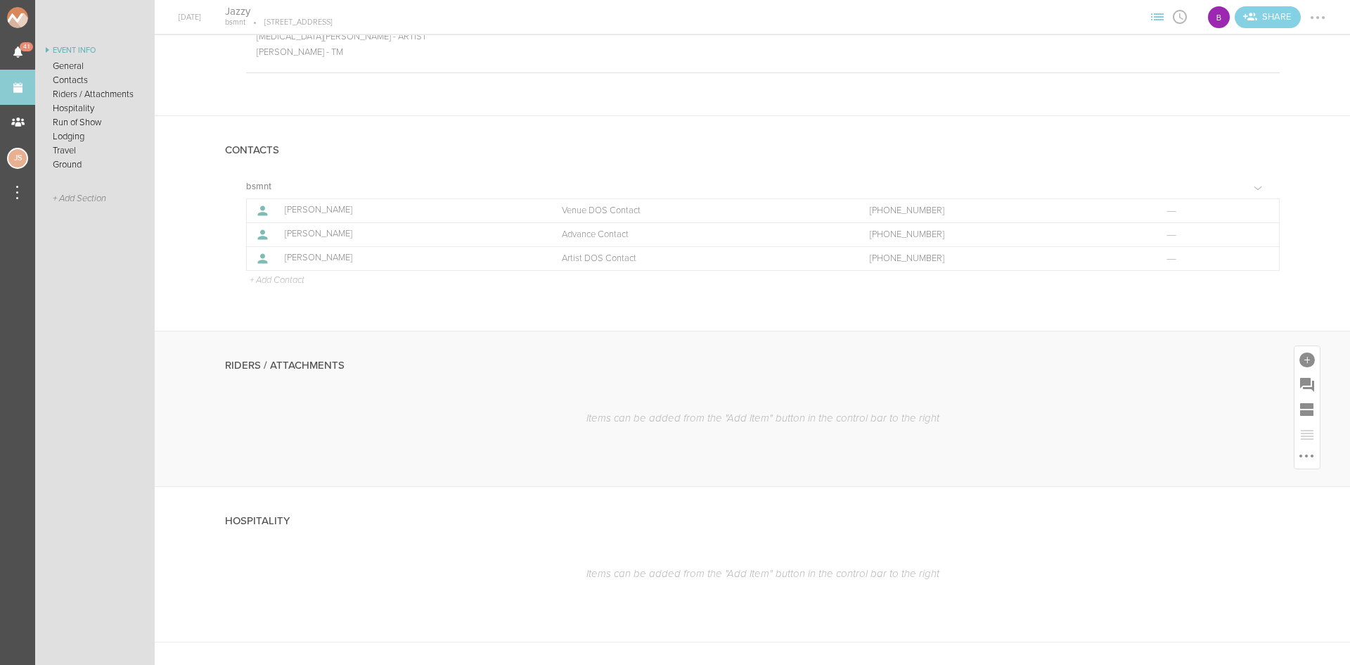
scroll to position [703, 0]
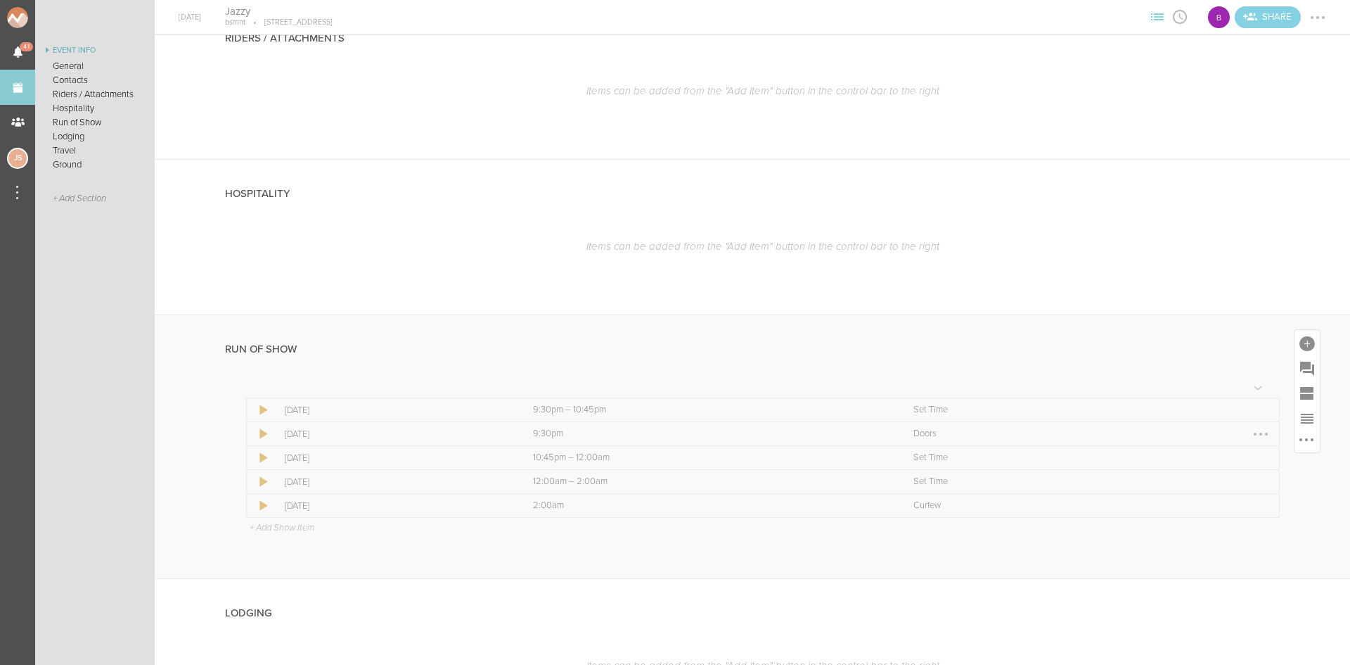
click at [1254, 435] on div at bounding box center [1261, 434] width 23 height 23
click at [1230, 466] on link "Edit Item" at bounding box center [1218, 461] width 108 height 25
select select "Doors"
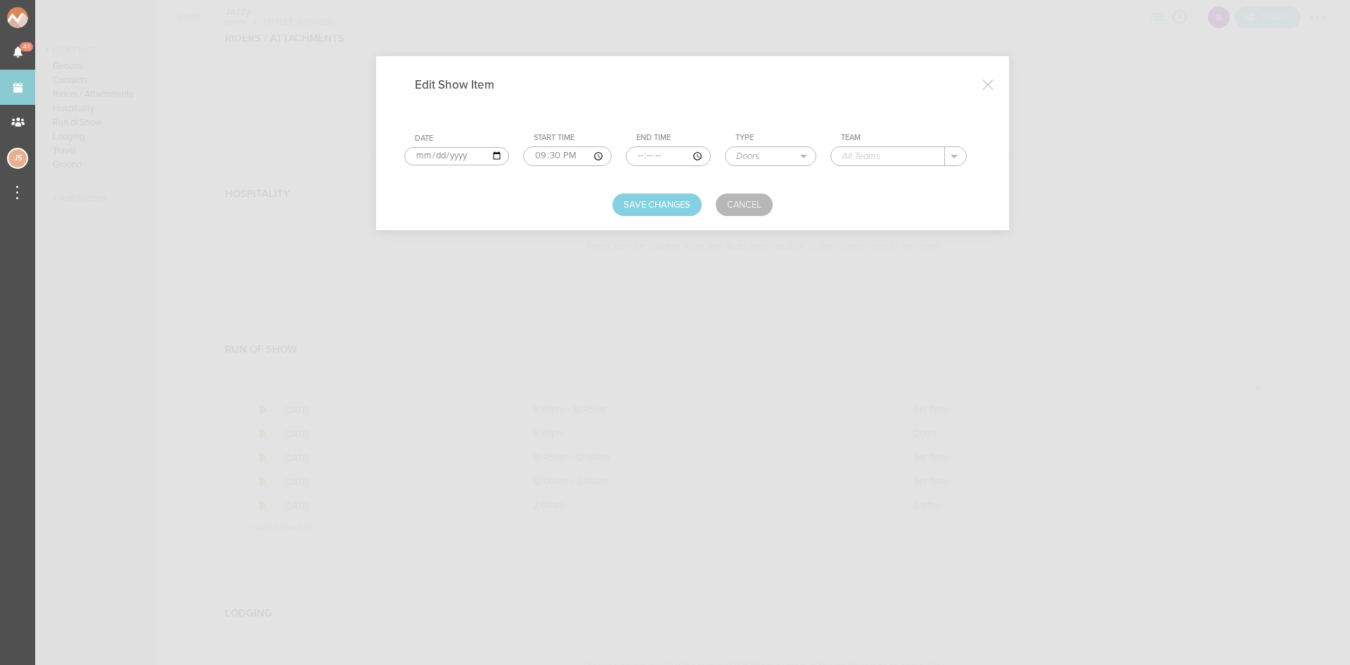
click at [885, 157] on input "text" at bounding box center [888, 156] width 114 height 18
click at [881, 172] on p "bsmnt" at bounding box center [869, 176] width 26 height 11
type input "bsmnt"
click at [644, 207] on button "Save Changes" at bounding box center [657, 204] width 89 height 23
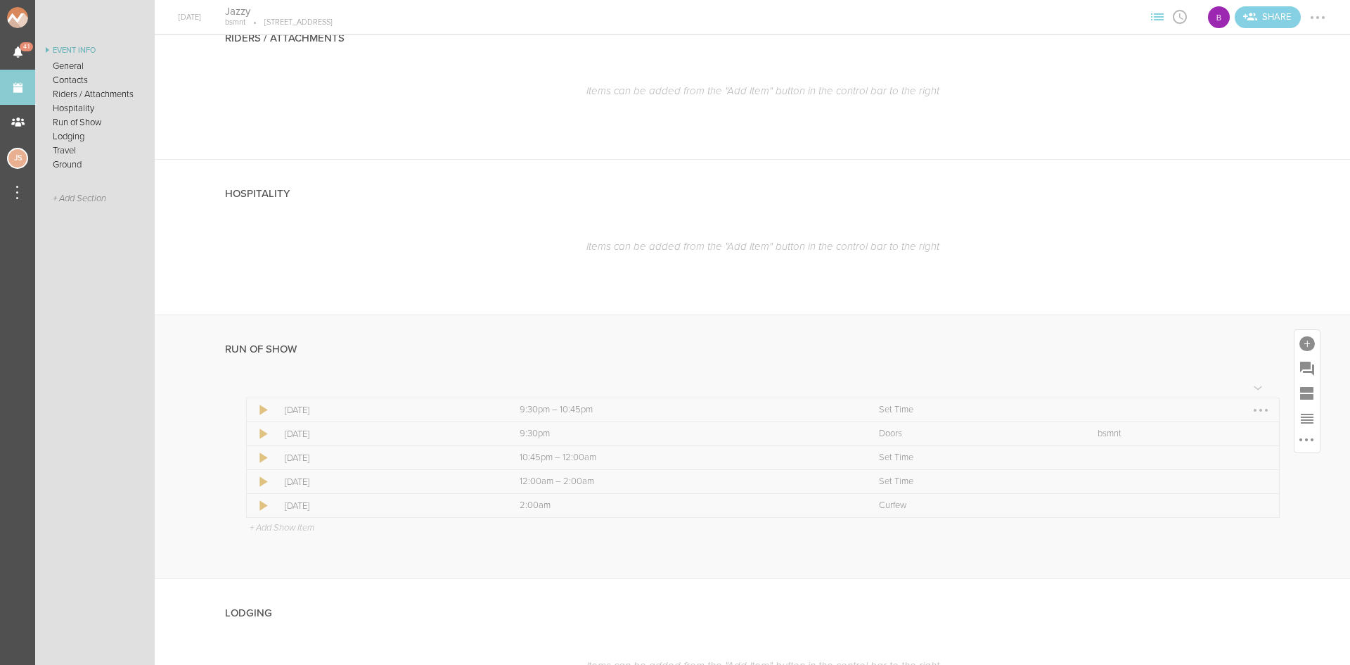
click at [1250, 408] on div at bounding box center [1261, 410] width 23 height 23
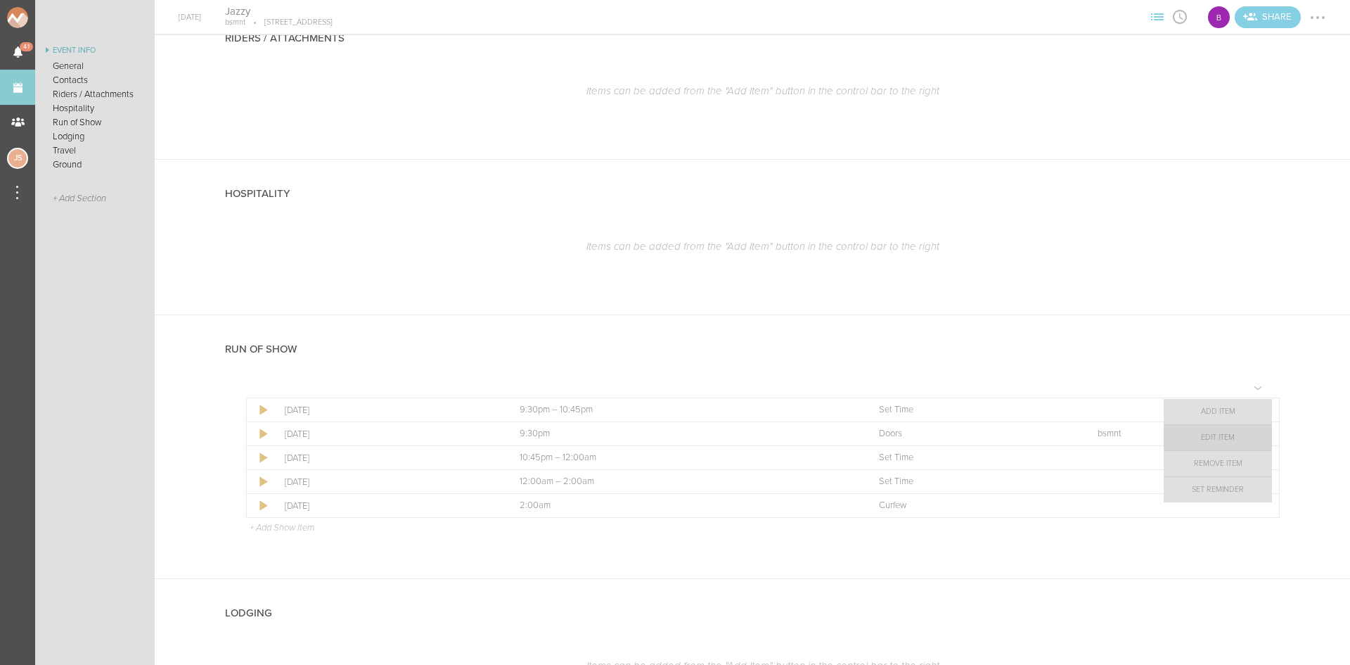
click at [1234, 440] on link "Edit Item" at bounding box center [1218, 437] width 108 height 25
select select "Set Time"
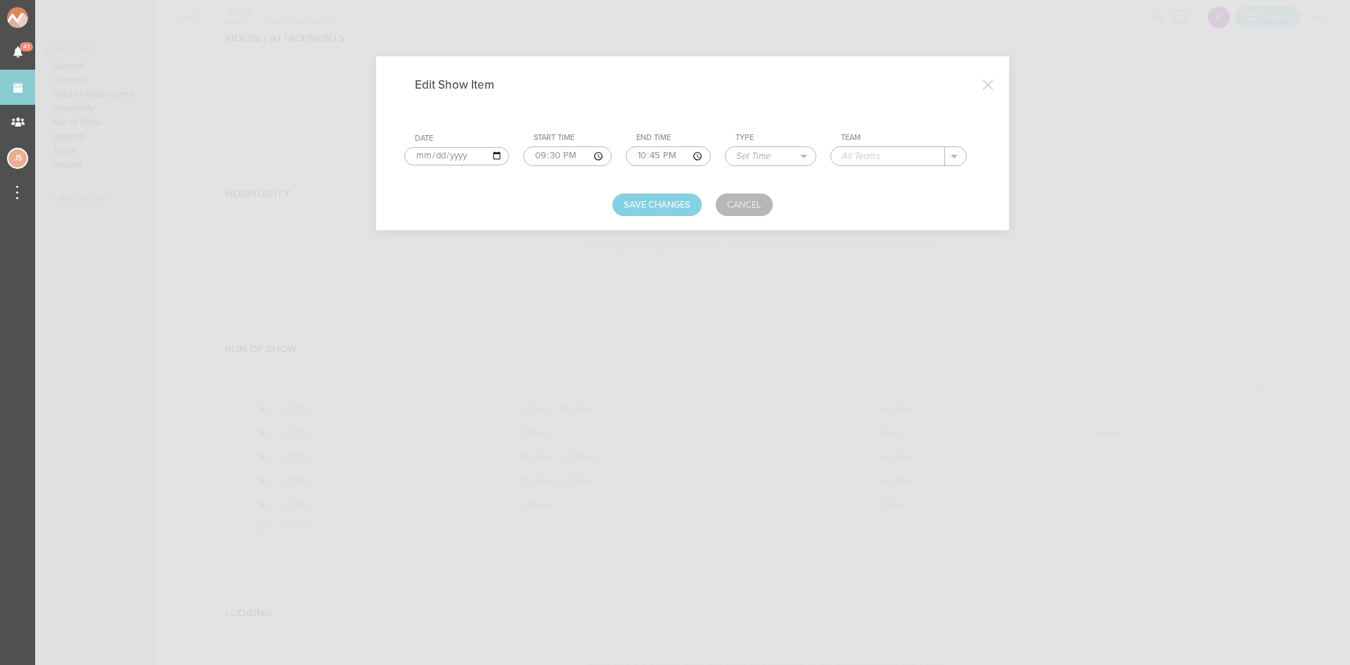
click at [656, 155] on input "22:45" at bounding box center [668, 156] width 85 height 20
click at [640, 155] on input "22:45" at bounding box center [668, 156] width 85 height 20
type input "23:00"
click at [878, 151] on input "text" at bounding box center [888, 156] width 114 height 18
type input "Indira"
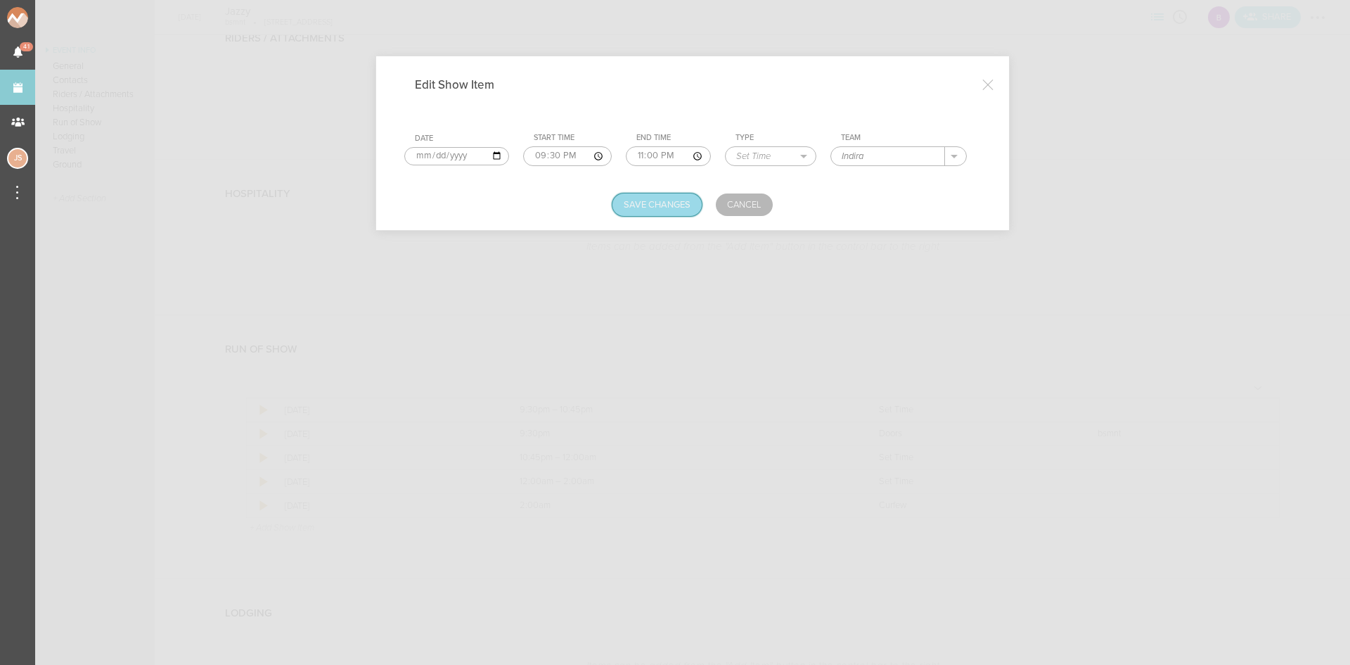
click at [676, 202] on button "Save Changes" at bounding box center [657, 204] width 89 height 23
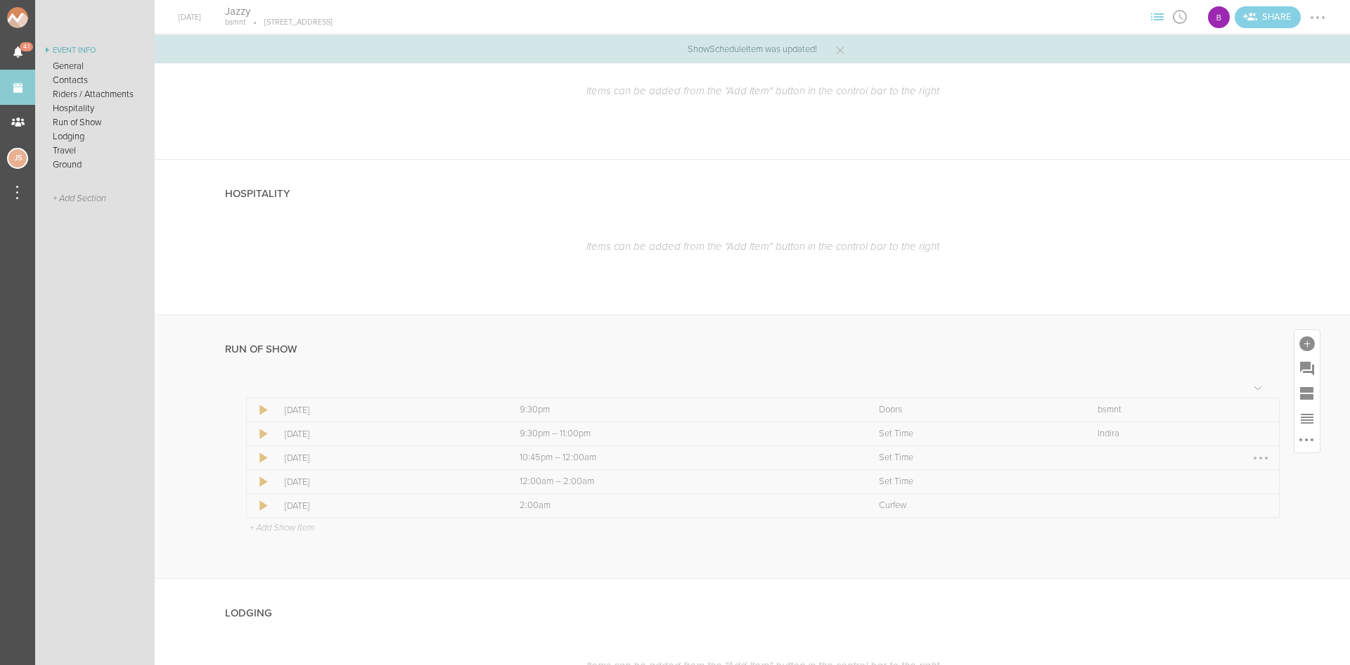
click at [1250, 453] on div at bounding box center [1261, 458] width 23 height 23
click at [1236, 480] on link "Edit Item" at bounding box center [1218, 485] width 108 height 25
select select "Set Time"
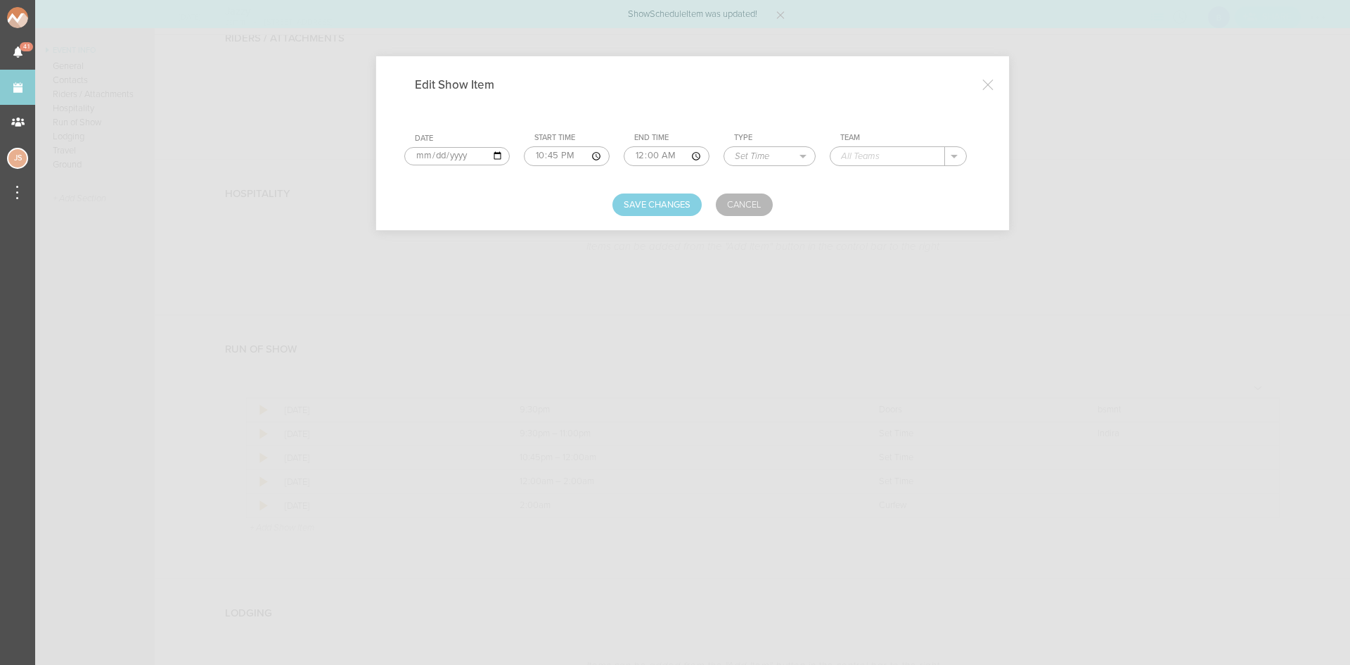
click at [868, 155] on input "text" at bounding box center [888, 156] width 115 height 18
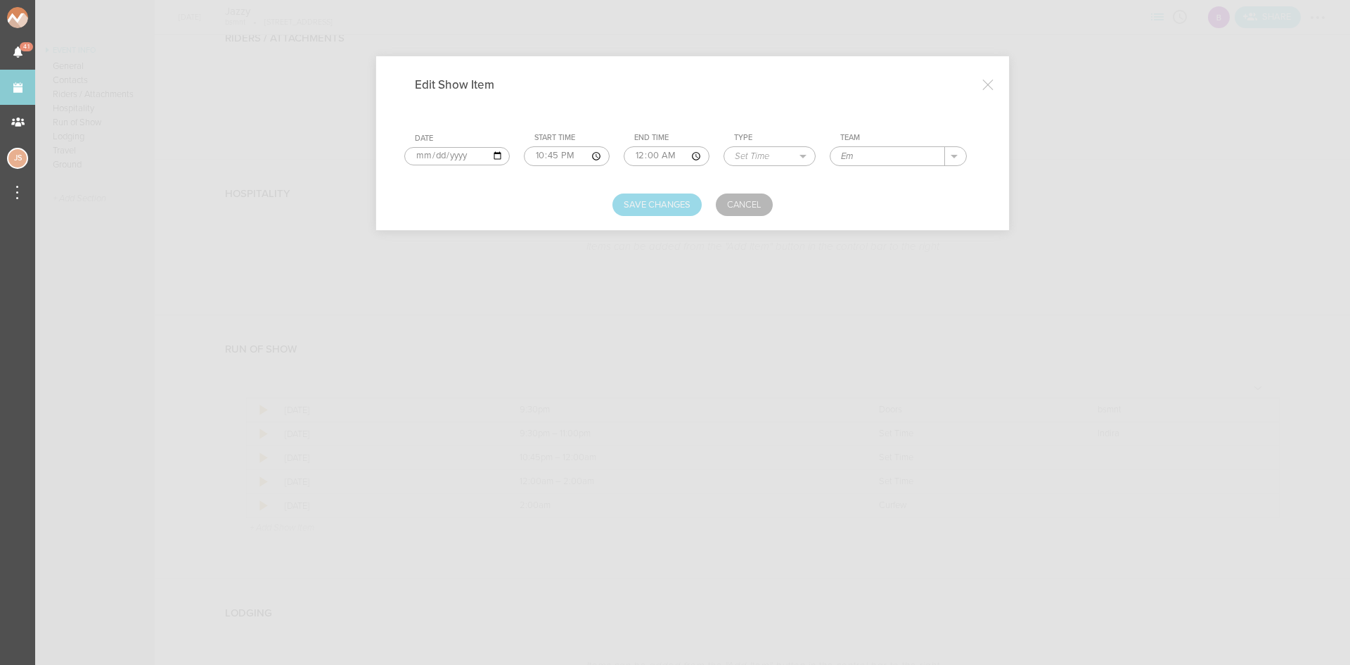
type input "Em"
click at [692, 197] on button "Save Changes" at bounding box center [657, 204] width 89 height 23
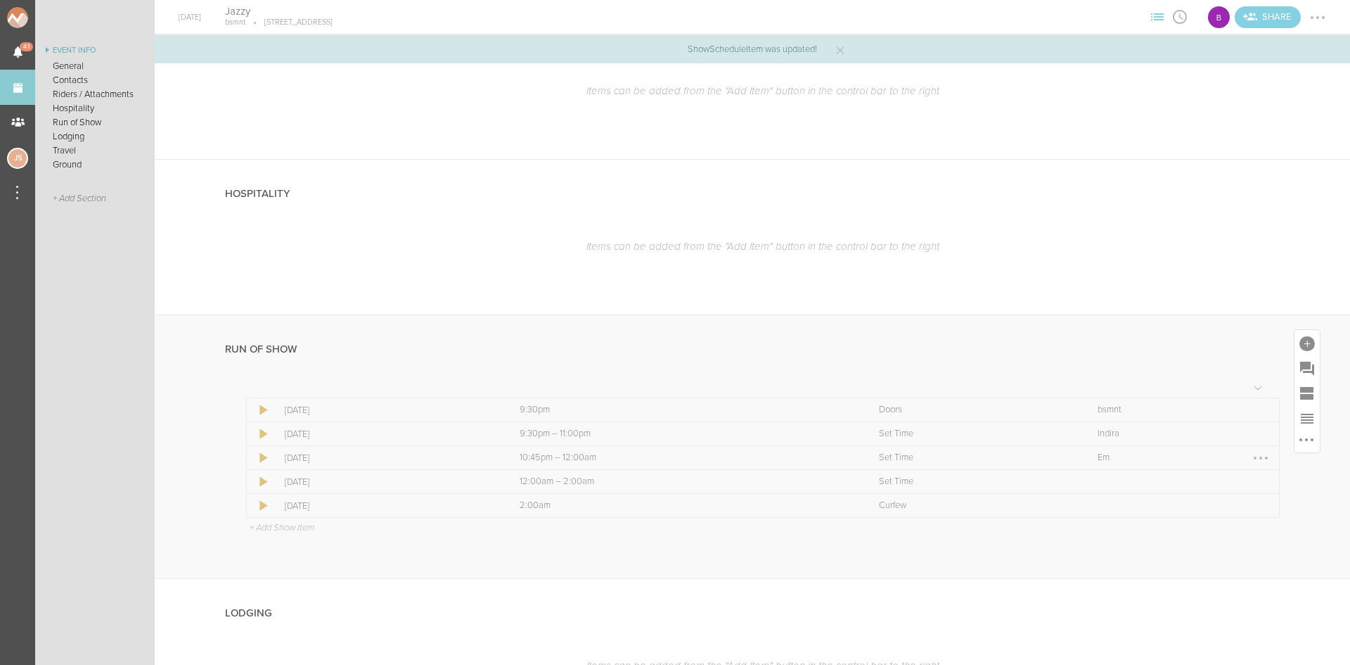
click at [1254, 459] on div at bounding box center [1261, 458] width 23 height 23
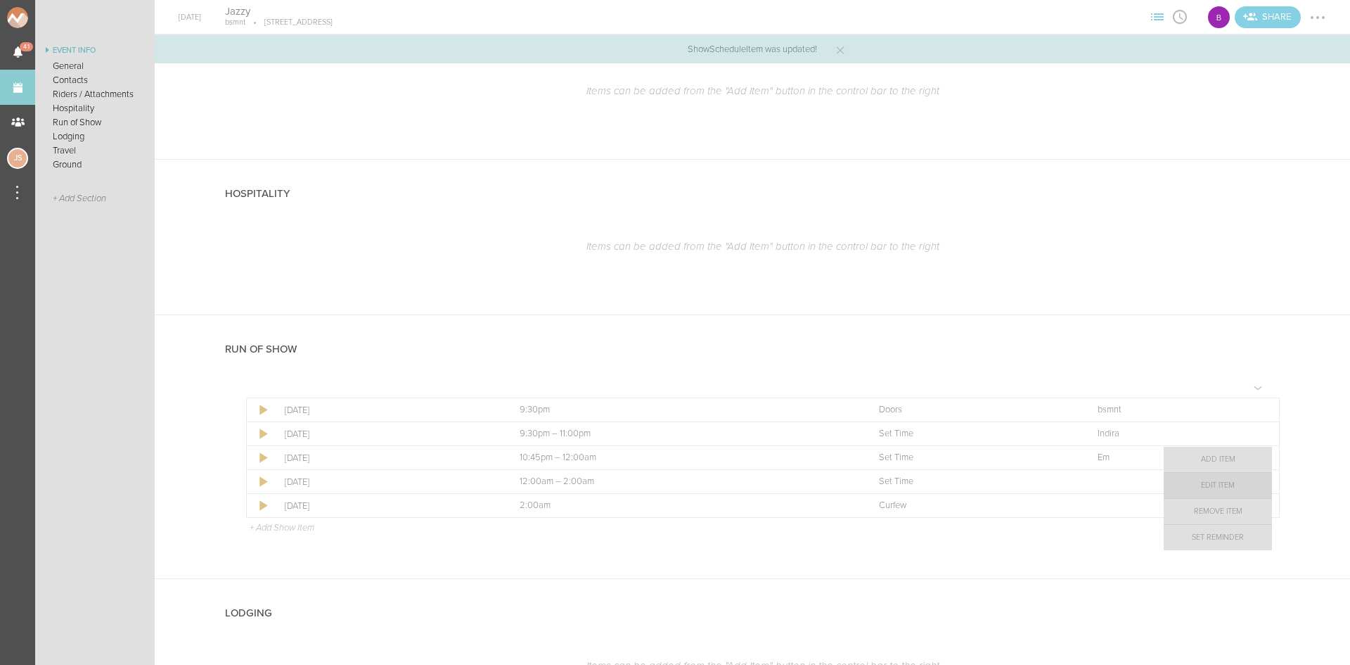
click at [1243, 480] on link "Edit Item" at bounding box center [1218, 485] width 108 height 25
select select "Set Time"
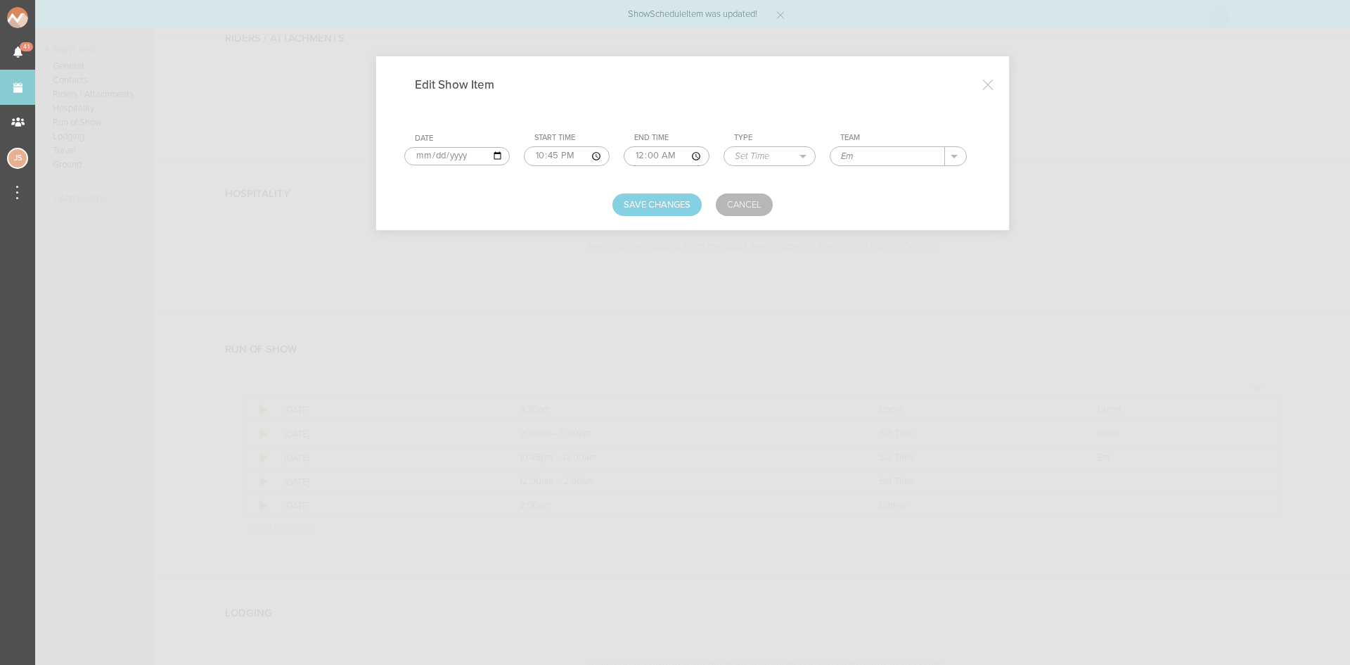
click at [535, 155] on input "22:45" at bounding box center [567, 156] width 86 height 20
type input "23:00"
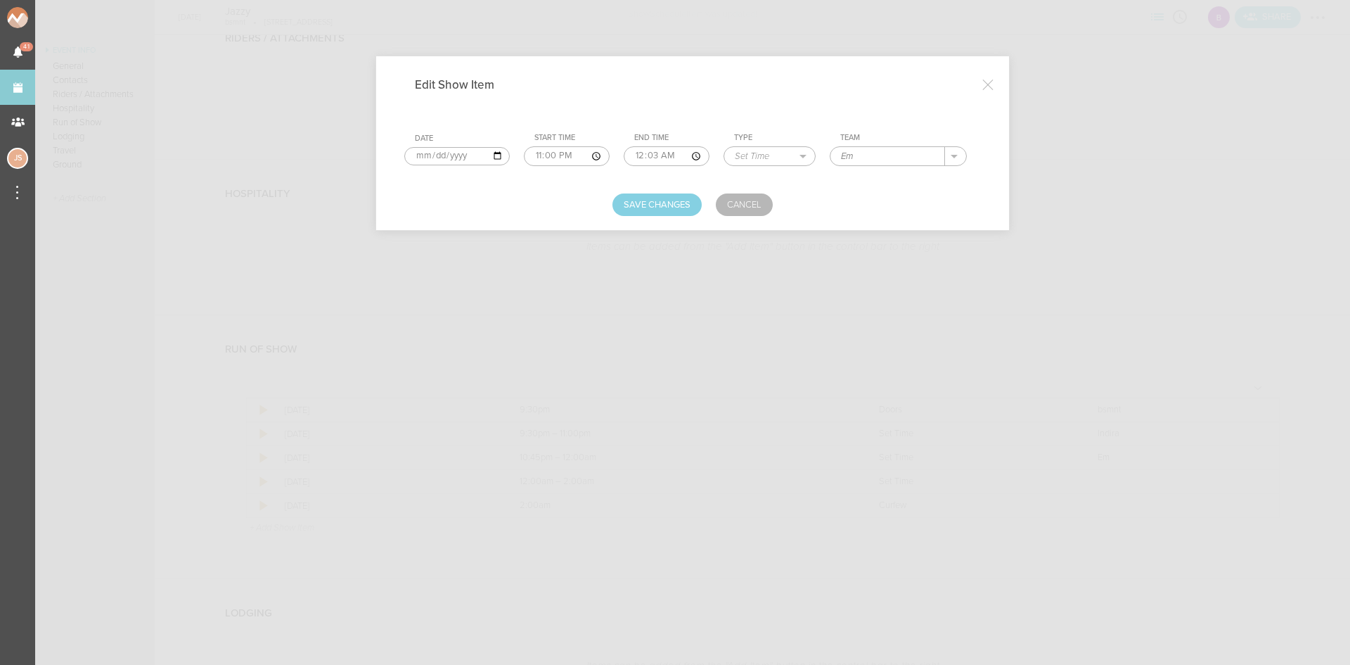
type input "00:30"
click at [637, 208] on button "Save Changes" at bounding box center [657, 204] width 89 height 23
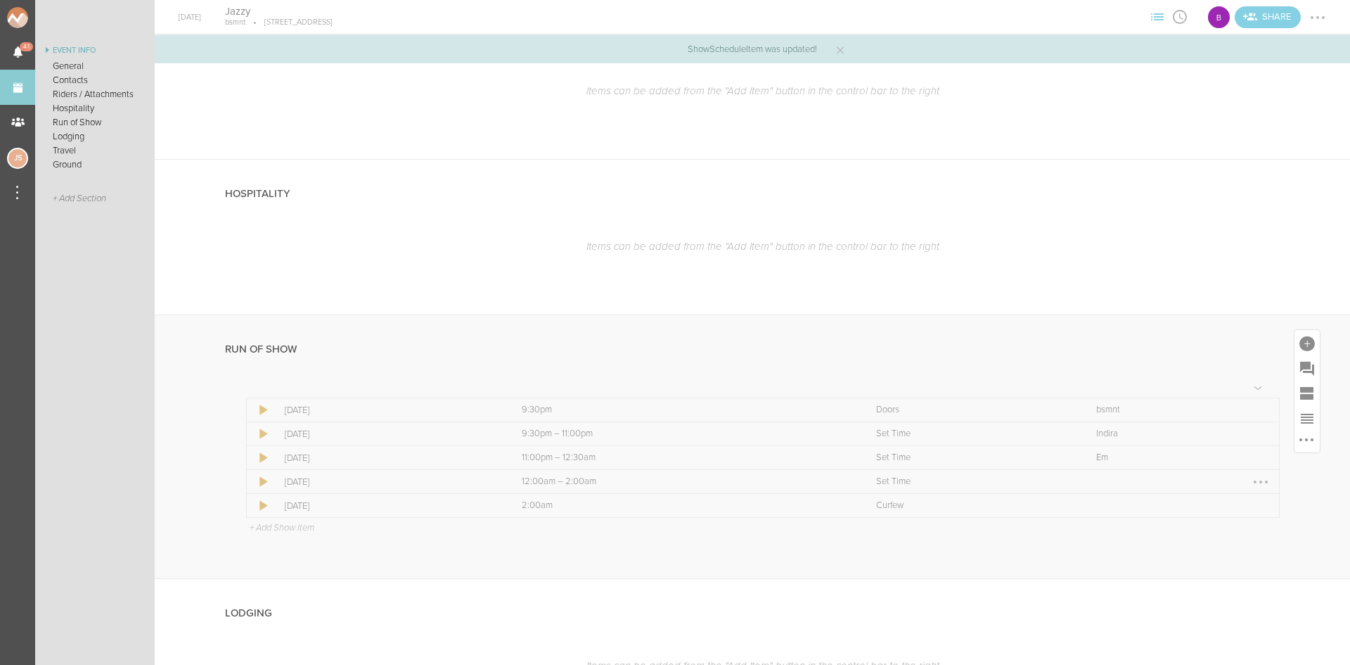
click at [1257, 477] on div at bounding box center [1261, 481] width 23 height 23
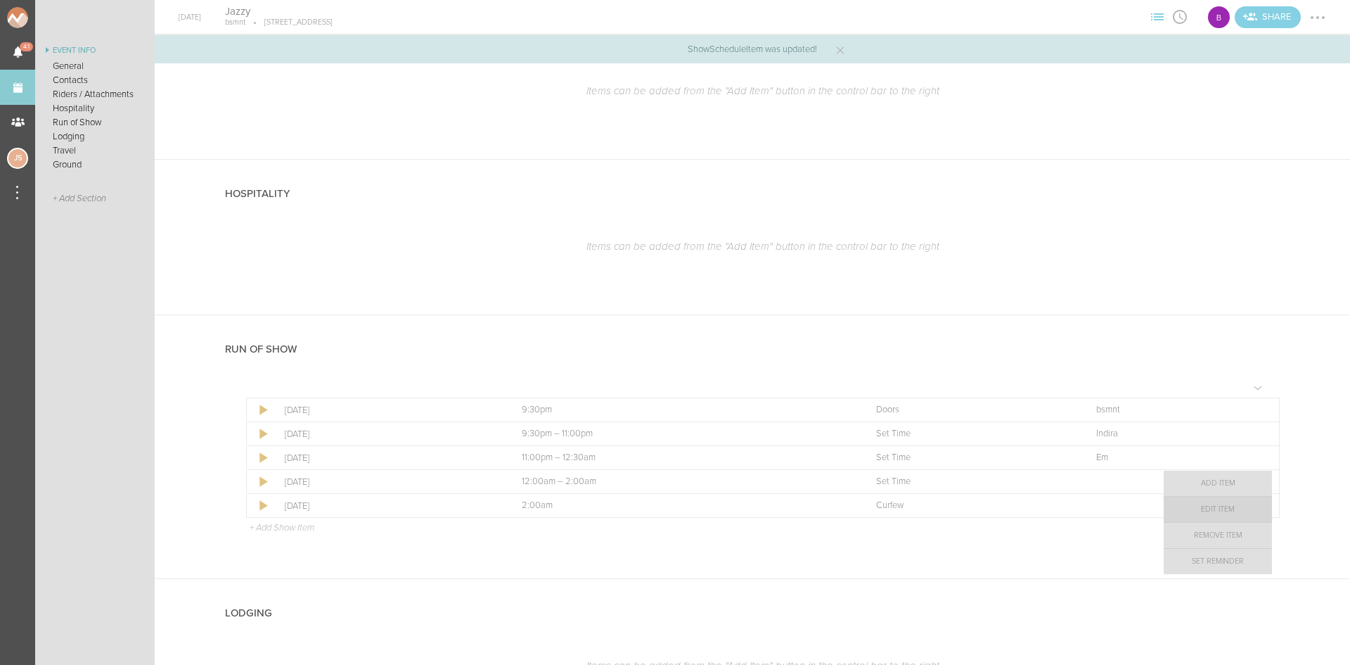
click at [1242, 502] on link "Edit Item" at bounding box center [1218, 508] width 108 height 25
select select "Set Time"
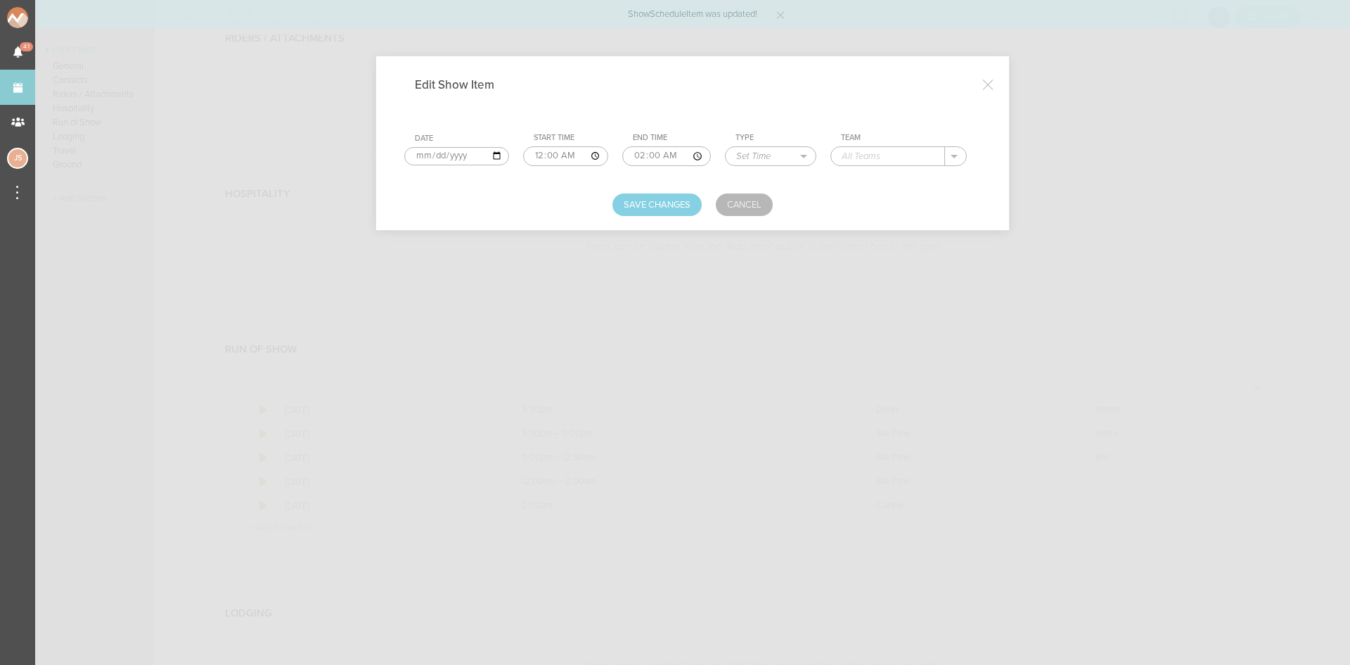
click at [553, 158] on input "00:00" at bounding box center [565, 156] width 85 height 20
type input "00:30"
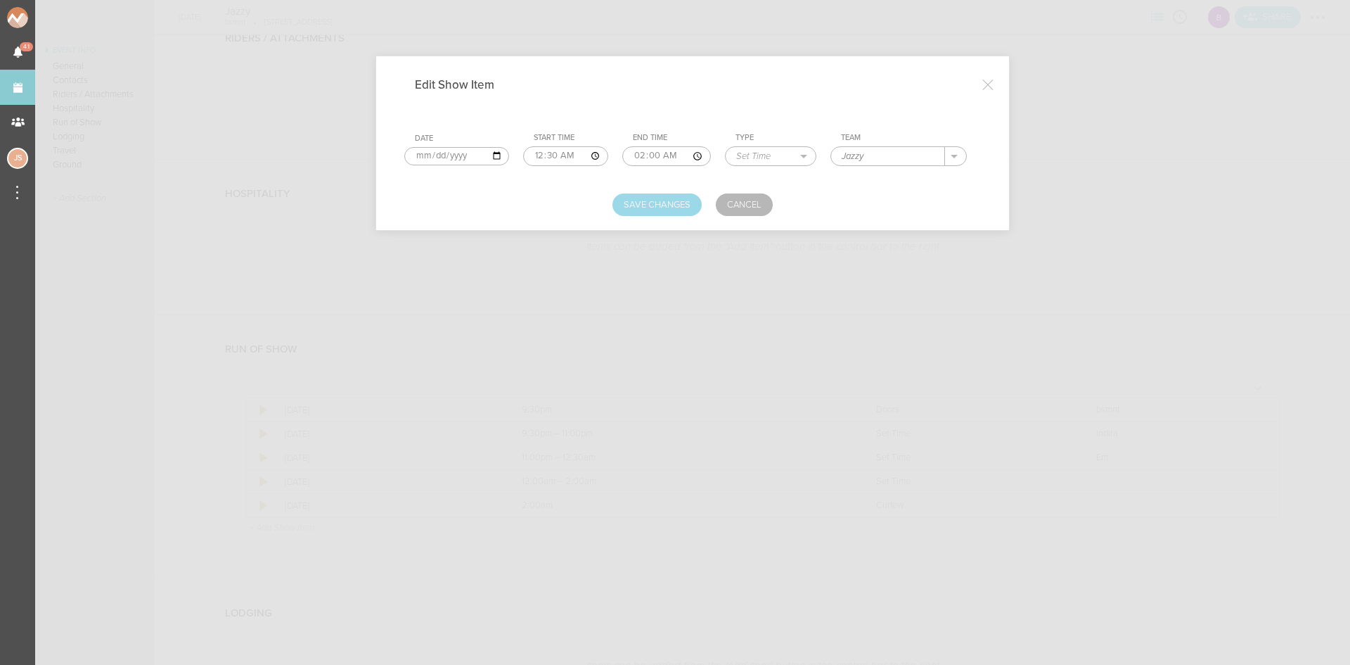
type input "Jazzy"
click at [615, 198] on button "Save Changes" at bounding box center [657, 204] width 89 height 23
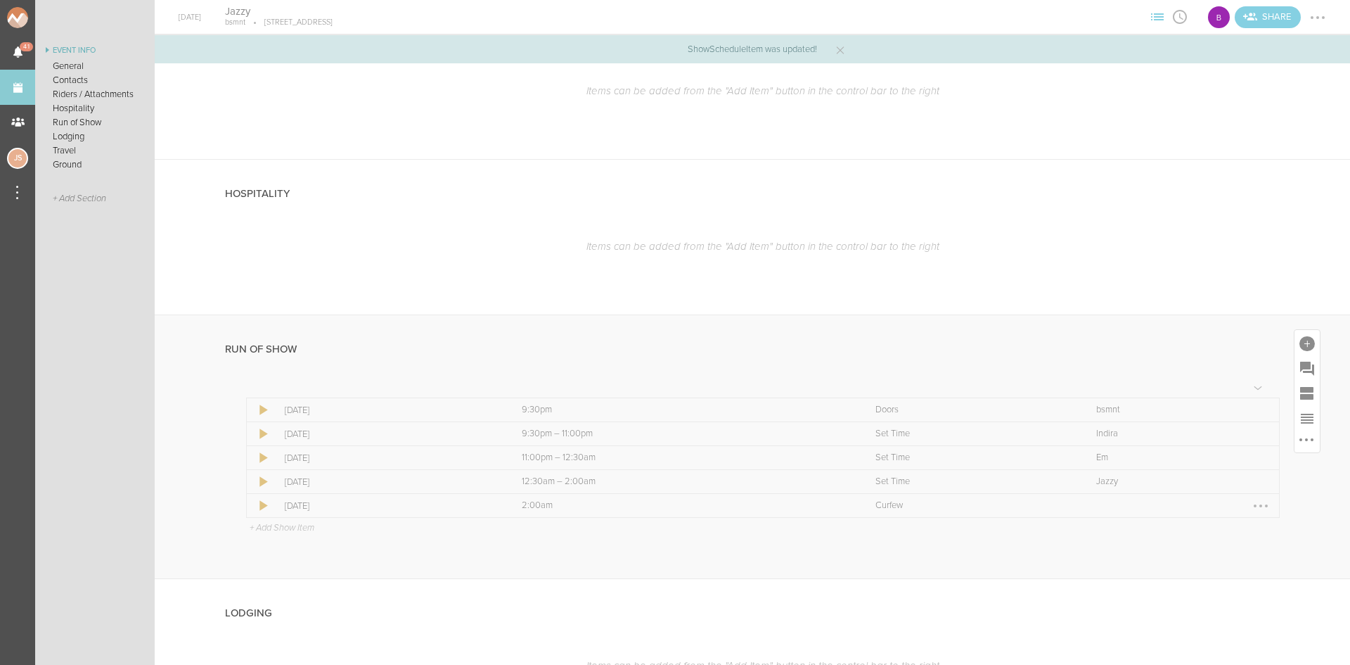
click at [1257, 510] on div at bounding box center [1261, 505] width 23 height 23
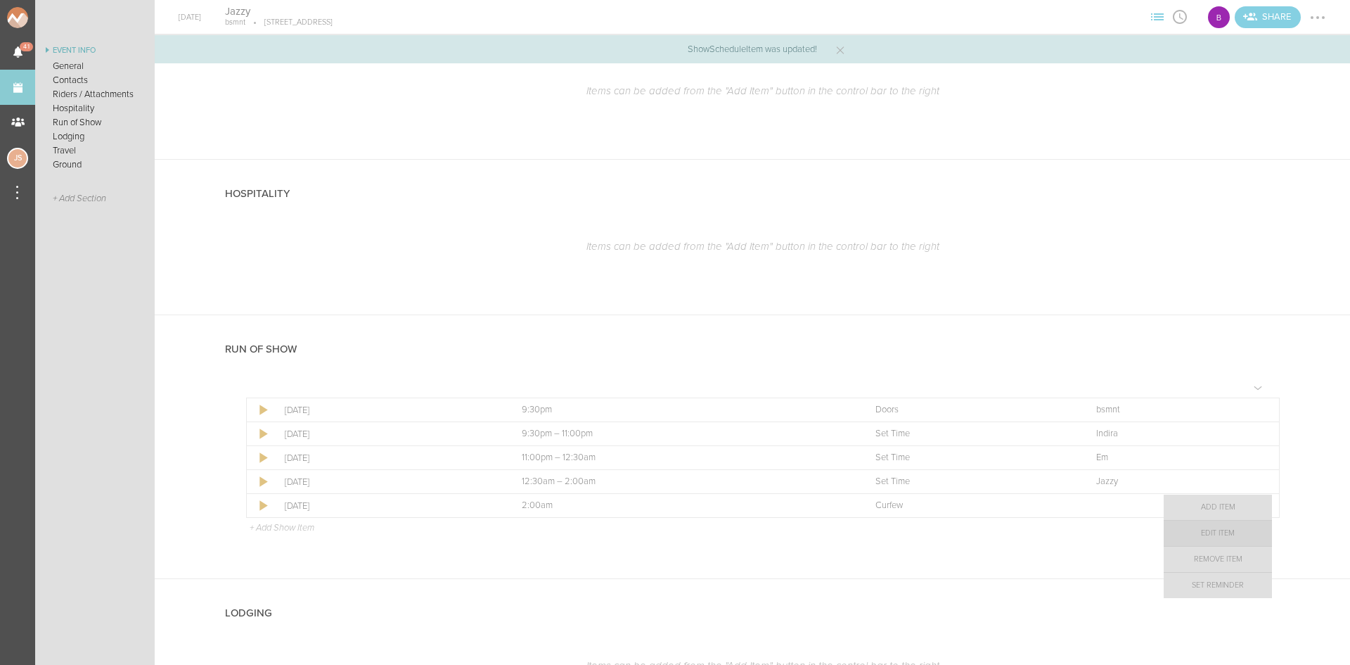
click at [1241, 533] on link "Edit Item" at bounding box center [1218, 532] width 108 height 25
select select "Curfew"
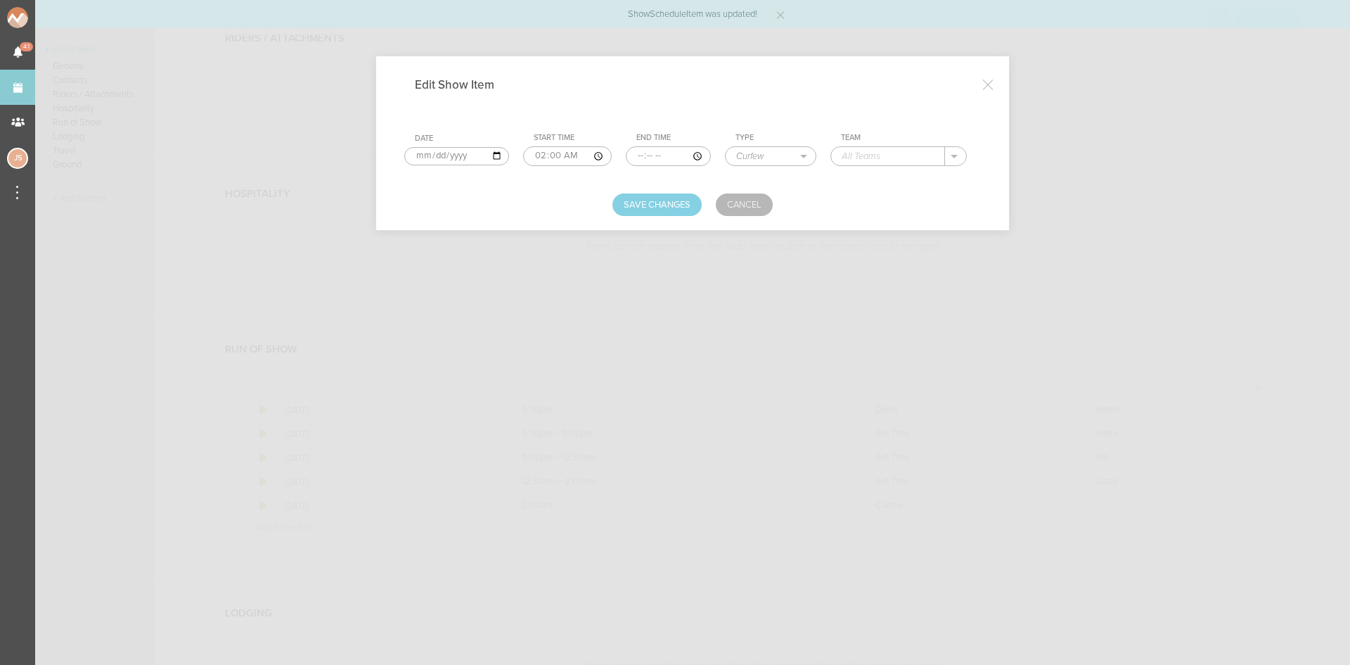
click at [927, 160] on input "text" at bounding box center [888, 156] width 114 height 18
click at [890, 177] on div "bsmnt" at bounding box center [869, 177] width 54 height 25
type input "bsmnt"
click at [617, 209] on button "Save Changes" at bounding box center [657, 204] width 89 height 23
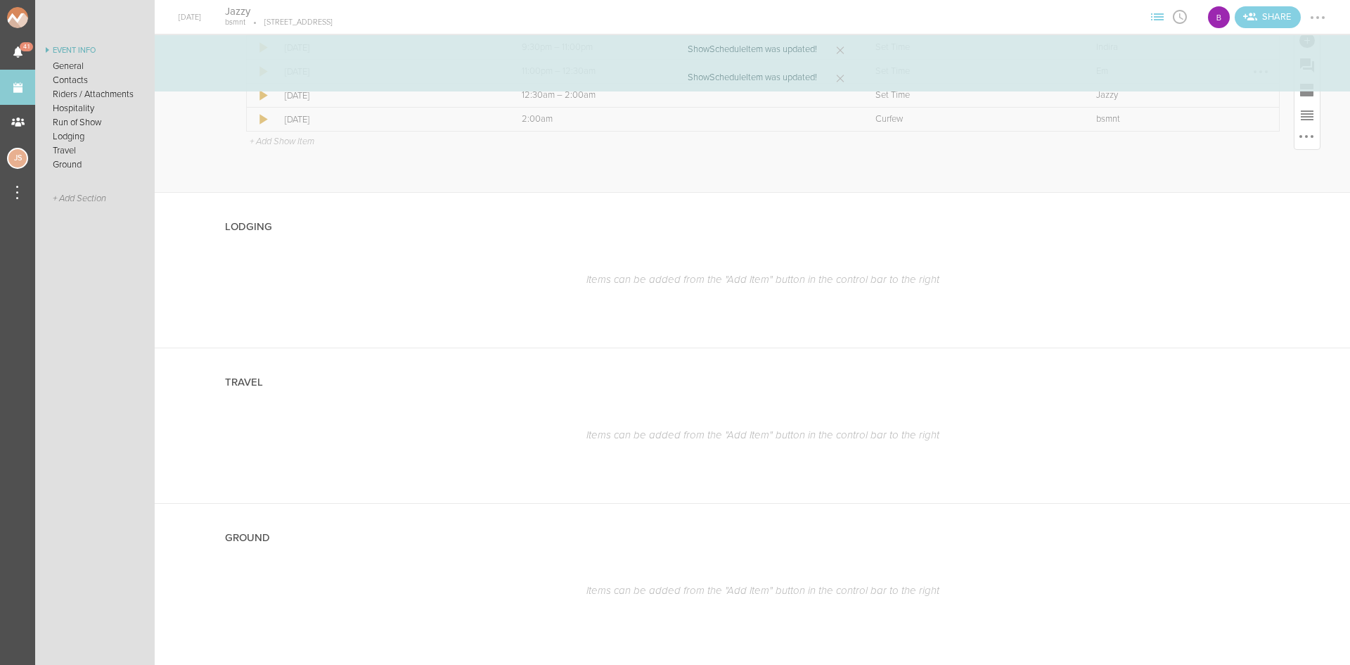
scroll to position [1111, 0]
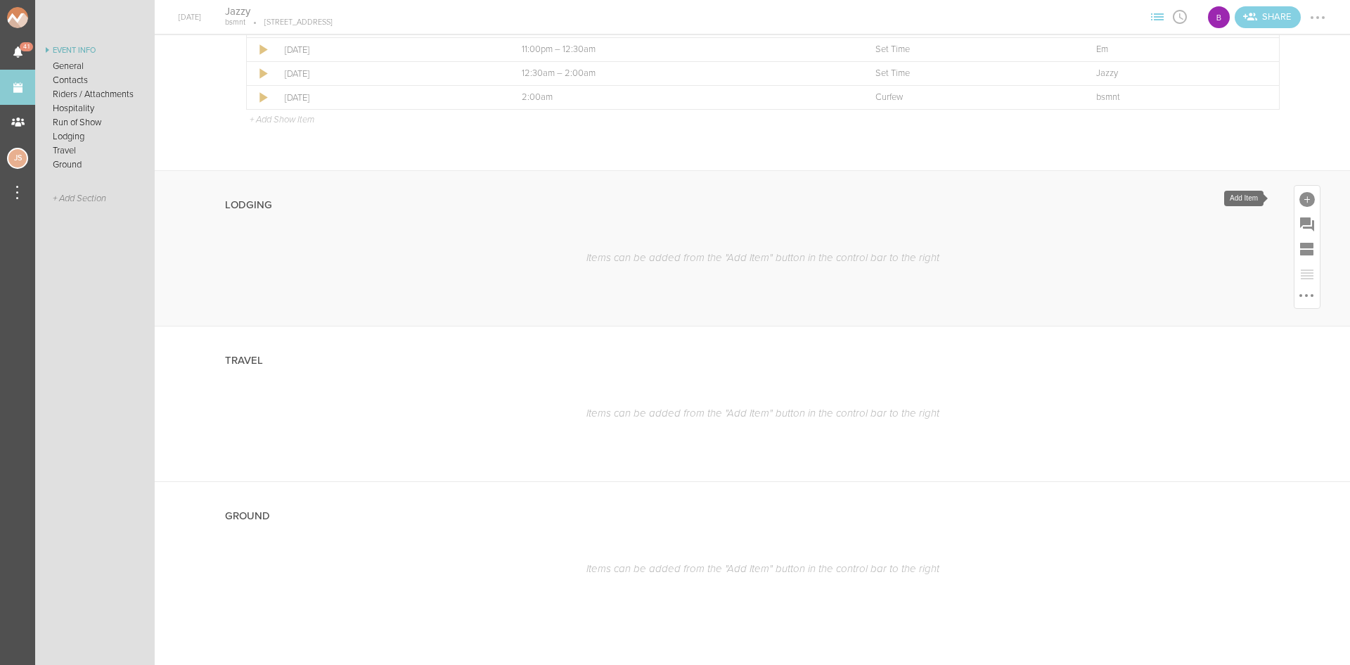
click at [1300, 194] on div at bounding box center [1307, 199] width 15 height 15
click at [1104, 406] on icon at bounding box center [1110, 414] width 28 height 28
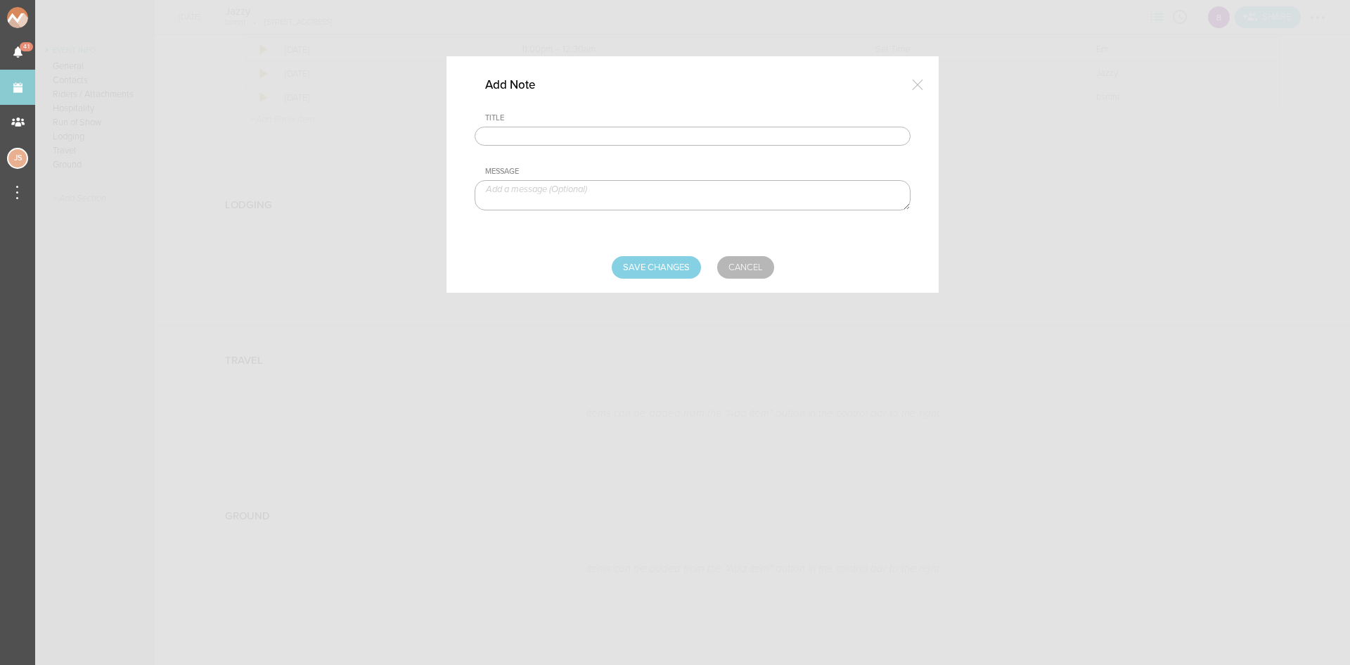
click at [613, 130] on input "text" at bounding box center [693, 137] width 436 height 20
type input "Lodging/GROUND"
click at [586, 189] on textarea at bounding box center [693, 195] width 436 height 30
type textarea "$500 ground/hotel buyout to be sent with final payment"
click at [683, 271] on input "Save Changes" at bounding box center [656, 267] width 89 height 23
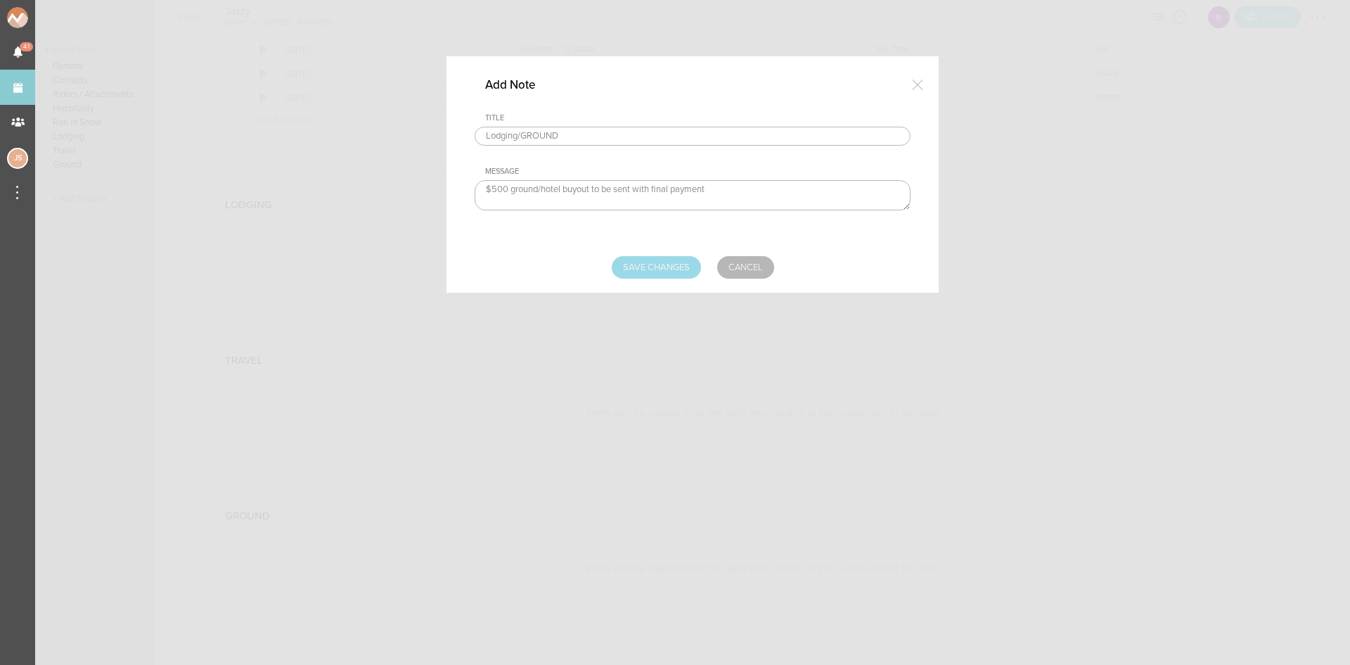
type input "Saving..."
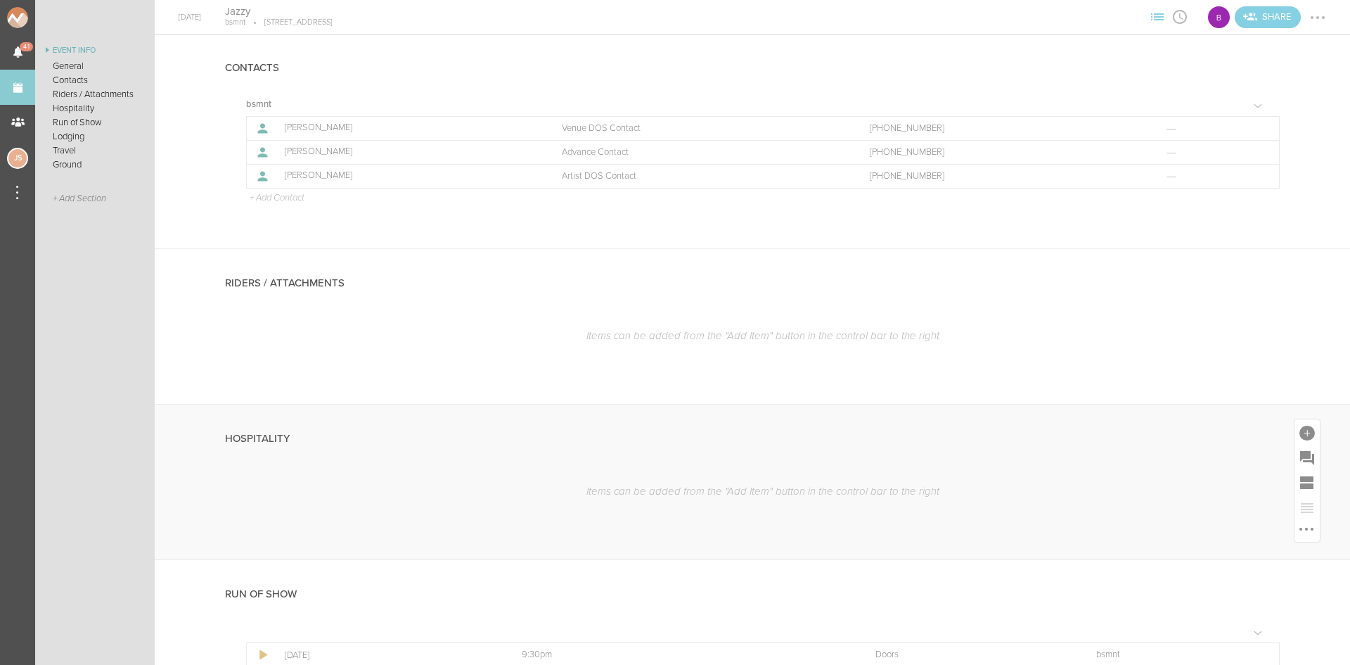
scroll to position [267, 0]
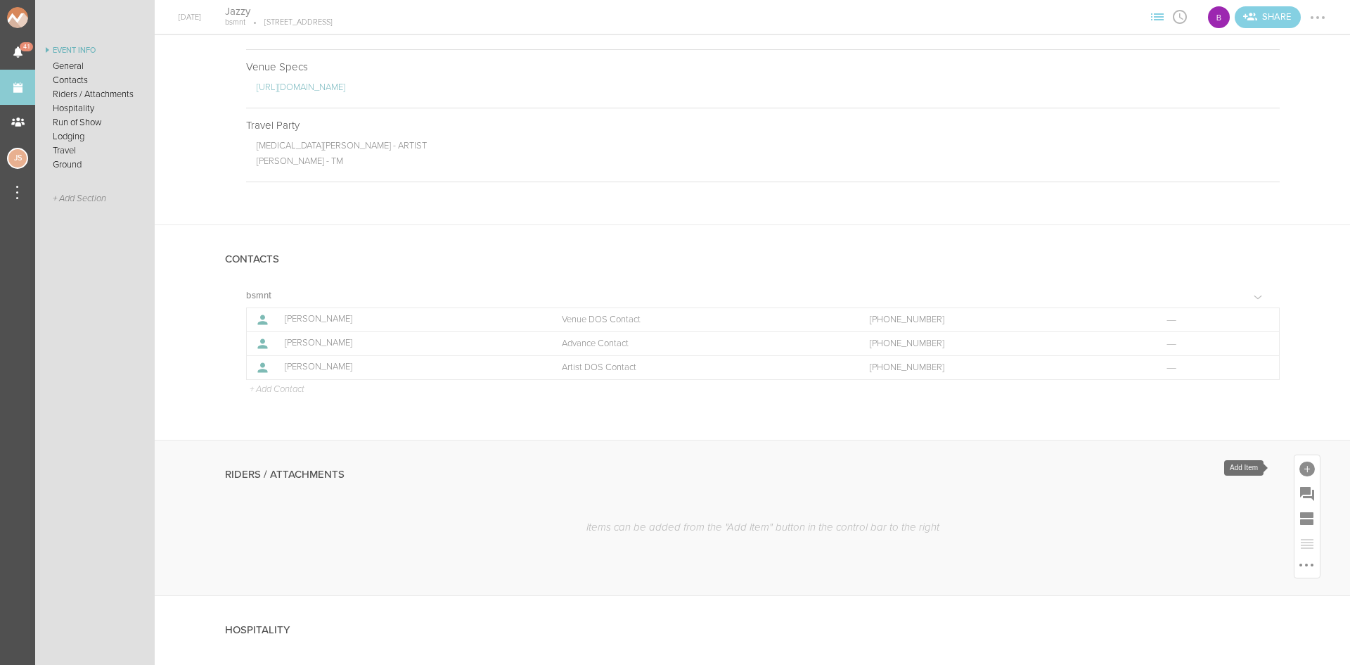
click at [1300, 462] on div at bounding box center [1307, 468] width 15 height 15
click at [1106, 500] on icon at bounding box center [1110, 499] width 28 height 28
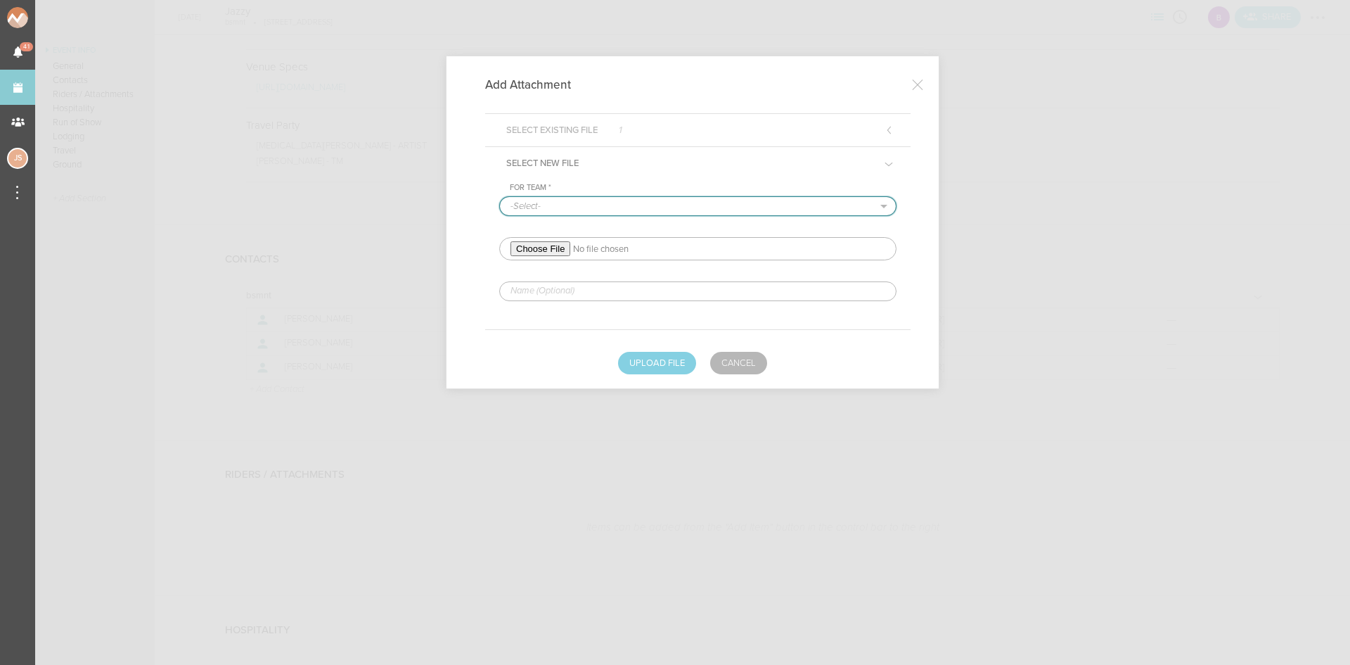
click at [604, 205] on select "-Select- bsmnt" at bounding box center [698, 206] width 396 height 18
select select "1884"
click at [500, 197] on select "-Select- bsmnt" at bounding box center [698, 206] width 396 height 18
click at [532, 248] on input "file" at bounding box center [697, 248] width 397 height 23
type input "C:\fakepath\Jazzy Tech & Hosp Rider-redlined.pdf"
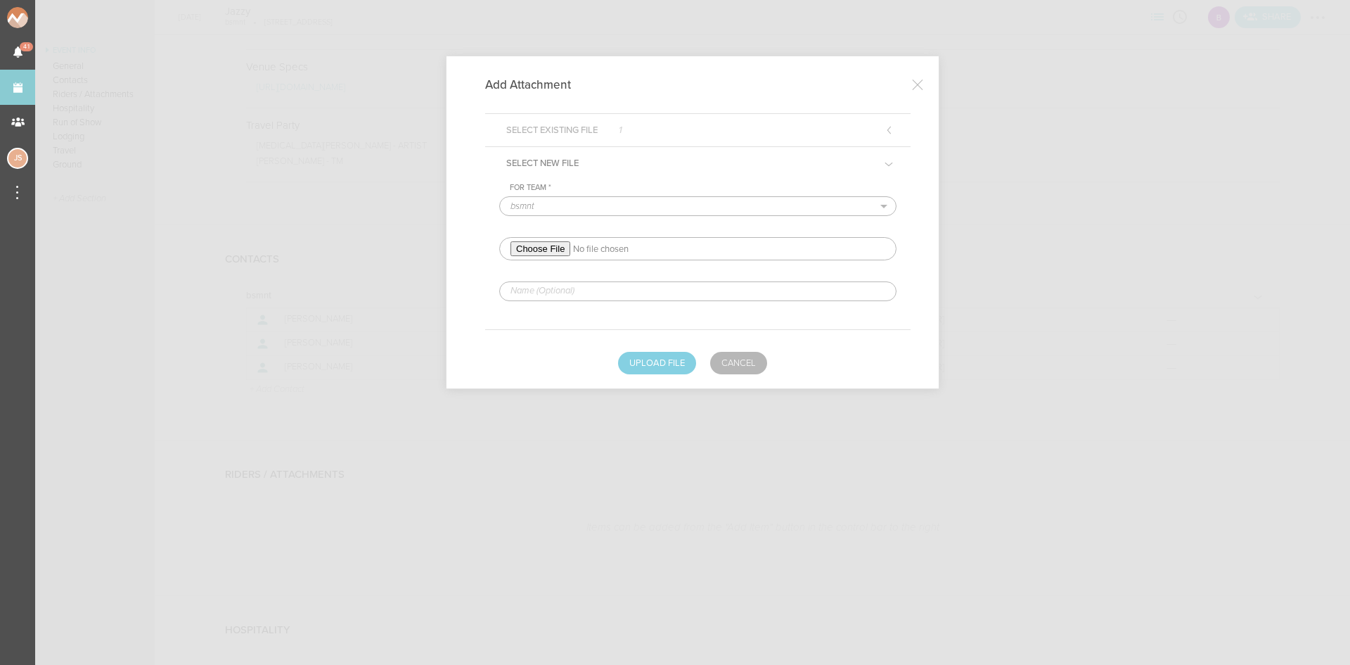
click at [570, 291] on input "text" at bounding box center [697, 291] width 397 height 20
type input "REDLINED HERE"
click at [658, 364] on button "Upload File" at bounding box center [657, 363] width 78 height 23
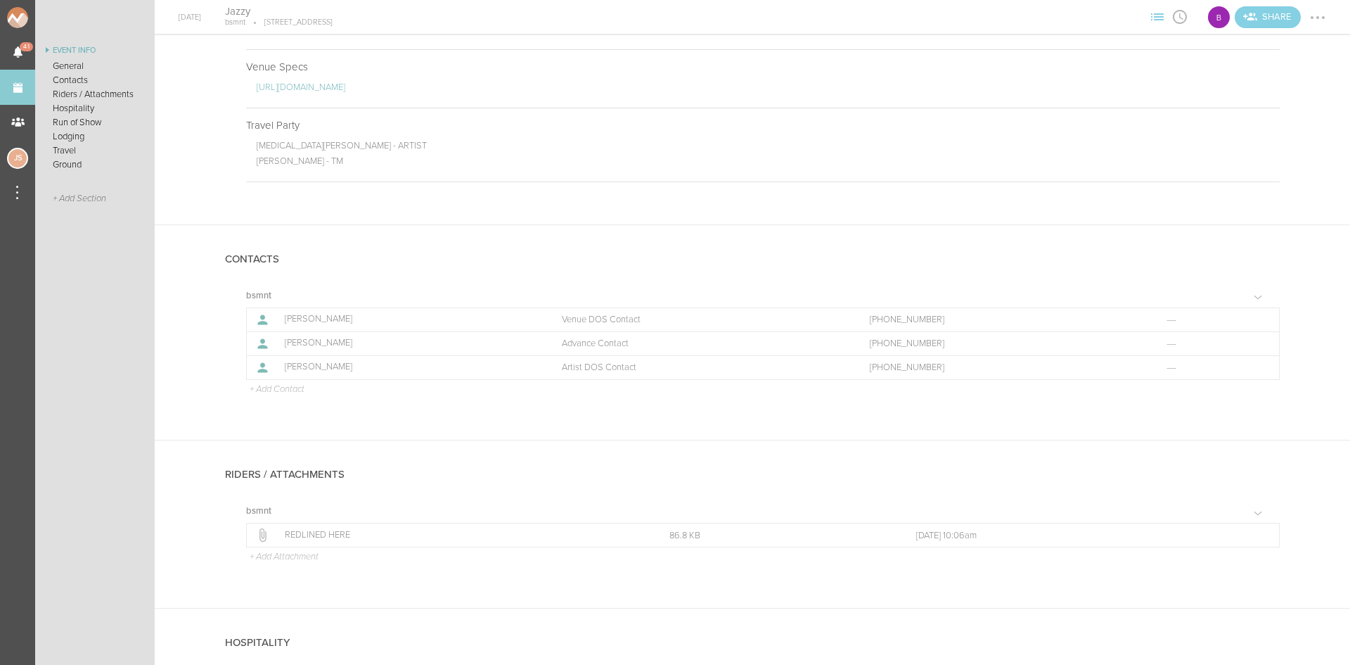
click at [1314, 18] on div at bounding box center [1318, 17] width 23 height 23
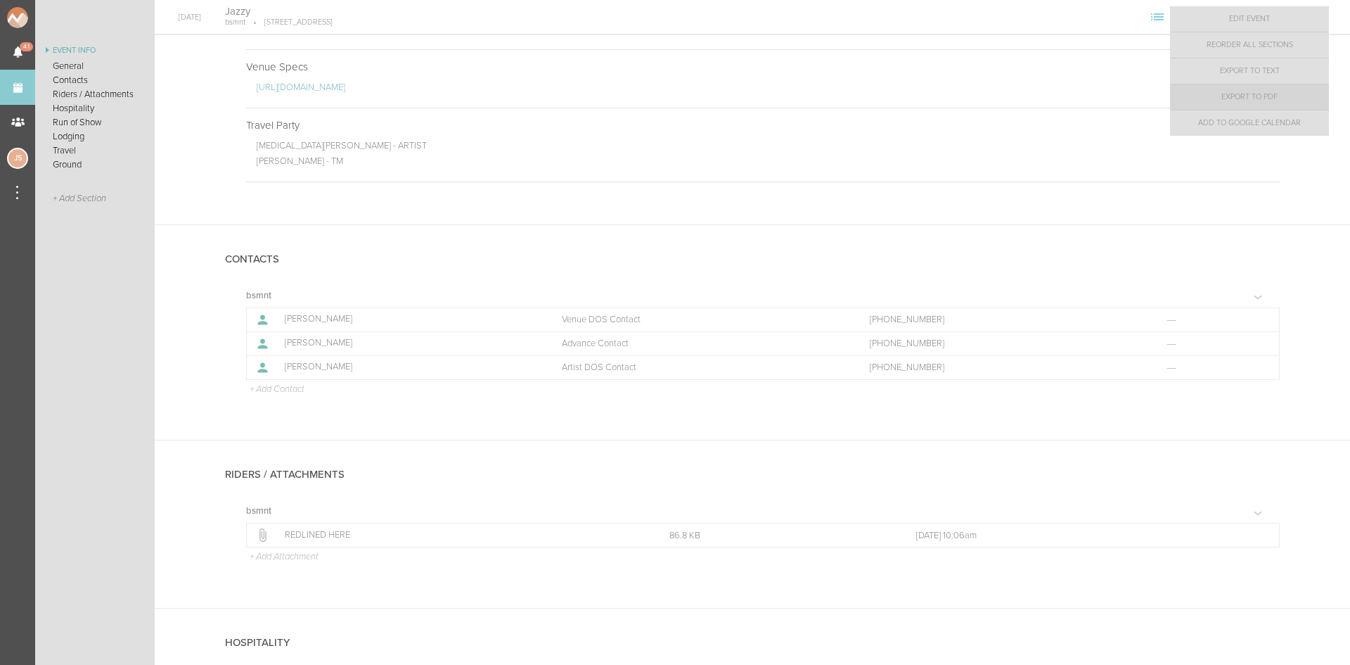
click at [1291, 89] on link "Export to PDF" at bounding box center [1249, 96] width 159 height 25
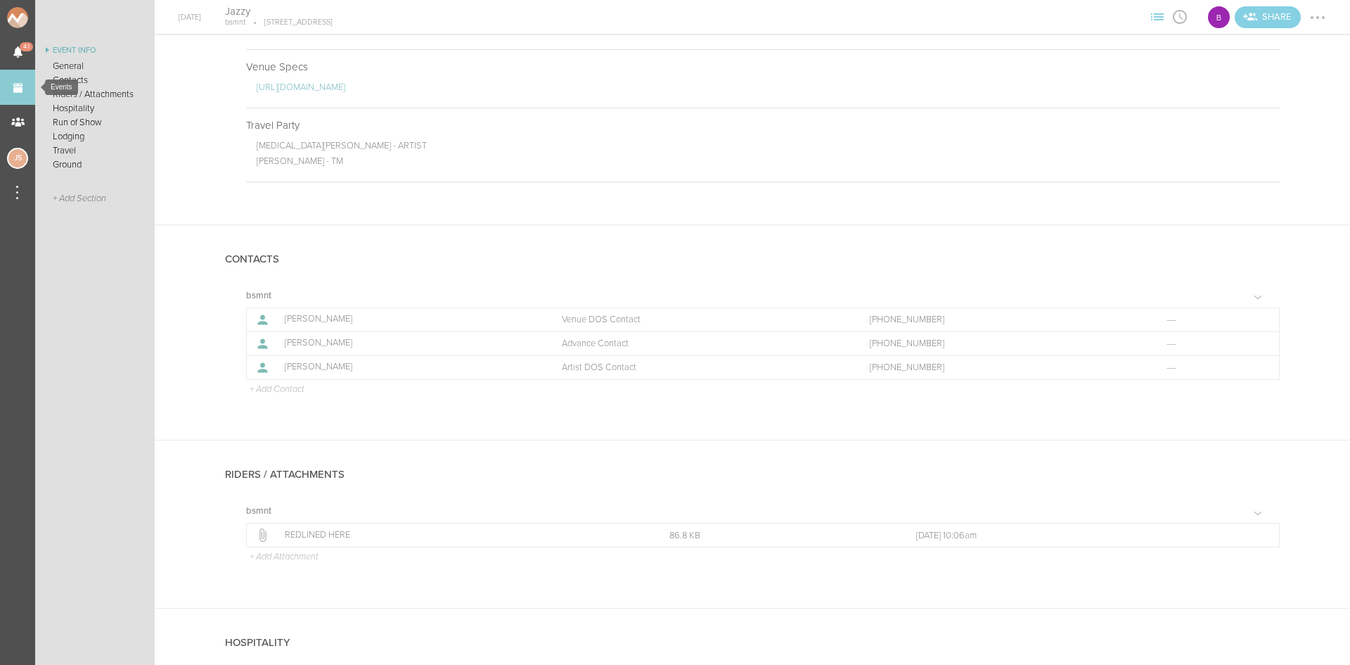
click at [13, 89] on link "Events" at bounding box center [17, 87] width 35 height 35
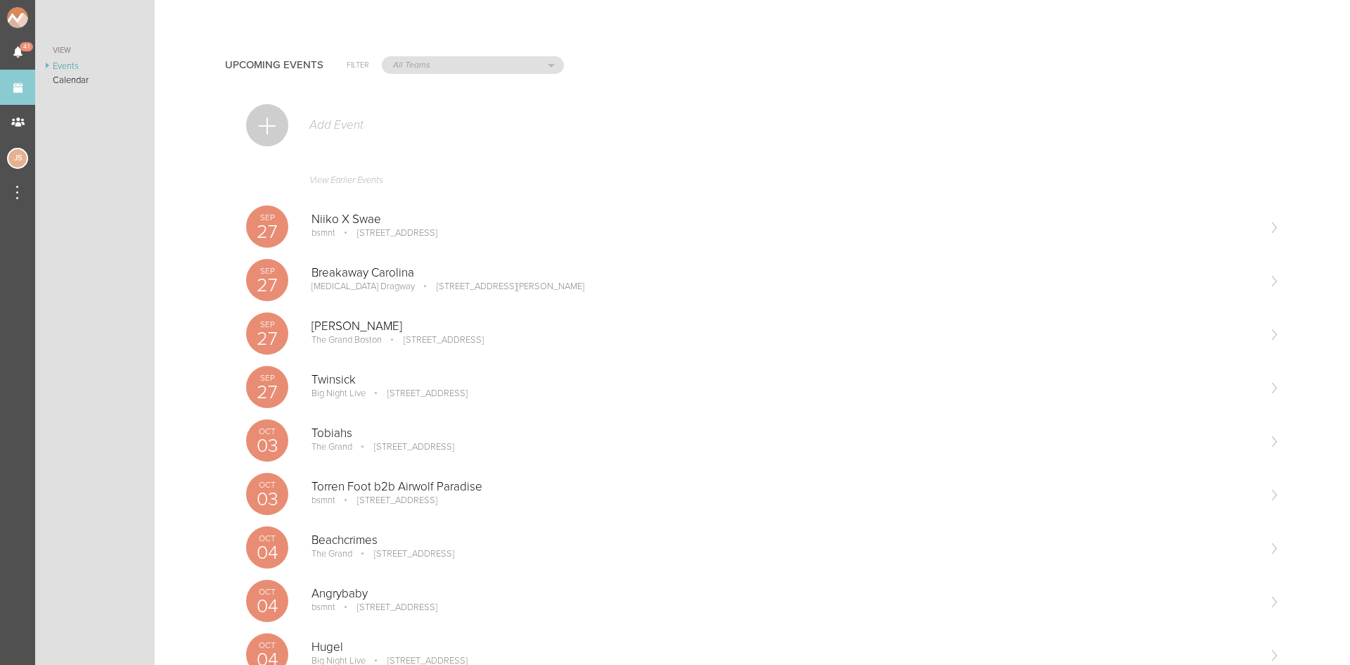
click at [438, 75] on div "Upcoming Events Filter All Teams Scorpion Bar FW Jakeshore Breakbomb bsmnt Soni…" at bounding box center [752, 63] width 1055 height 70
click at [437, 72] on select "All Teams Scorpion Bar FW Jakeshore Breakbomb bsmnt Sonia Z3LLA FWD Flynn's Fir…" at bounding box center [473, 65] width 181 height 16
select select "1207"
click at [383, 57] on select "All Teams Scorpion Bar FW Jakeshore Breakbomb bsmnt Sonia Z3LLA FWD Flynn's Fir…" at bounding box center [473, 65] width 181 height 16
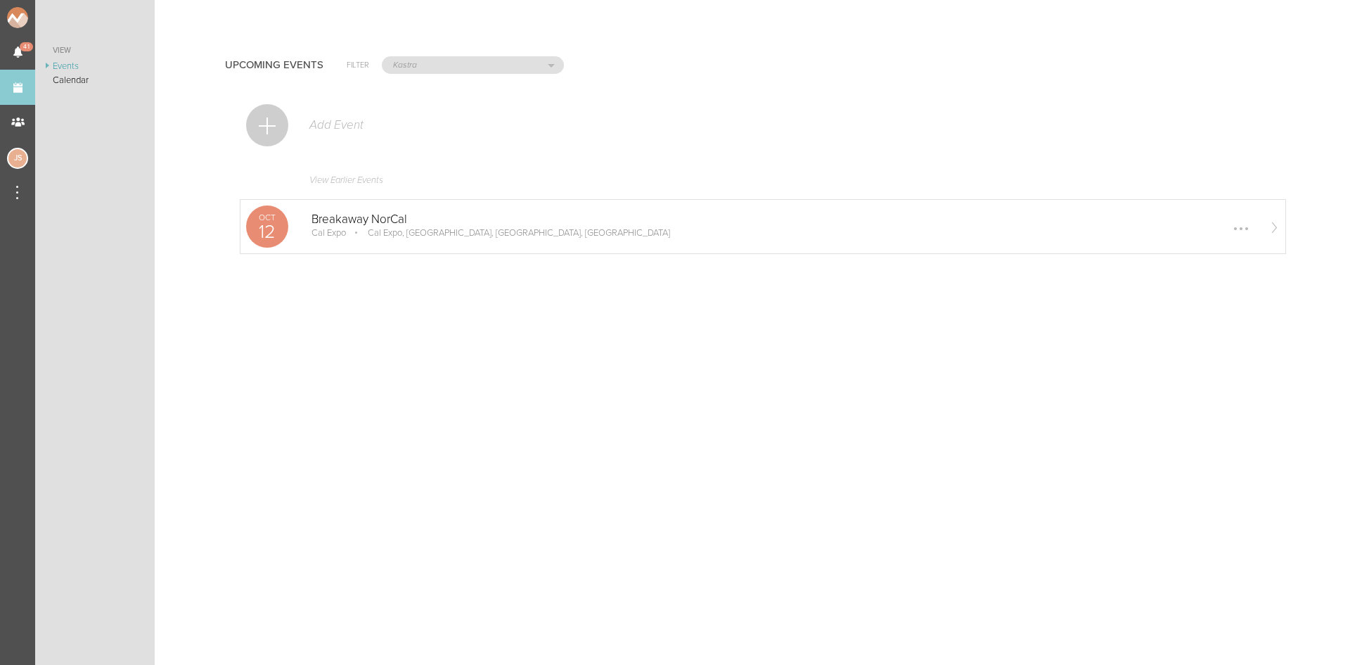
click at [357, 236] on p "Cal Expo, [GEOGRAPHIC_DATA], [GEOGRAPHIC_DATA], [GEOGRAPHIC_DATA]" at bounding box center [509, 232] width 322 height 11
